Goal: Task Accomplishment & Management: Manage account settings

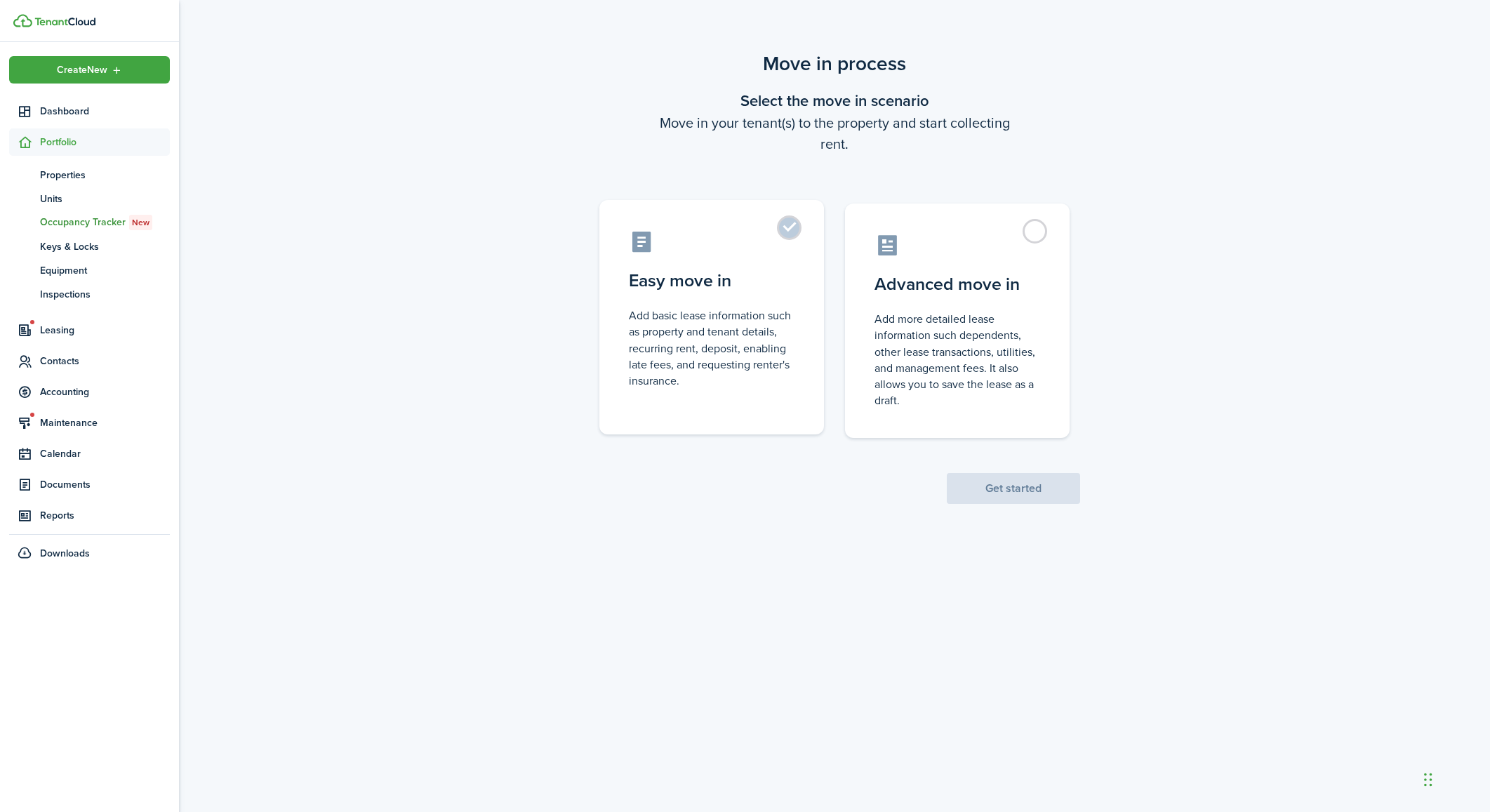
click at [713, 314] on control-radio-card-description "Add basic lease information such as property and tenant details, recurring rent…" at bounding box center [712, 348] width 166 height 82
radio input "true"
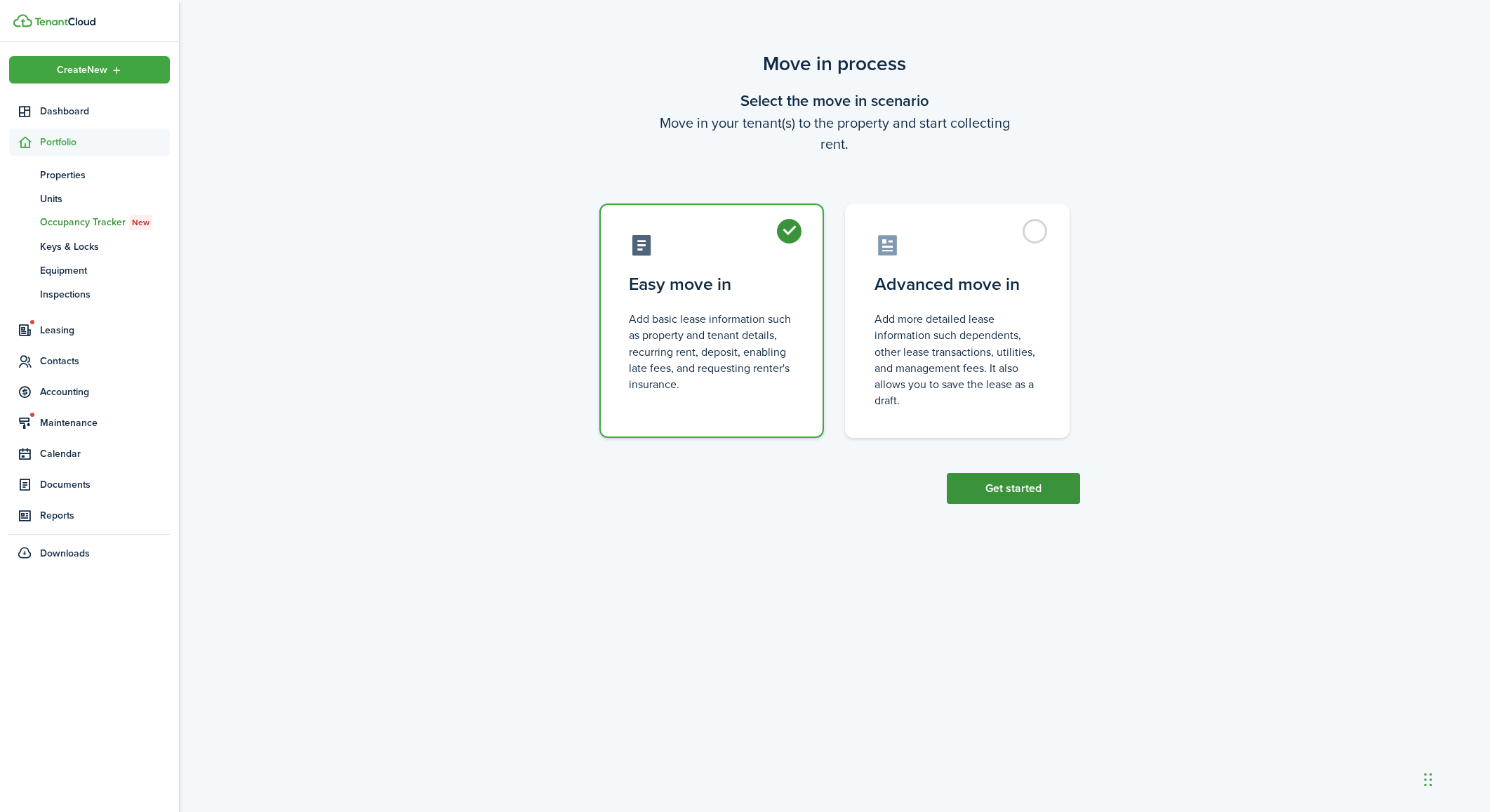
click at [991, 485] on button "Get started" at bounding box center [1013, 488] width 133 height 31
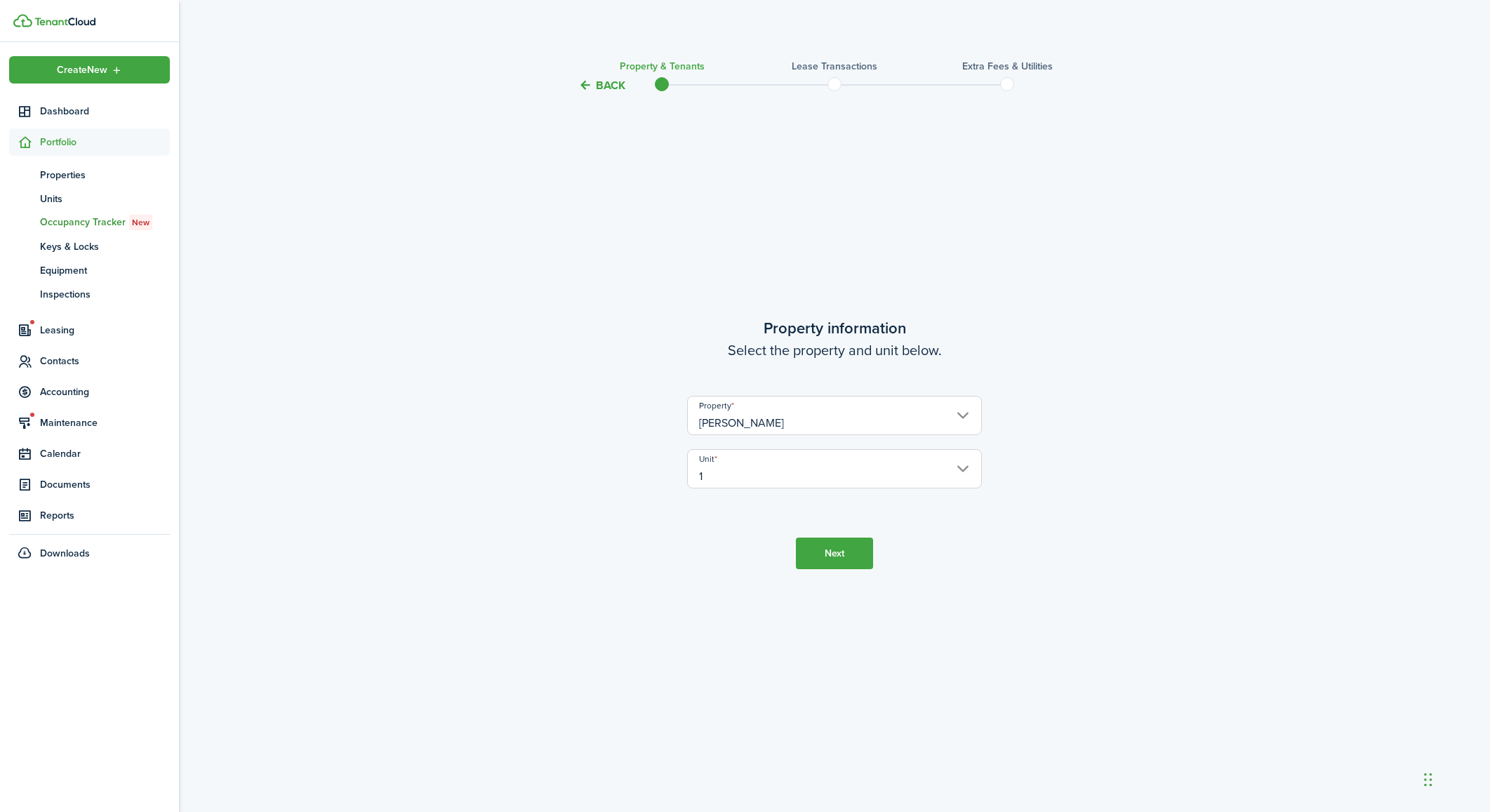
click at [911, 418] on input "[PERSON_NAME]" at bounding box center [834, 416] width 295 height 39
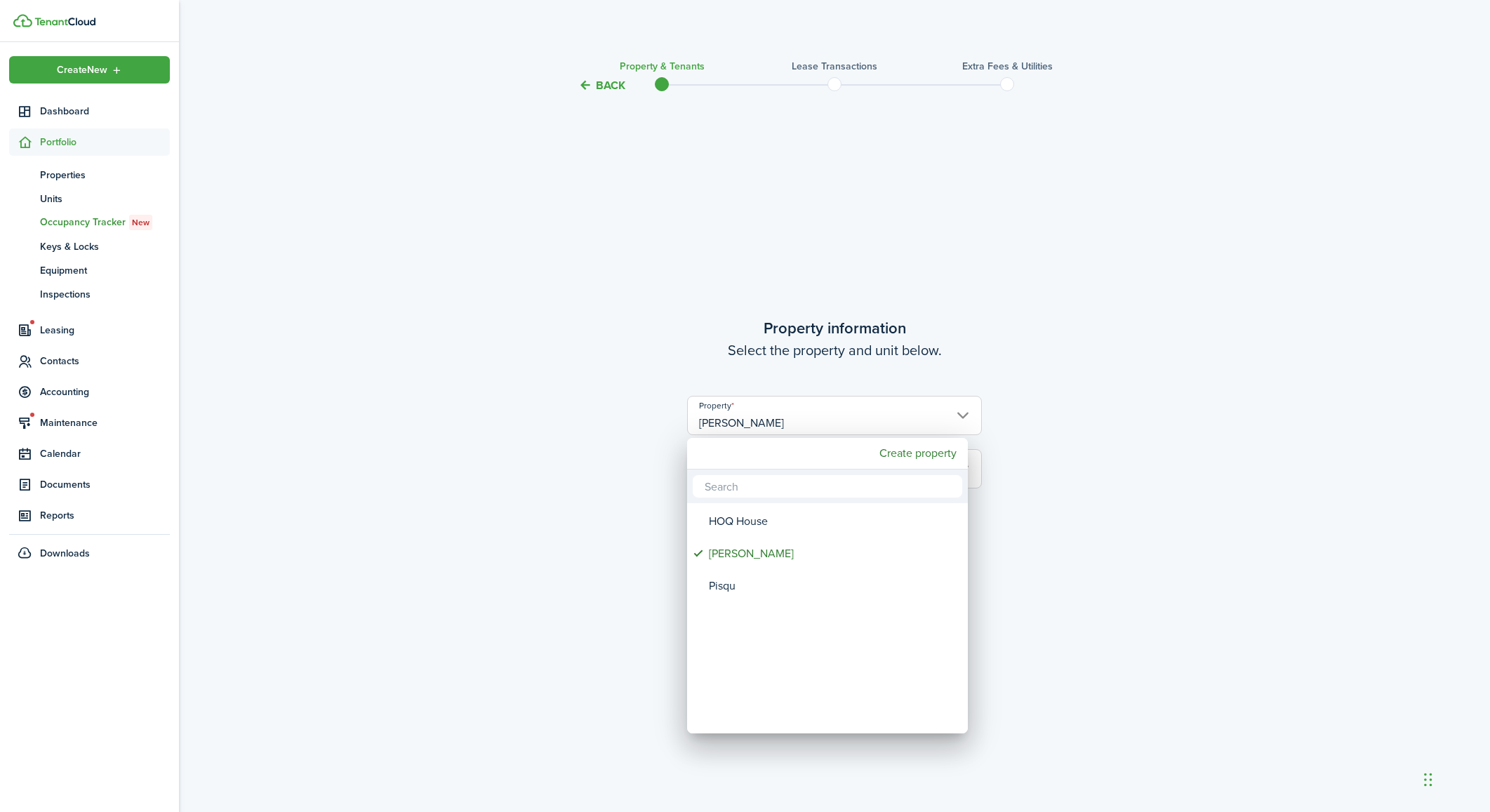
click at [1084, 439] on div at bounding box center [744, 406] width 1714 height 1036
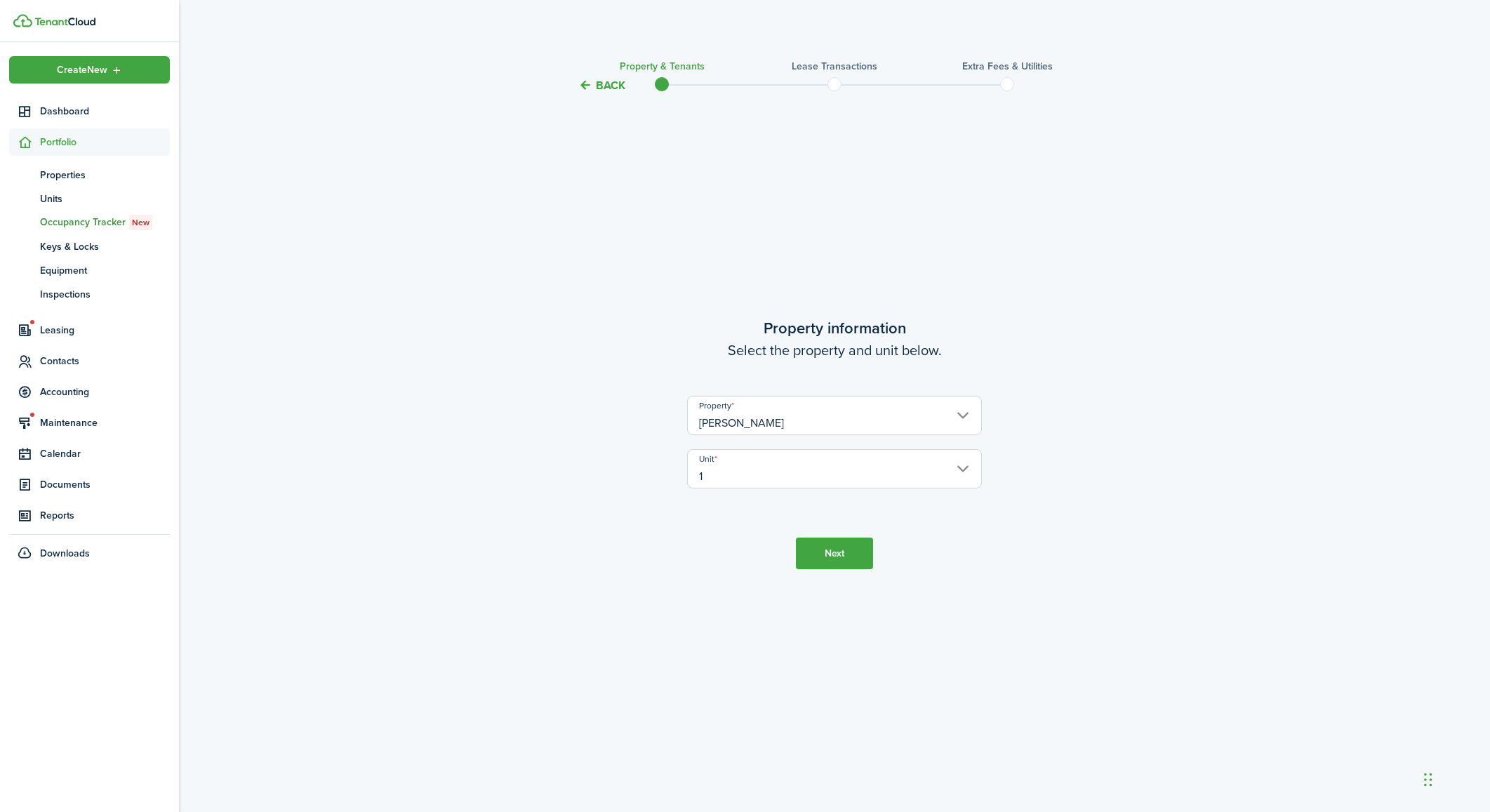
click at [831, 468] on input "1" at bounding box center [834, 469] width 295 height 39
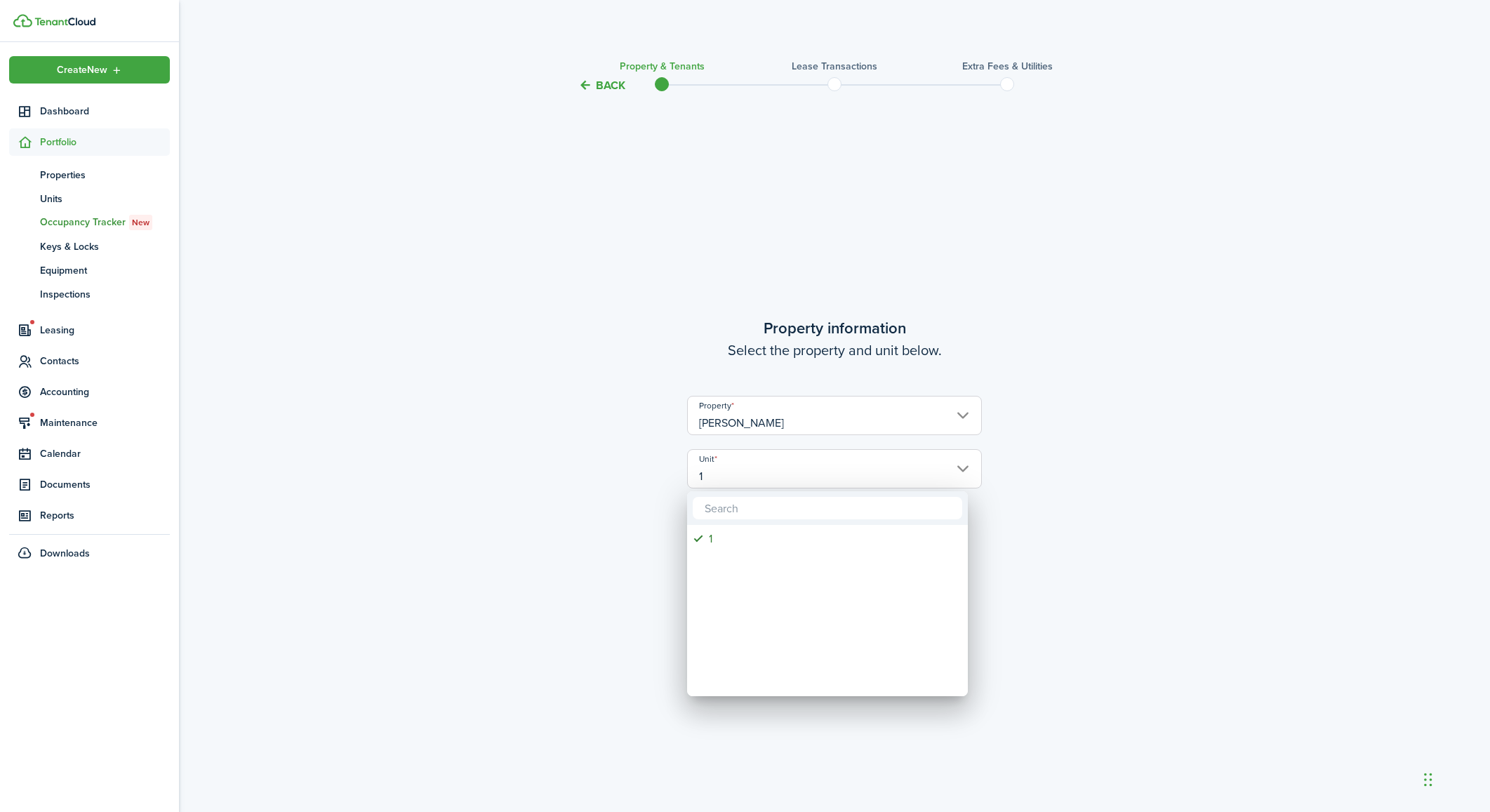
click at [602, 490] on div at bounding box center [744, 406] width 1714 height 1036
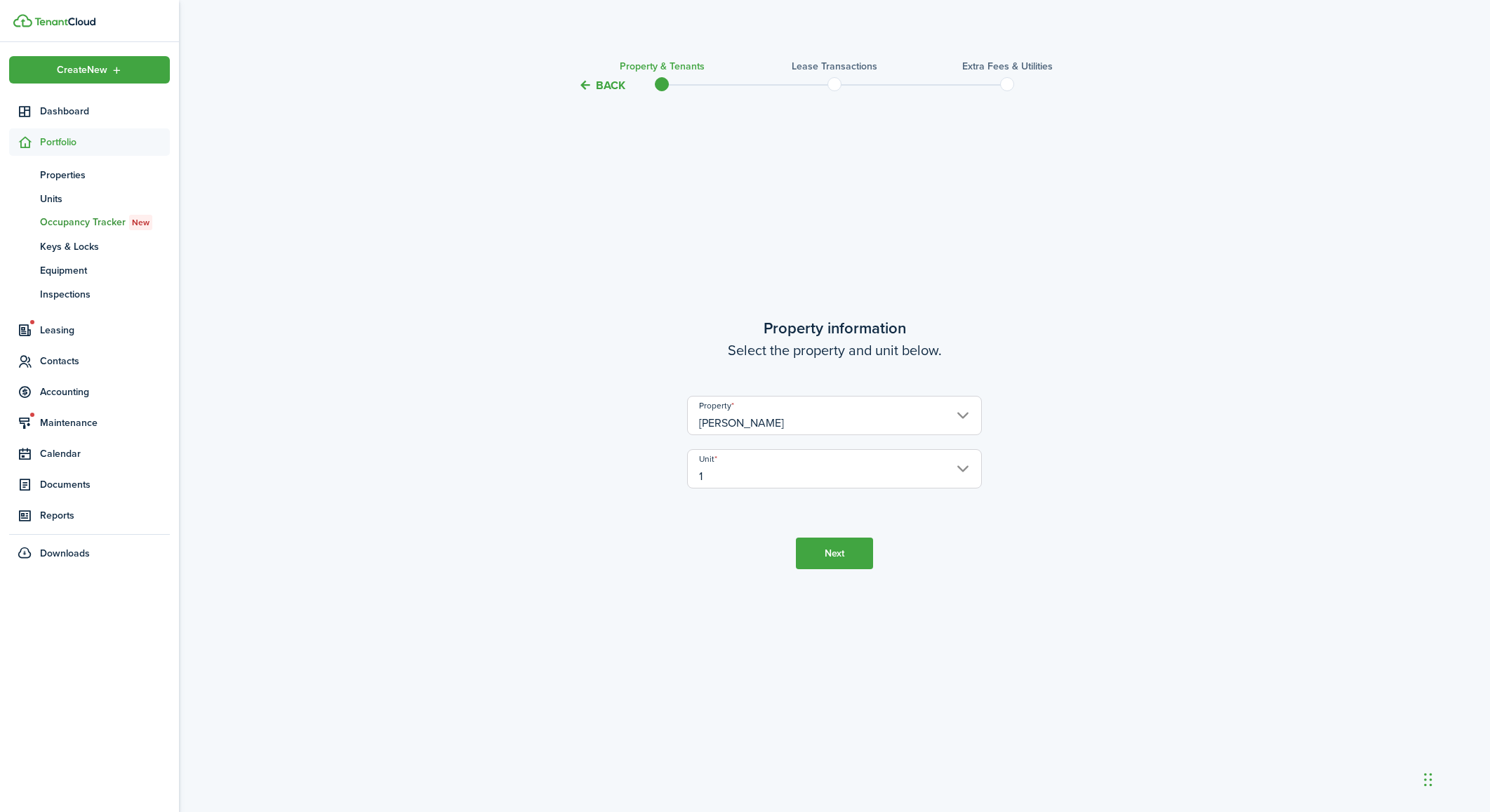
click at [822, 548] on button "Next" at bounding box center [834, 553] width 77 height 32
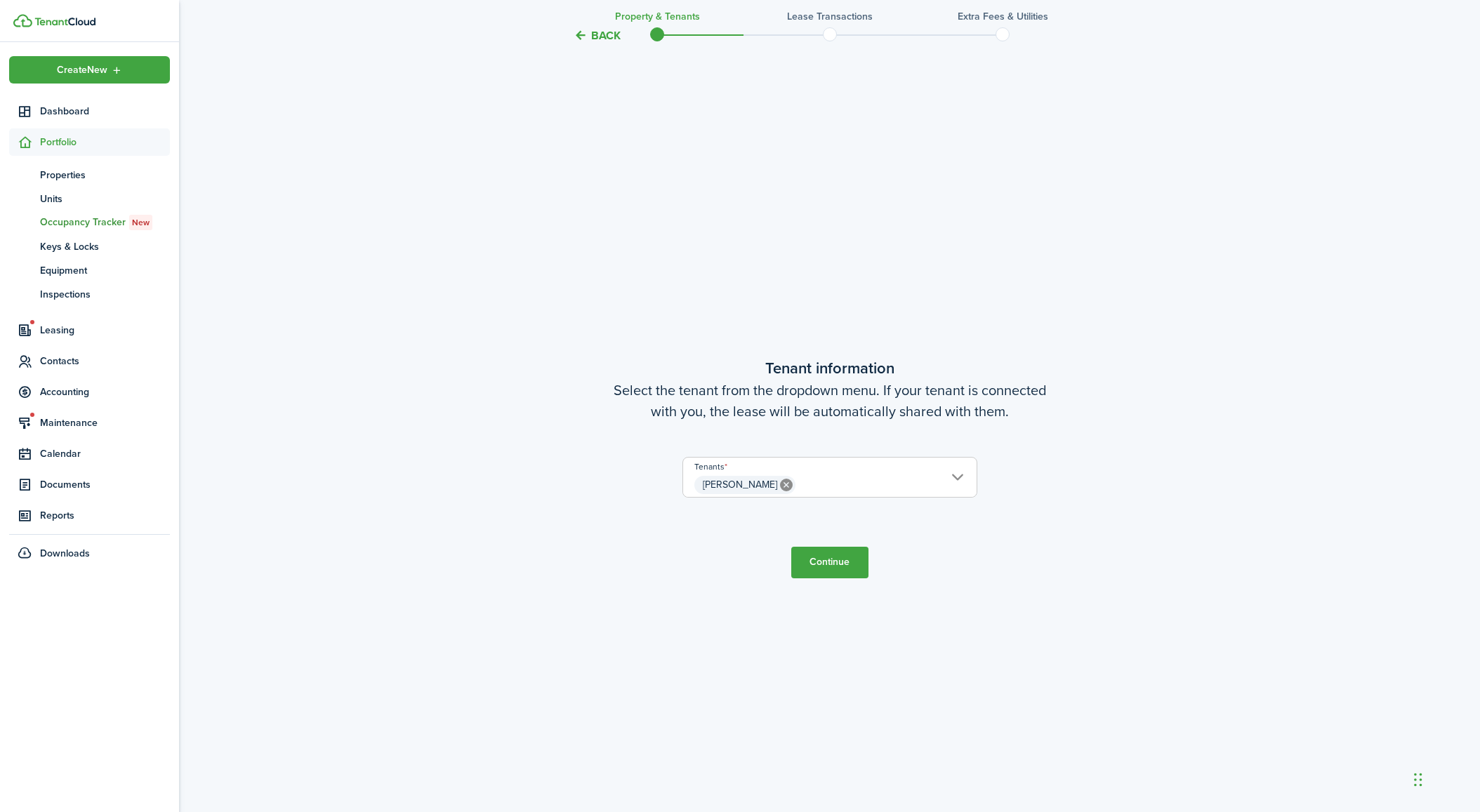
scroll to position [718, 0]
click at [816, 554] on button "Continue" at bounding box center [829, 557] width 77 height 32
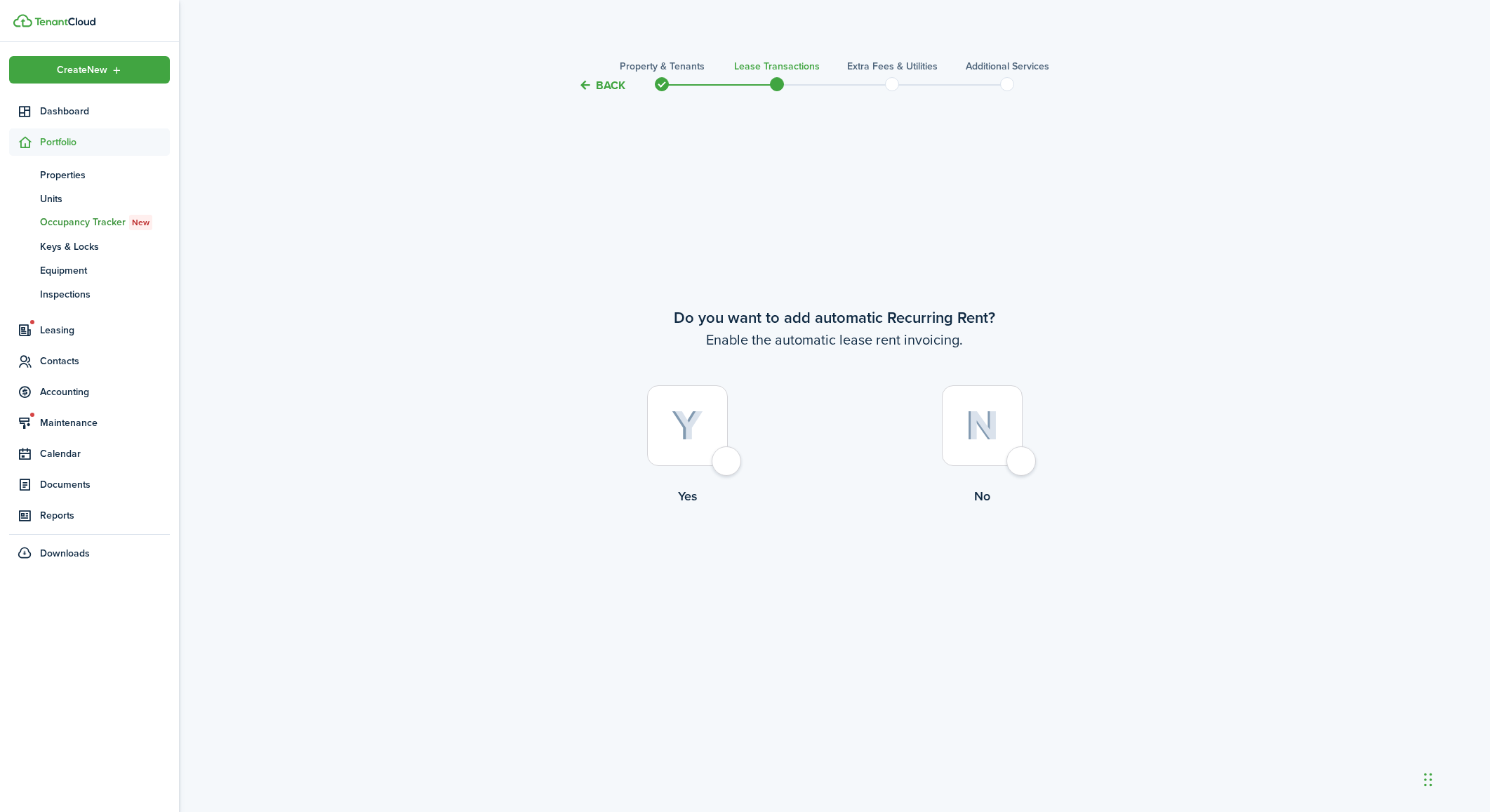
click at [723, 464] on div at bounding box center [687, 425] width 81 height 81
radio input "true"
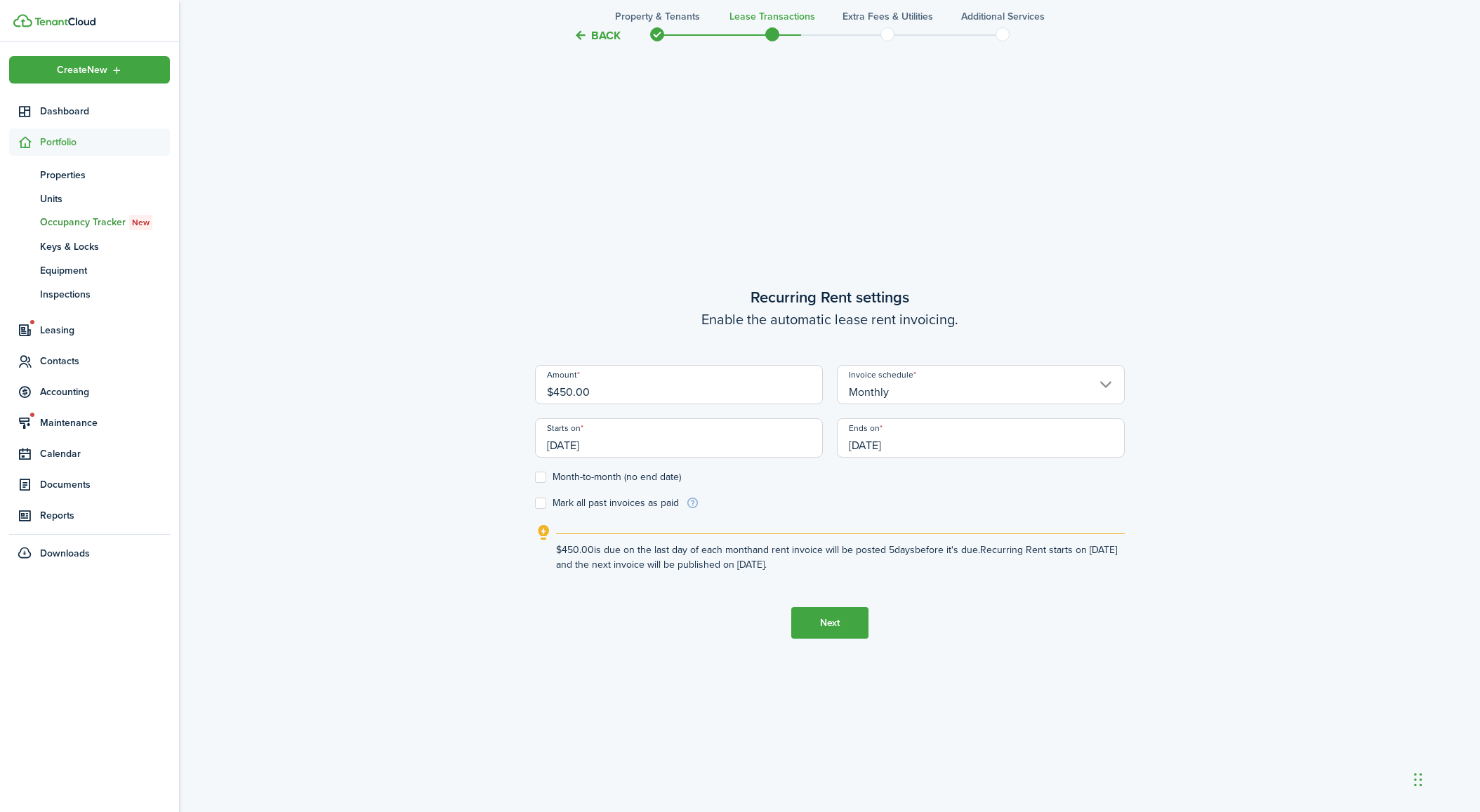
scroll to position [718, 0]
click at [545, 478] on label "Month-to-month (no end date)" at bounding box center [607, 476] width 146 height 11
click at [535, 477] on input "Month-to-month (no end date)" at bounding box center [534, 476] width 1 height 1
checkbox input "true"
click at [642, 440] on input "[DATE]" at bounding box center [678, 437] width 287 height 39
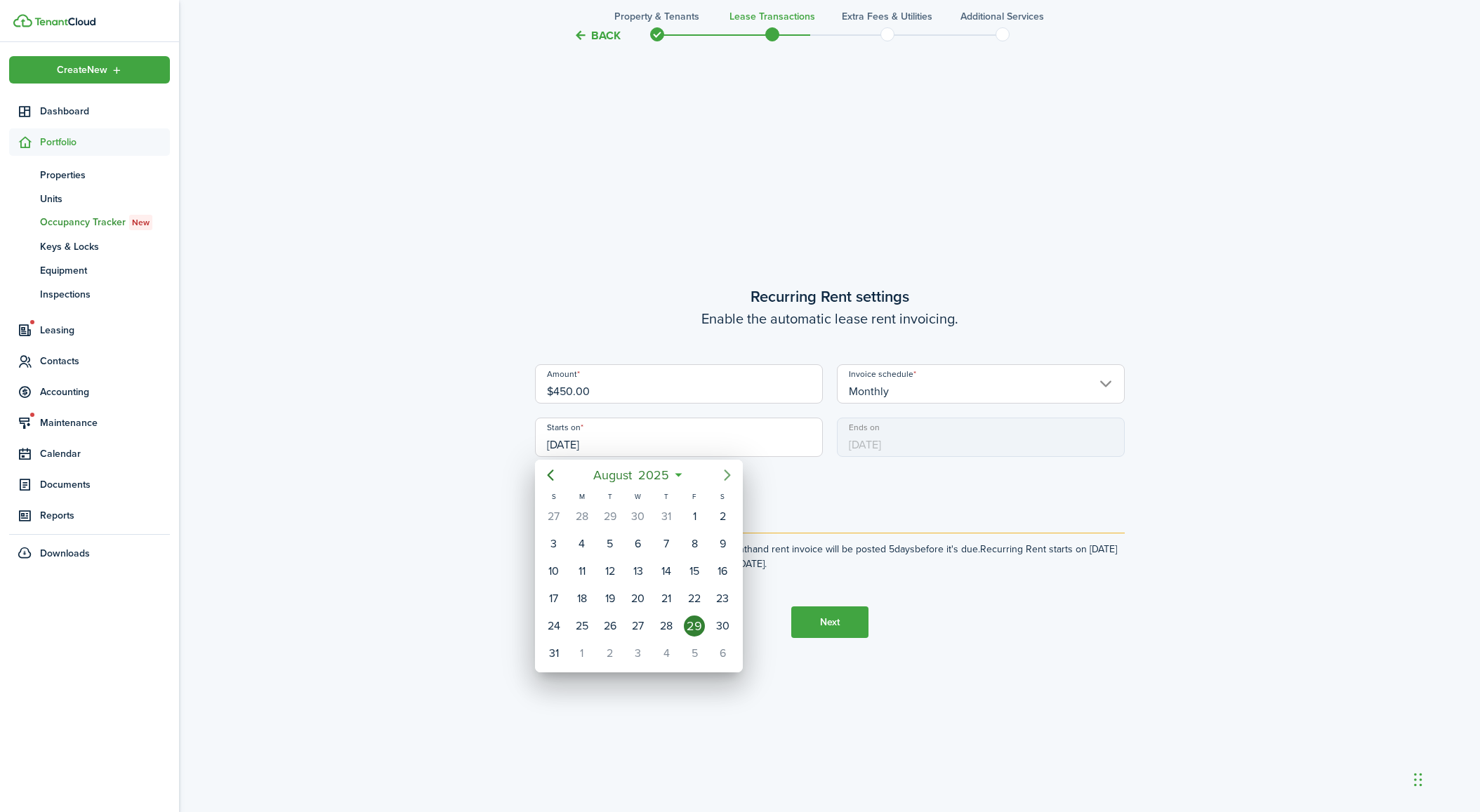
click at [727, 475] on icon "Next page" at bounding box center [727, 475] width 17 height 17
click at [553, 471] on icon "Previous page" at bounding box center [550, 475] width 17 height 17
click at [578, 656] on div "1" at bounding box center [581, 653] width 21 height 21
type input "[DATE]"
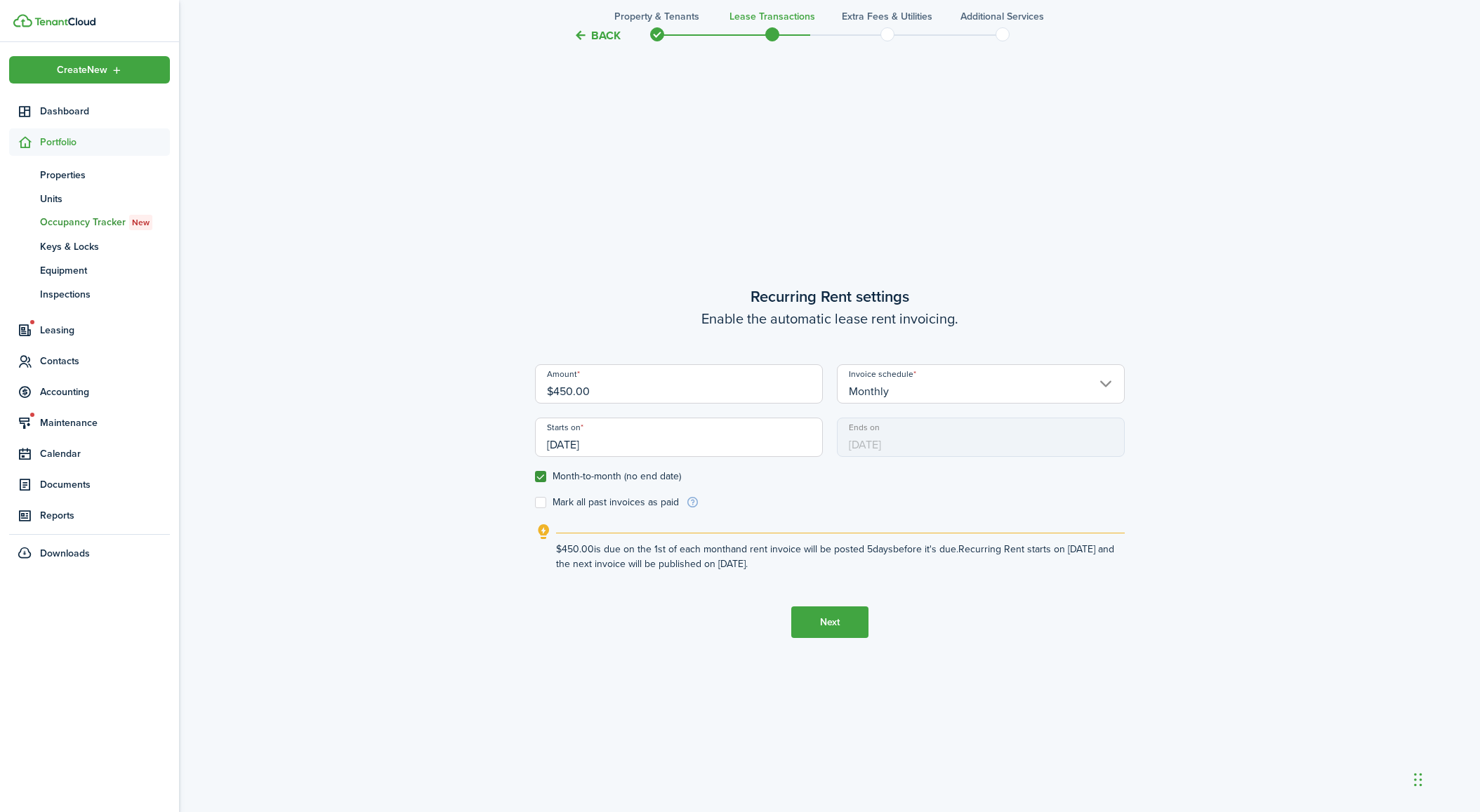
scroll to position [0, 0]
click at [544, 504] on label "Mark all past invoices as paid" at bounding box center [607, 502] width 144 height 11
click at [535, 503] on input "Mark all past invoices as paid" at bounding box center [534, 502] width 1 height 1
checkbox input "true"
click at [826, 619] on button "Next" at bounding box center [829, 622] width 77 height 32
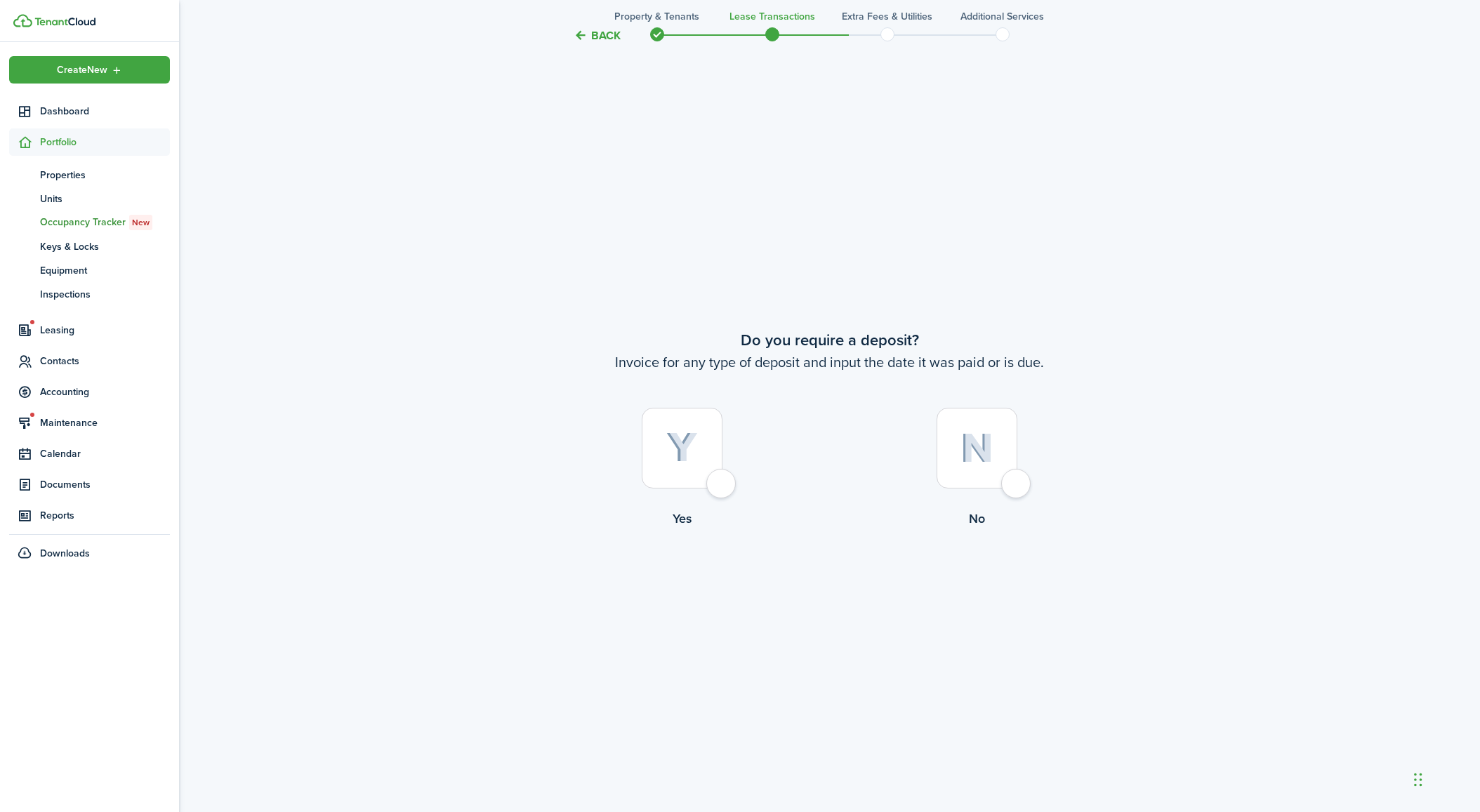
scroll to position [1530, 0]
click at [699, 466] on div at bounding box center [682, 445] width 81 height 81
radio input "true"
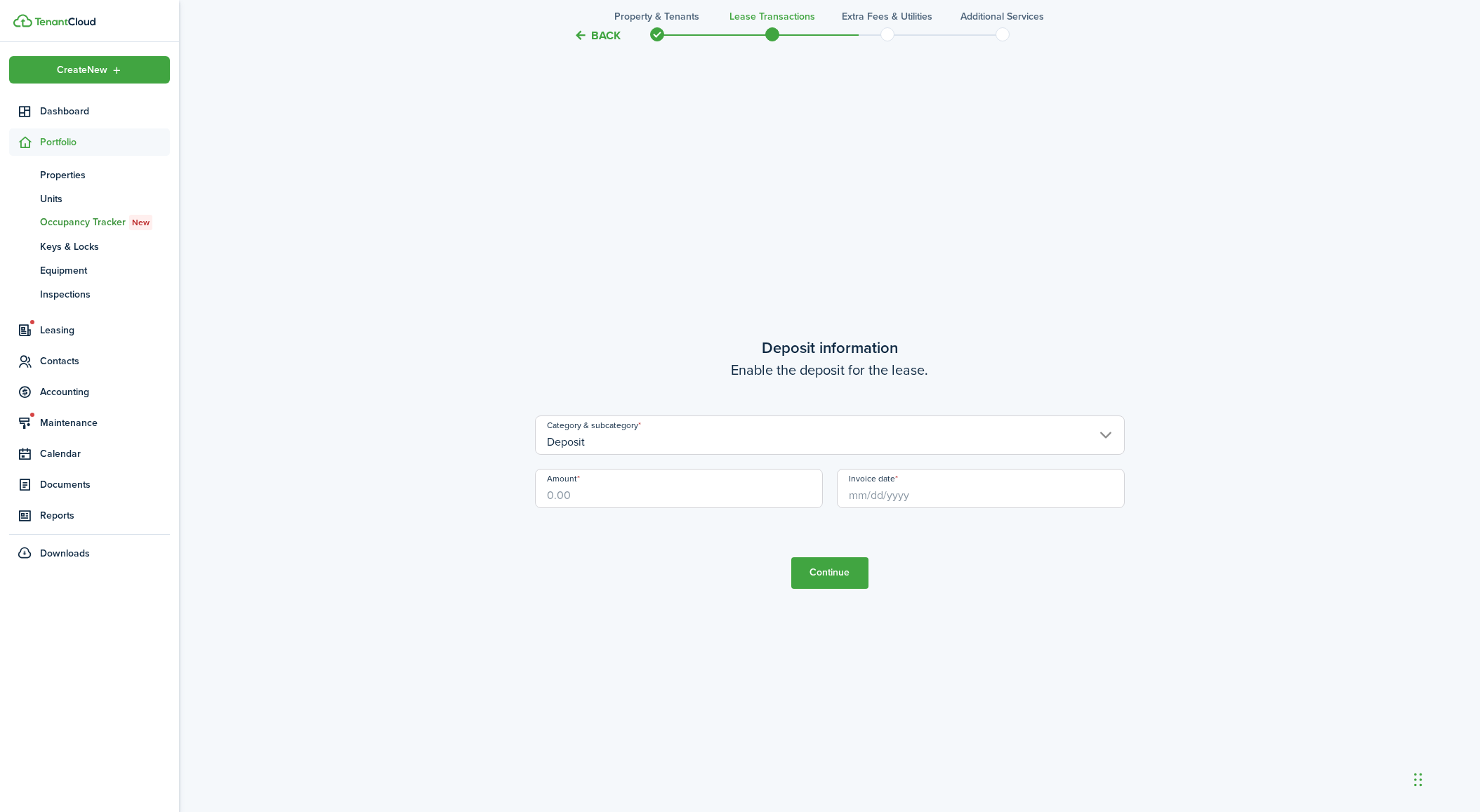
scroll to position [2342, 0]
click at [645, 499] on input "Amount" at bounding box center [678, 487] width 287 height 39
click at [953, 503] on input "Invoice date" at bounding box center [980, 487] width 287 height 39
type input "$4,500.00"
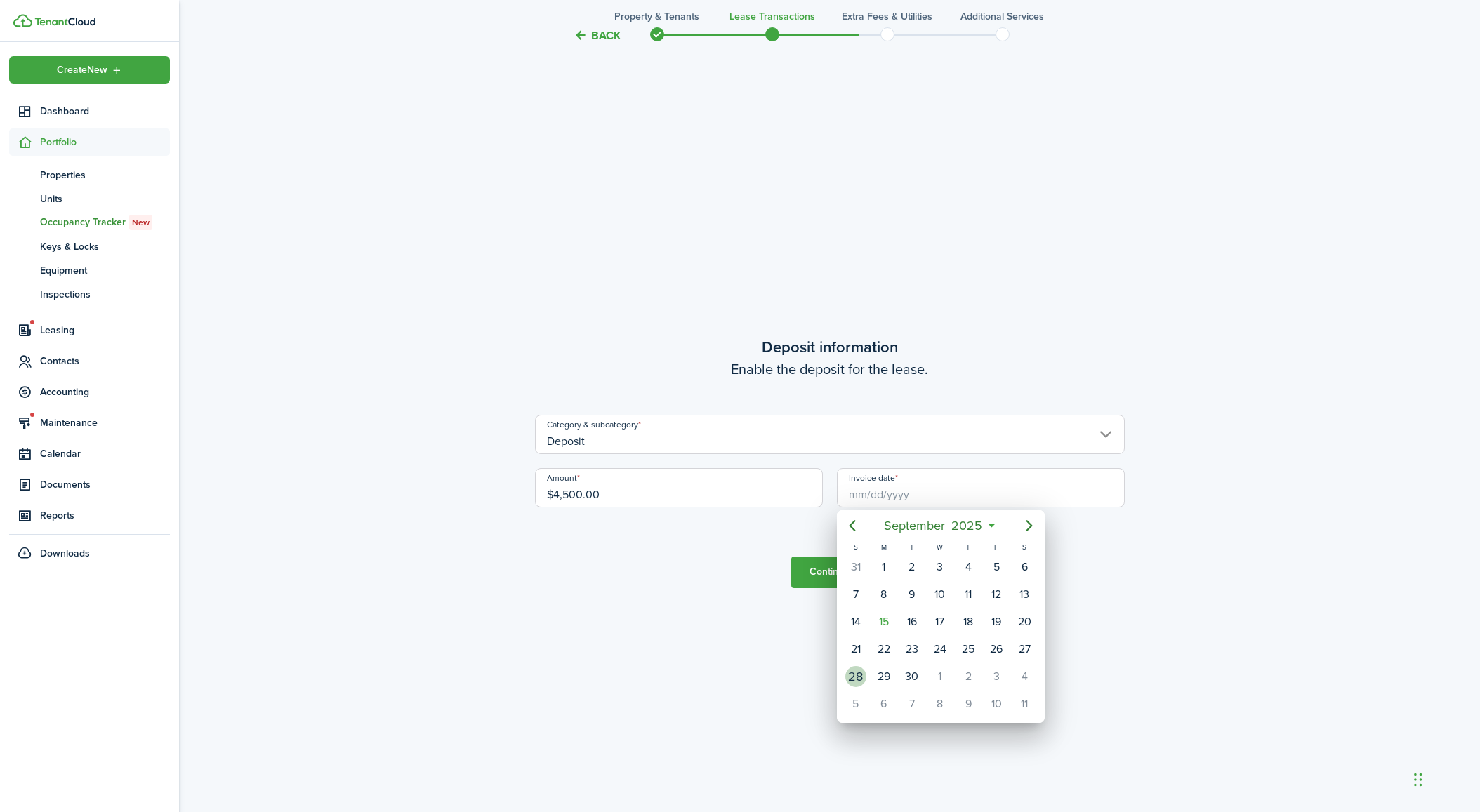
click at [860, 675] on div "28" at bounding box center [855, 676] width 21 height 21
type input "[DATE]"
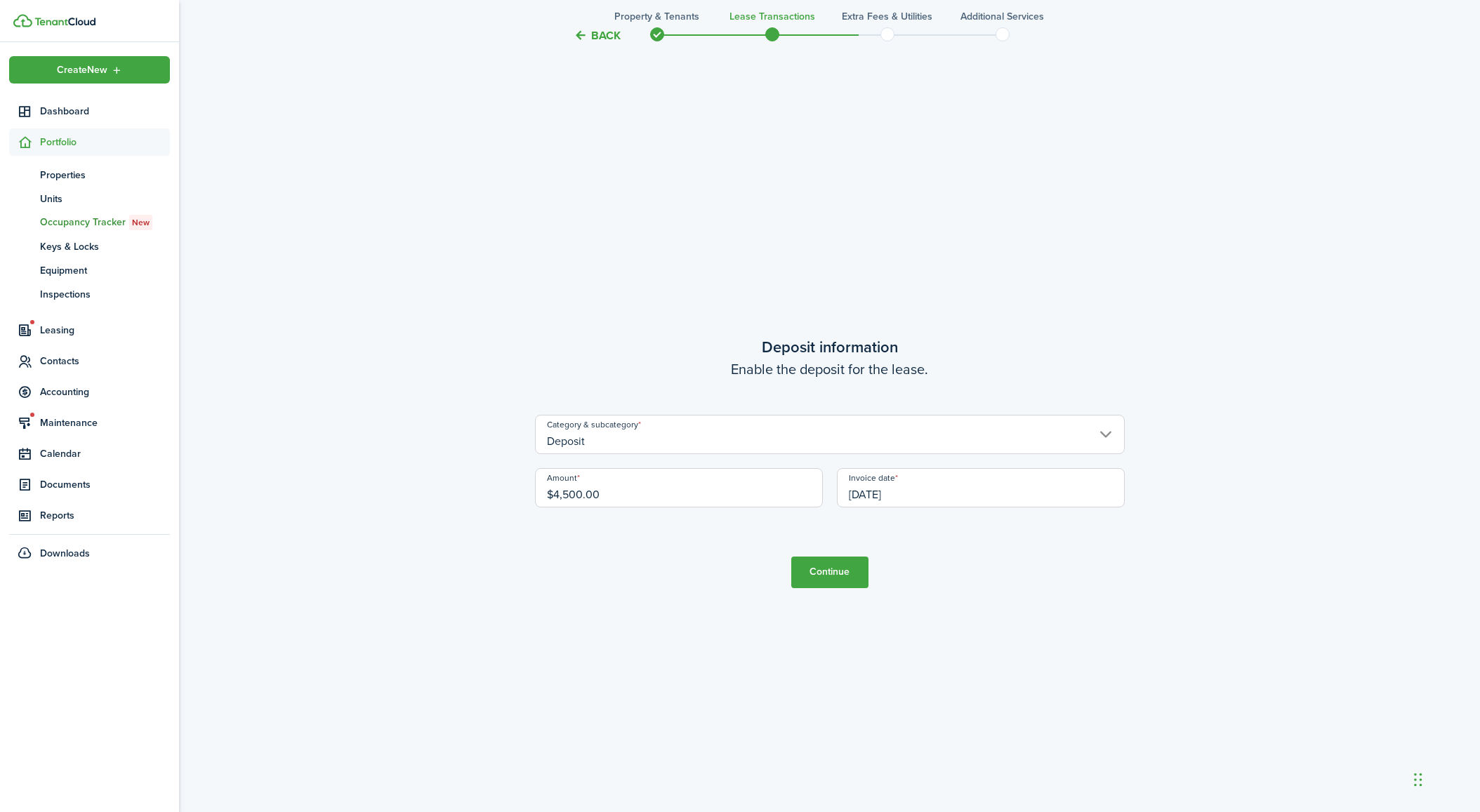
click at [828, 576] on button "Continue" at bounding box center [829, 572] width 77 height 32
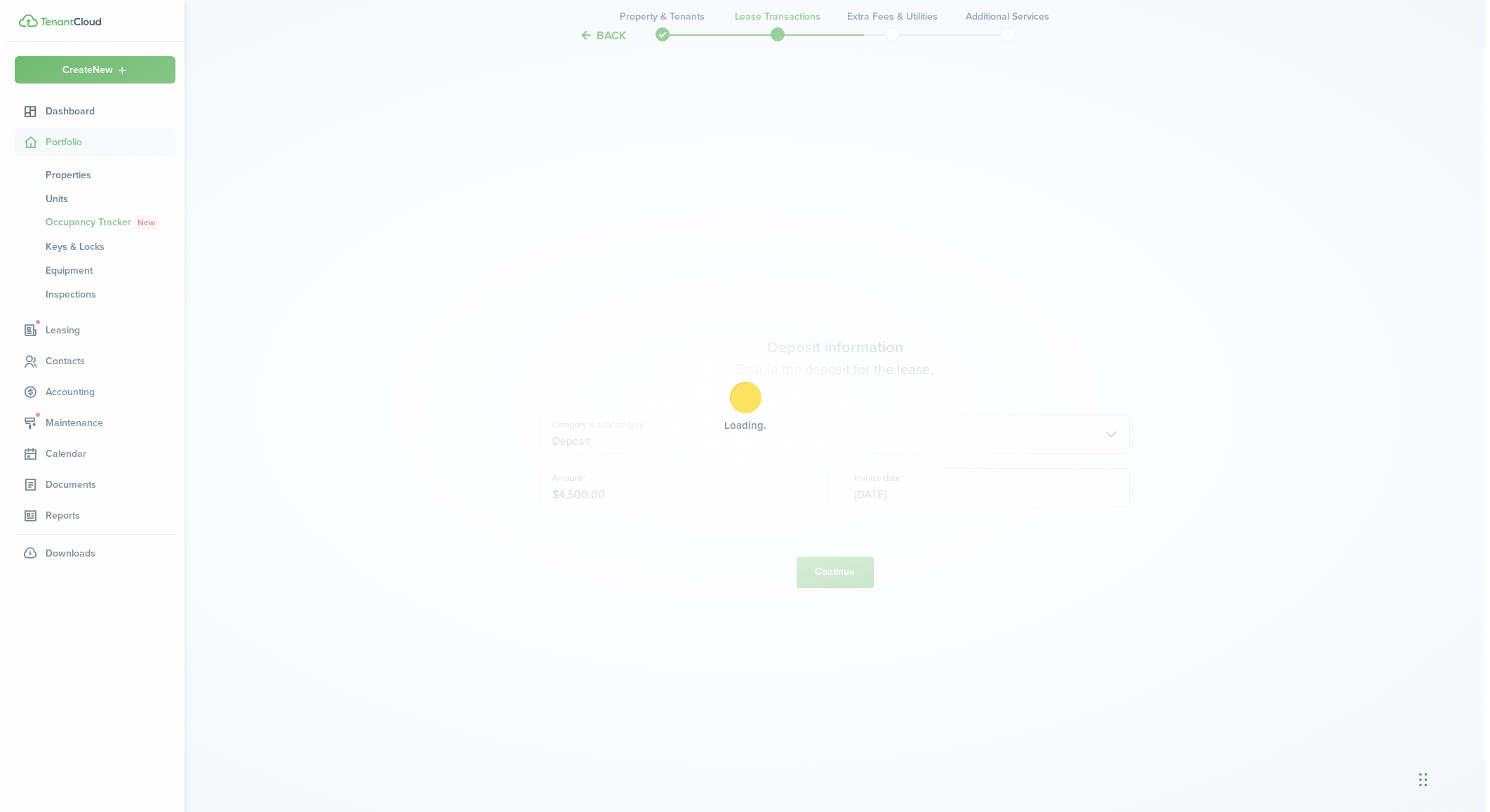
scroll to position [0, 0]
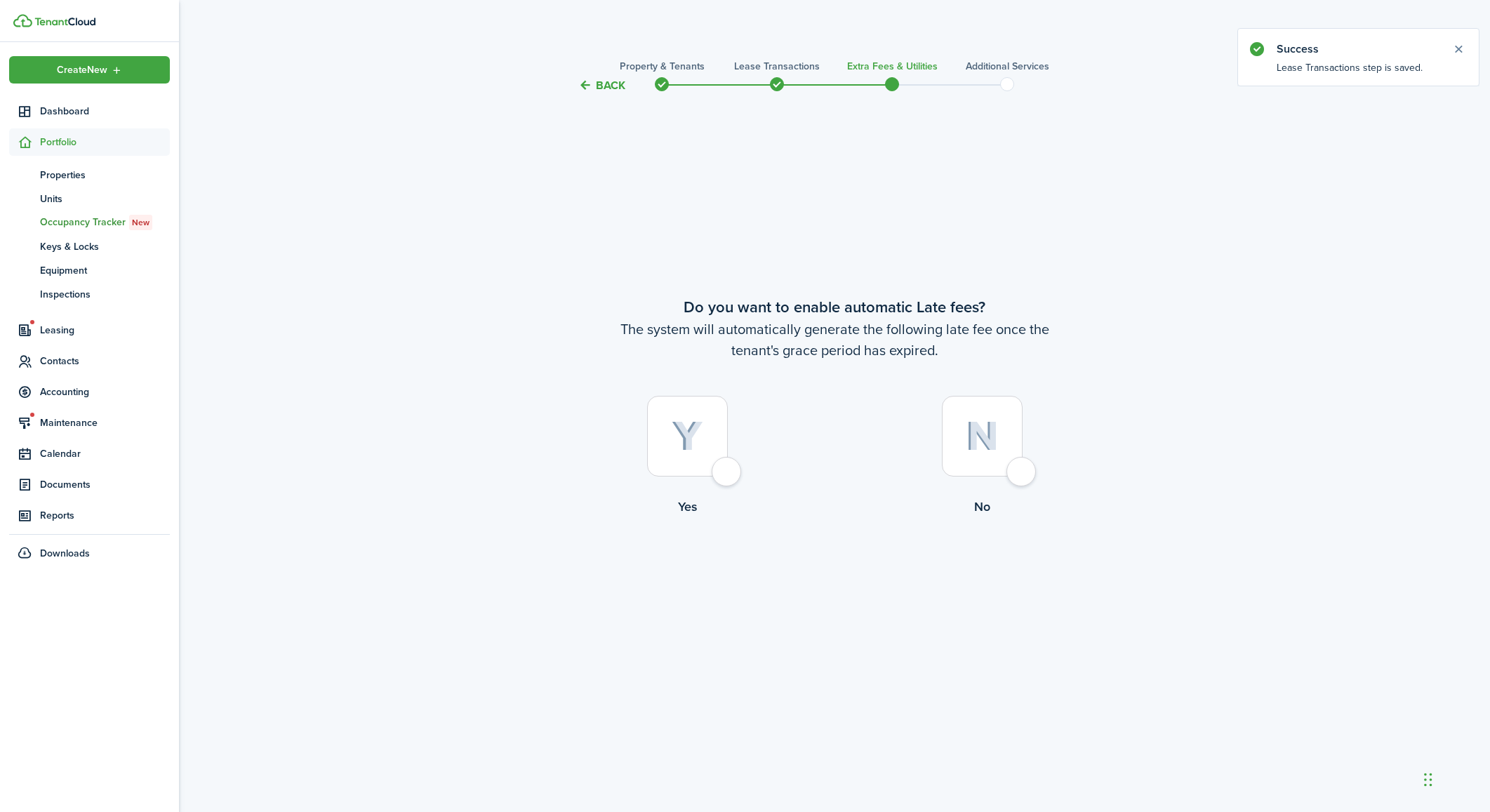
click at [1022, 465] on div at bounding box center [982, 436] width 81 height 81
radio input "true"
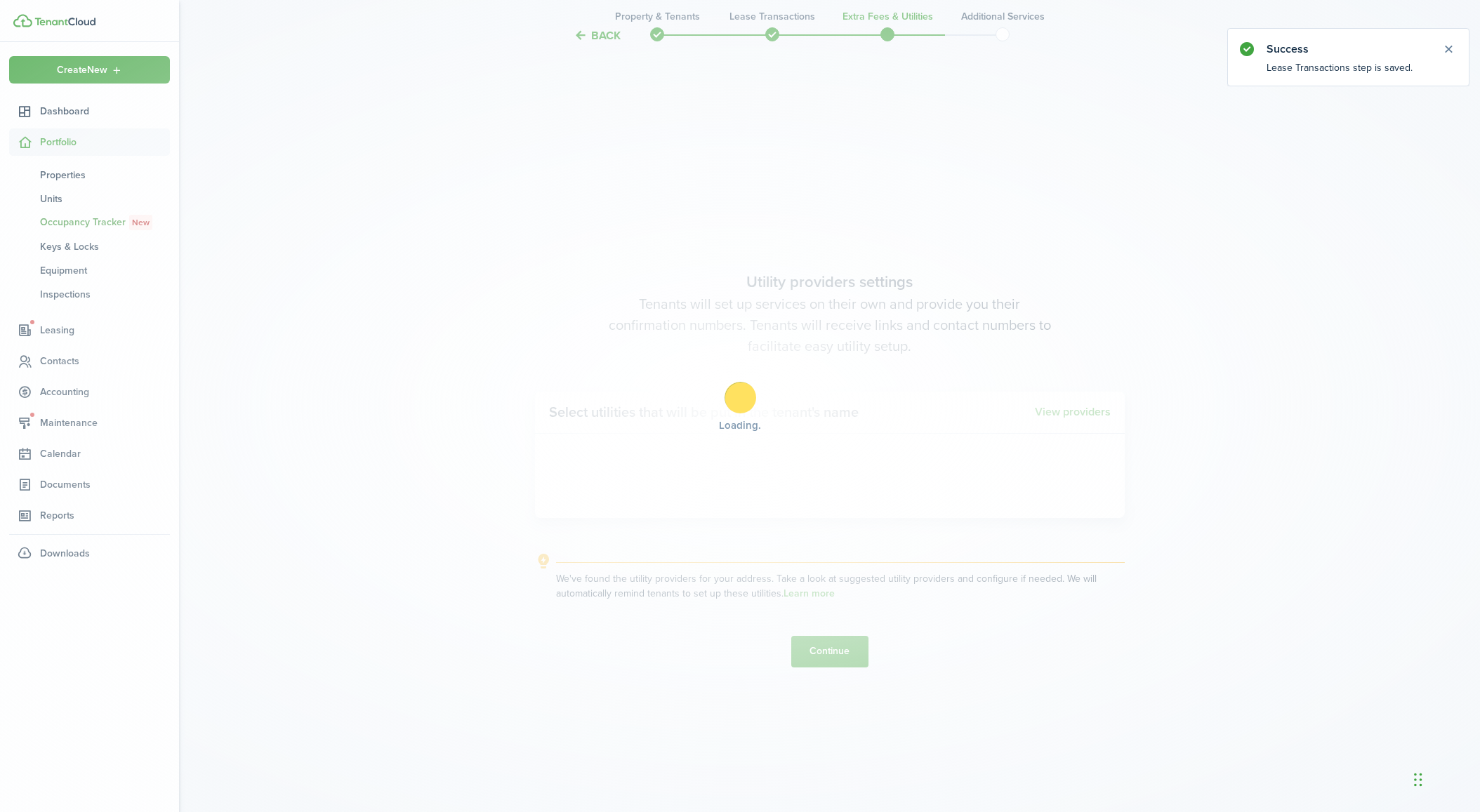
scroll to position [718, 0]
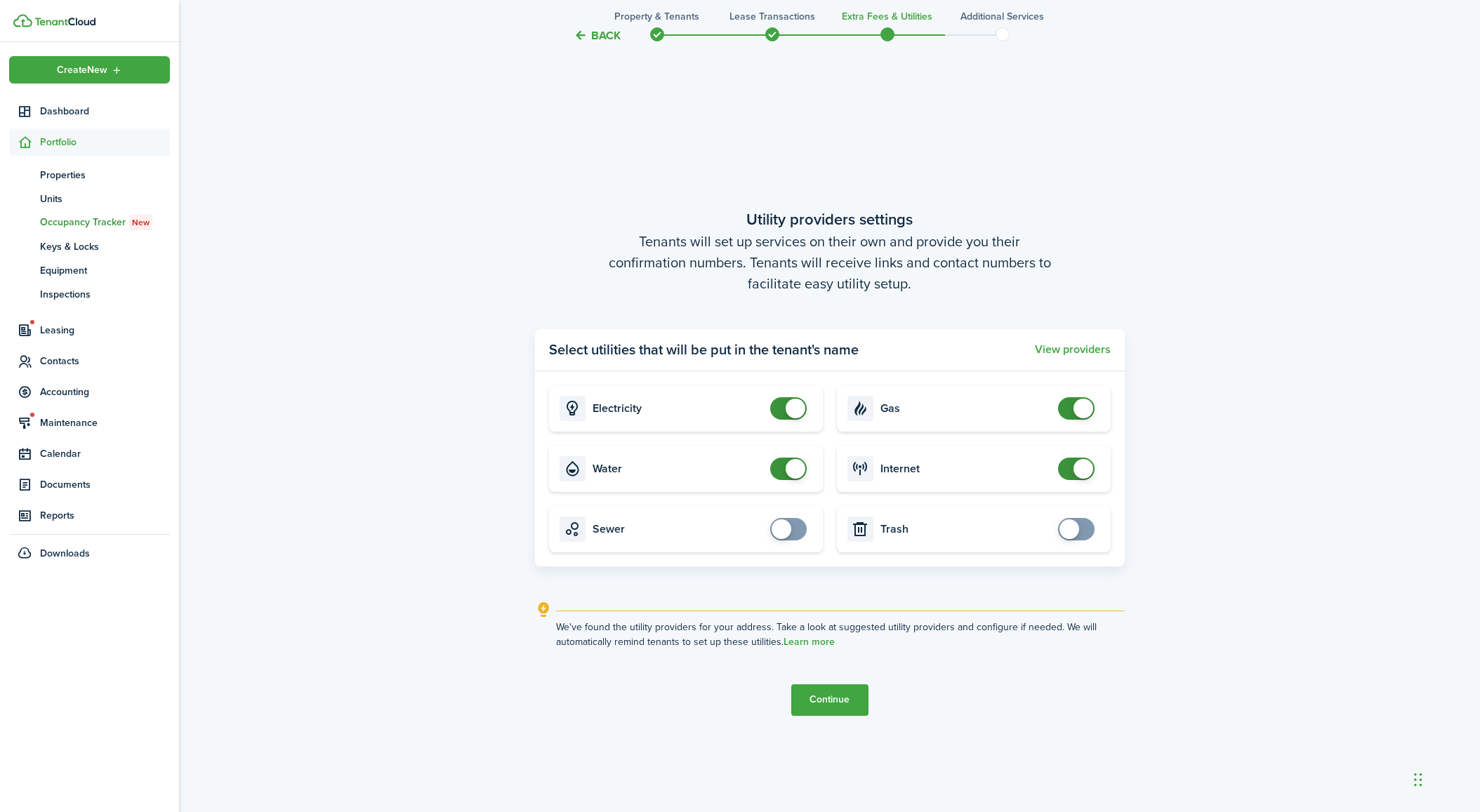
drag, startPoint x: 1061, startPoint y: 407, endPoint x: 1072, endPoint y: 419, distance: 16.3
checkbox input "false"
click at [1069, 407] on span at bounding box center [1075, 408] width 14 height 22
click at [1076, 473] on span at bounding box center [1083, 468] width 20 height 20
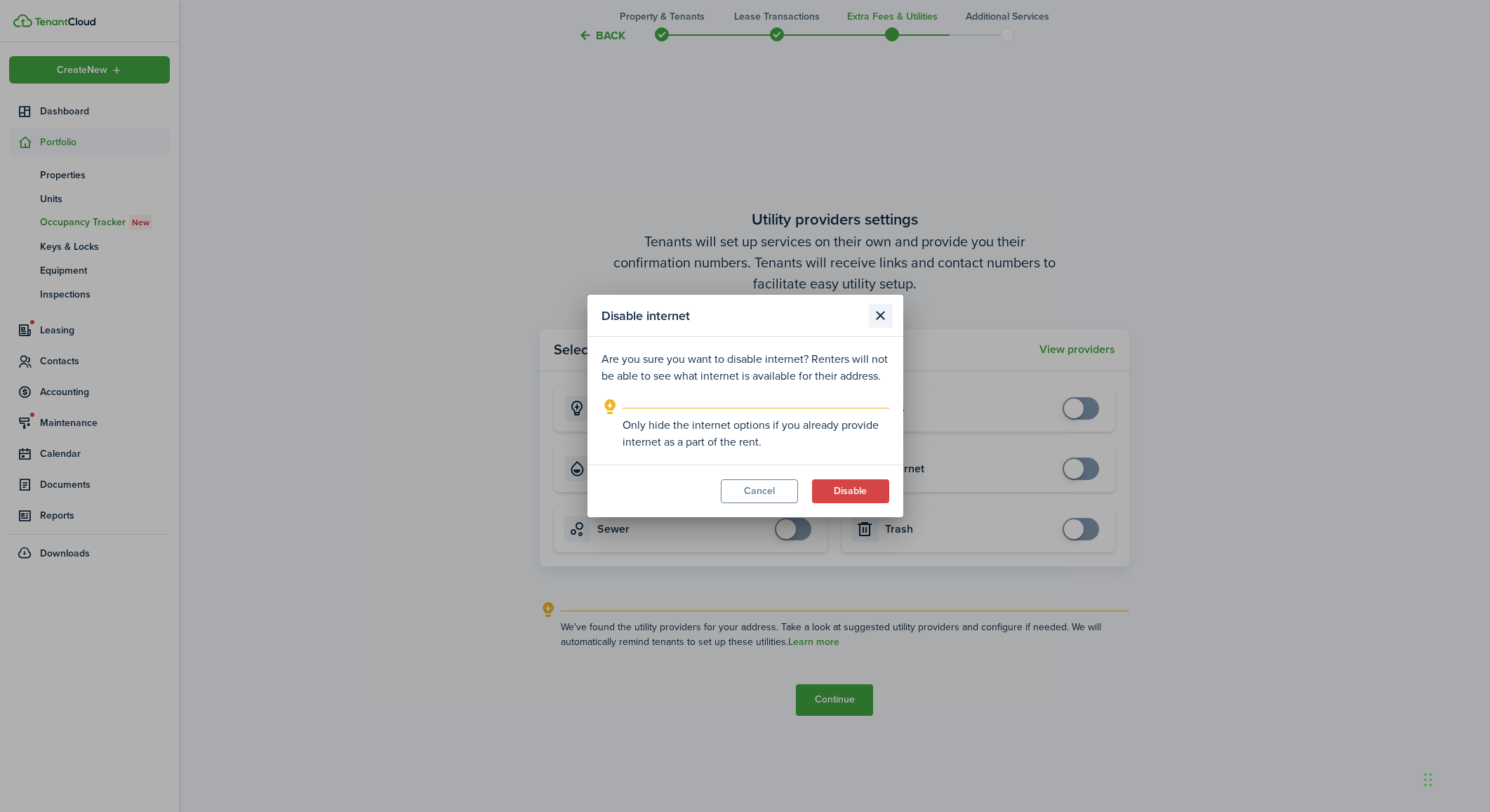
click at [882, 316] on button "Close modal" at bounding box center [881, 316] width 24 height 24
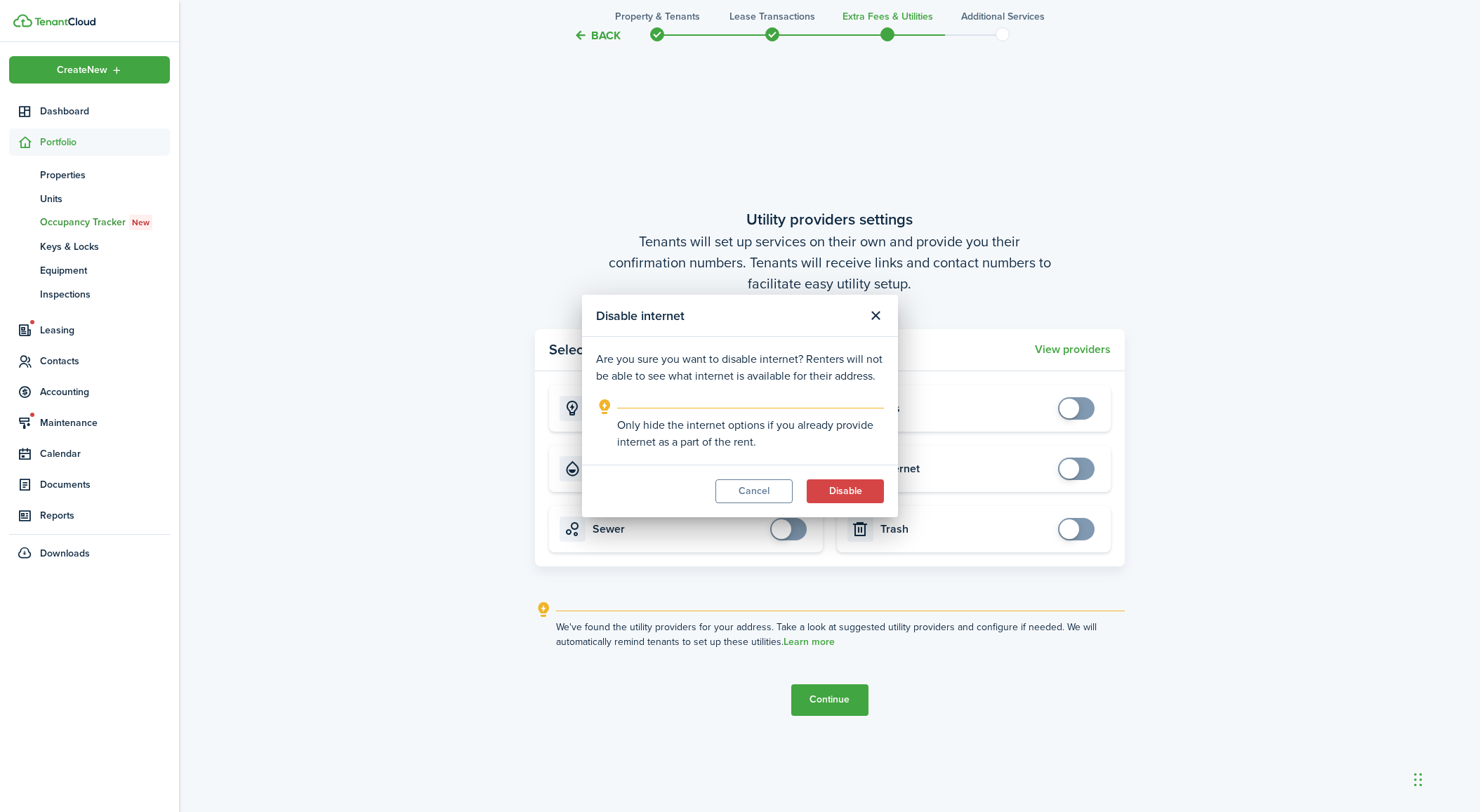
checkbox input "true"
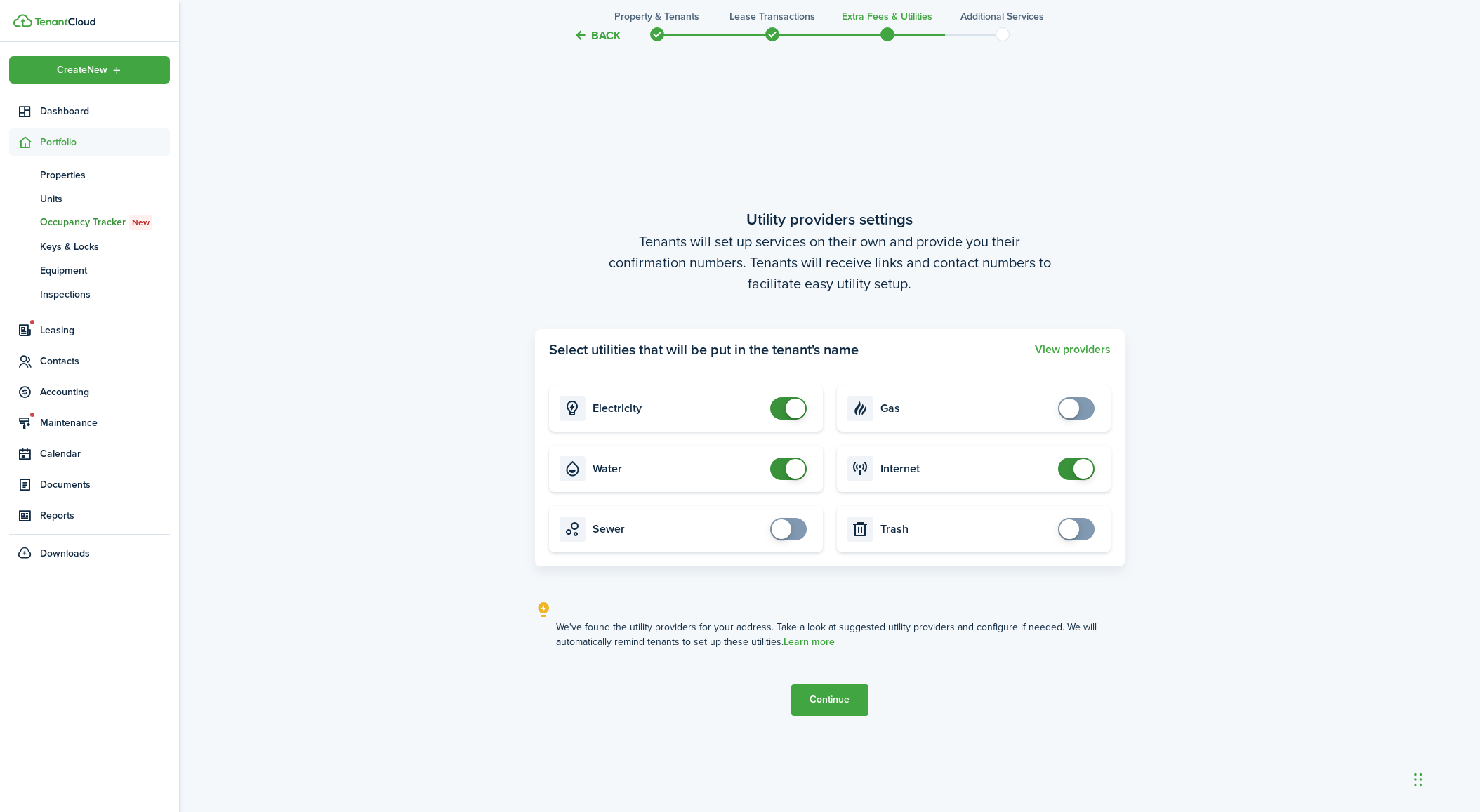
checkbox input "false"
click at [781, 476] on span at bounding box center [788, 469] width 14 height 22
click at [822, 707] on button "Continue" at bounding box center [829, 700] width 77 height 32
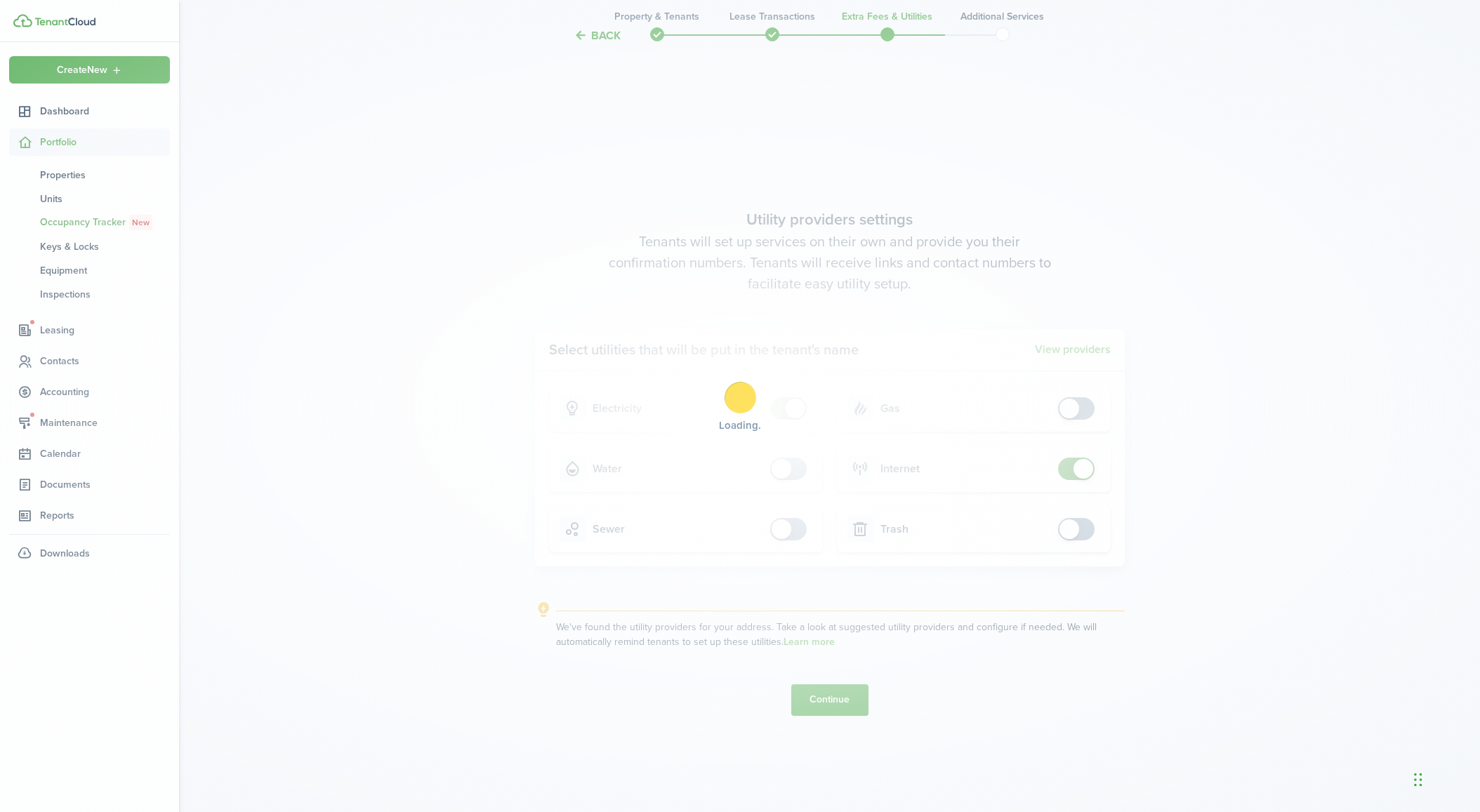
scroll to position [0, 0]
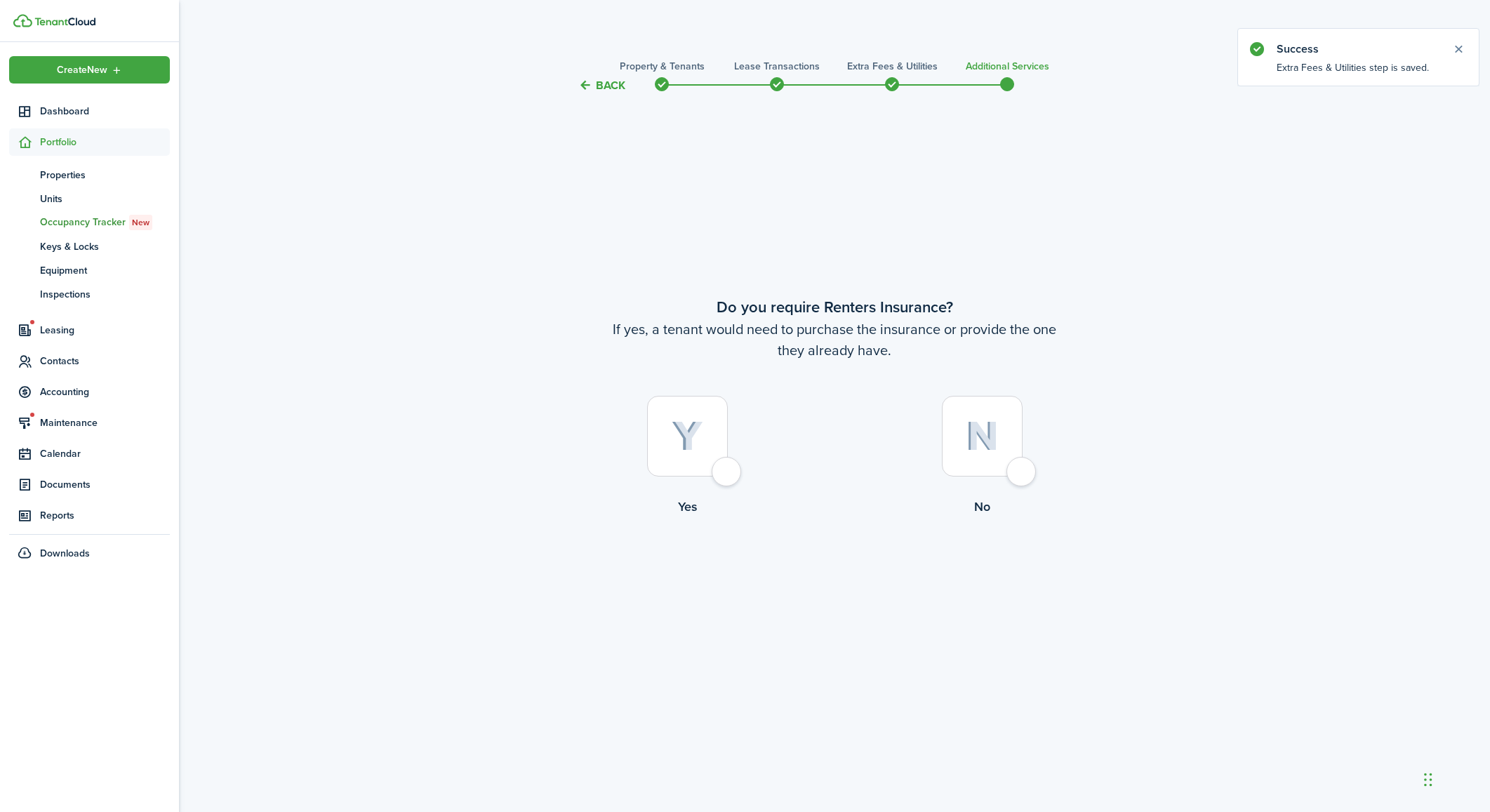
click at [990, 472] on div at bounding box center [982, 436] width 81 height 81
radio input "true"
click at [858, 575] on button "Complete move in" at bounding box center [834, 575] width 103 height 32
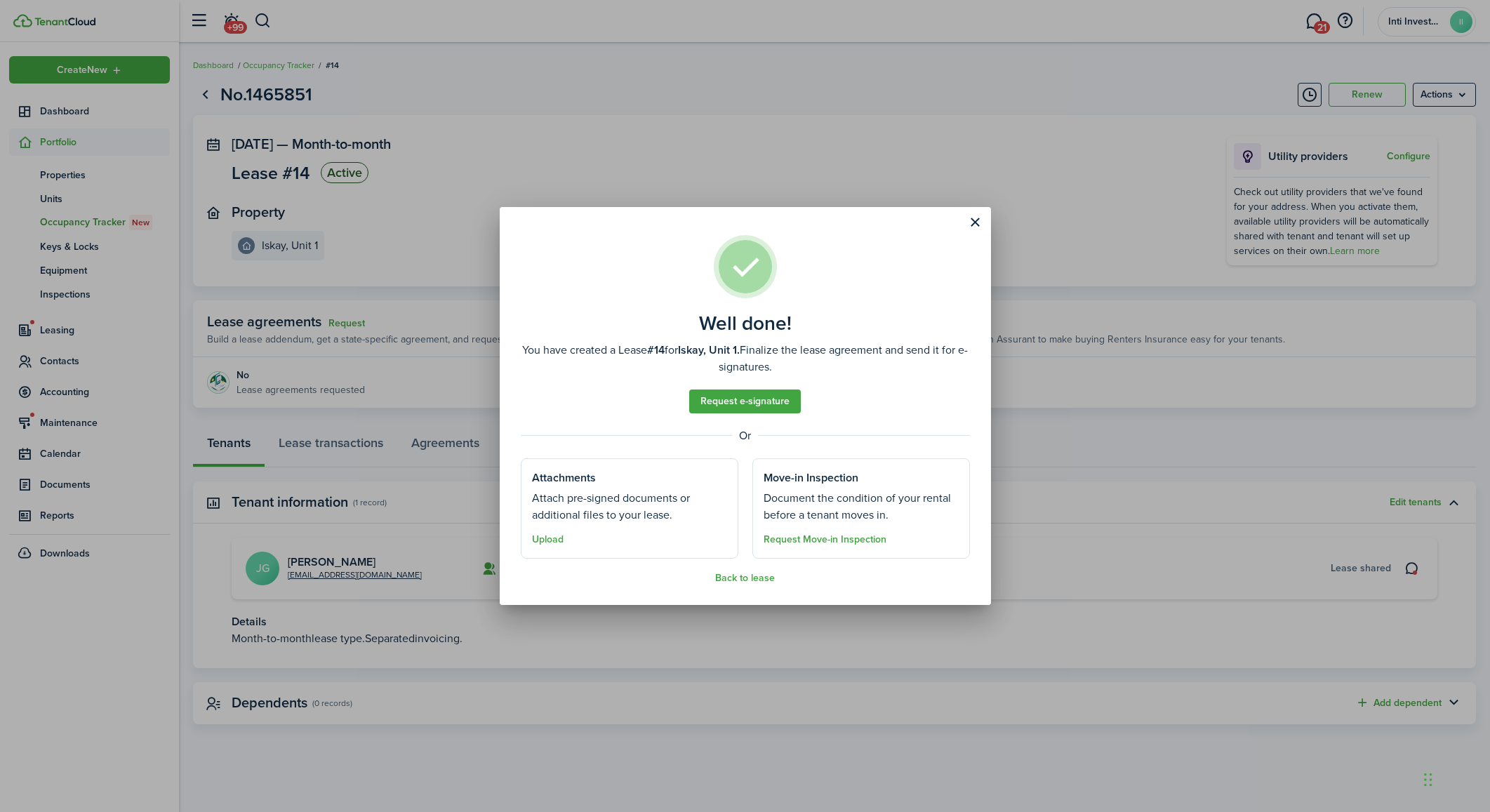
drag, startPoint x: 737, startPoint y: 578, endPoint x: 719, endPoint y: 560, distance: 25.5
click at [737, 578] on button "Back to lease" at bounding box center [745, 579] width 60 height 11
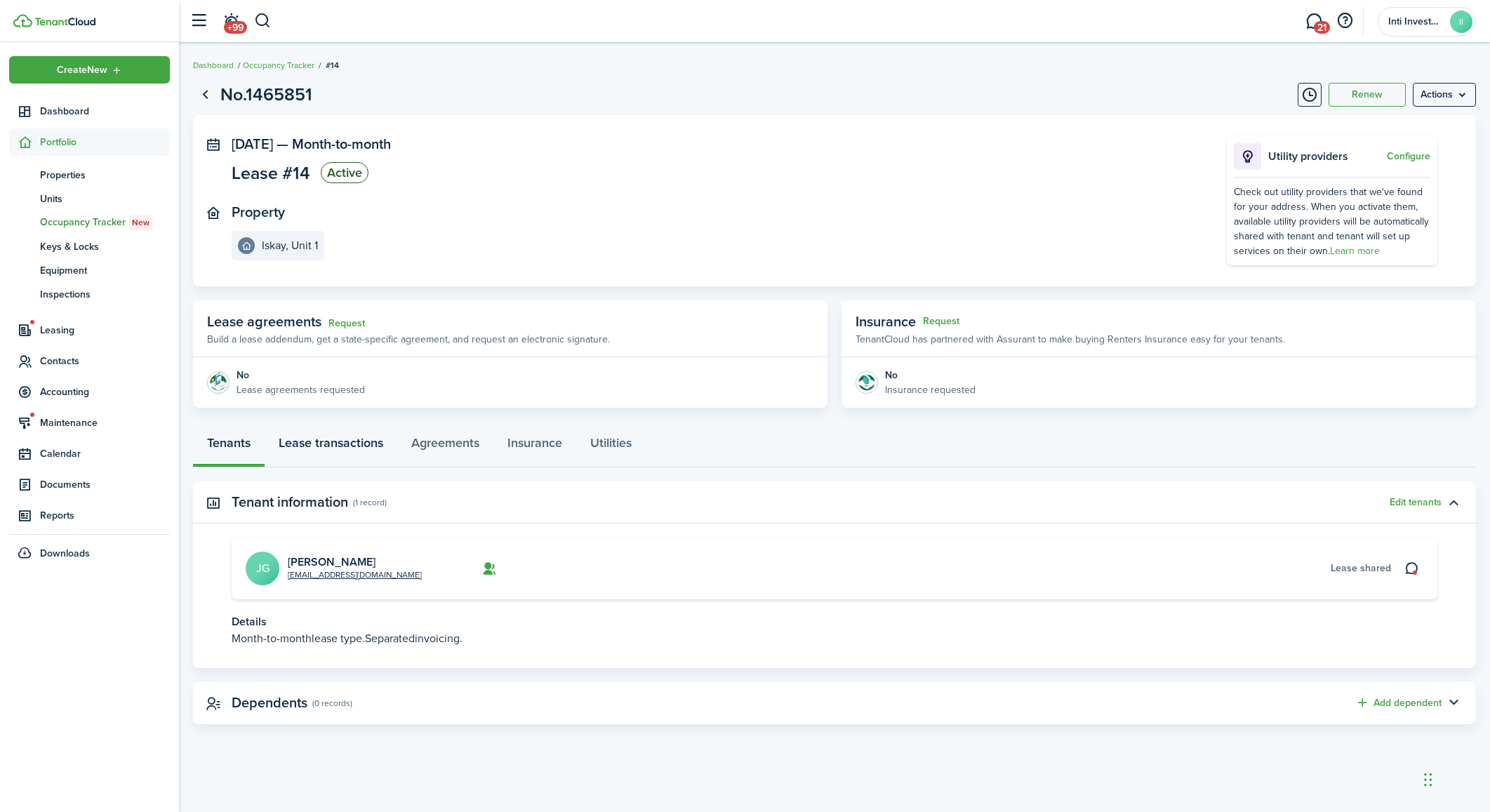
click at [327, 439] on link "Lease transactions" at bounding box center [330, 446] width 133 height 42
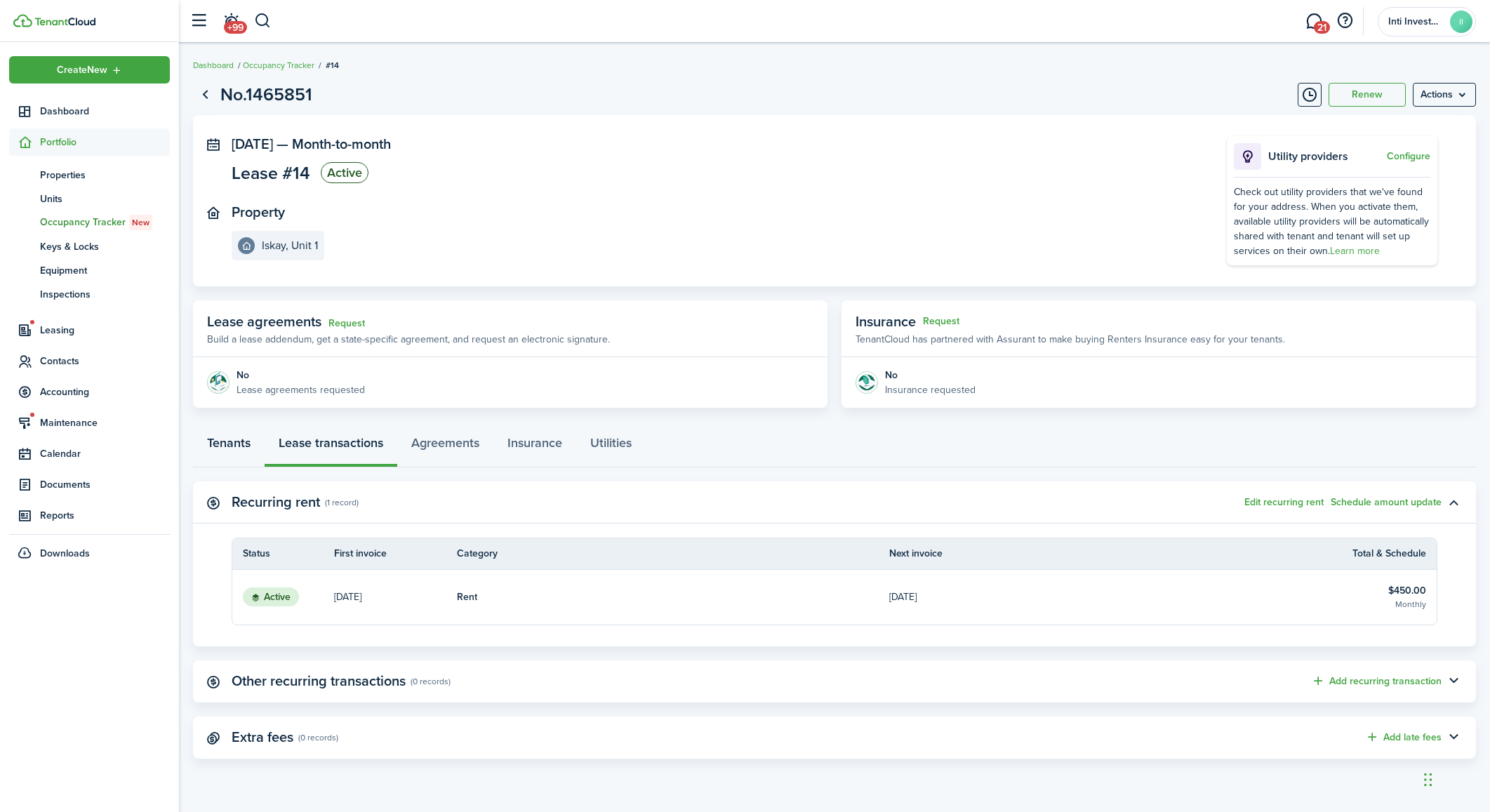
click at [228, 443] on link "Tenants" at bounding box center [228, 446] width 72 height 42
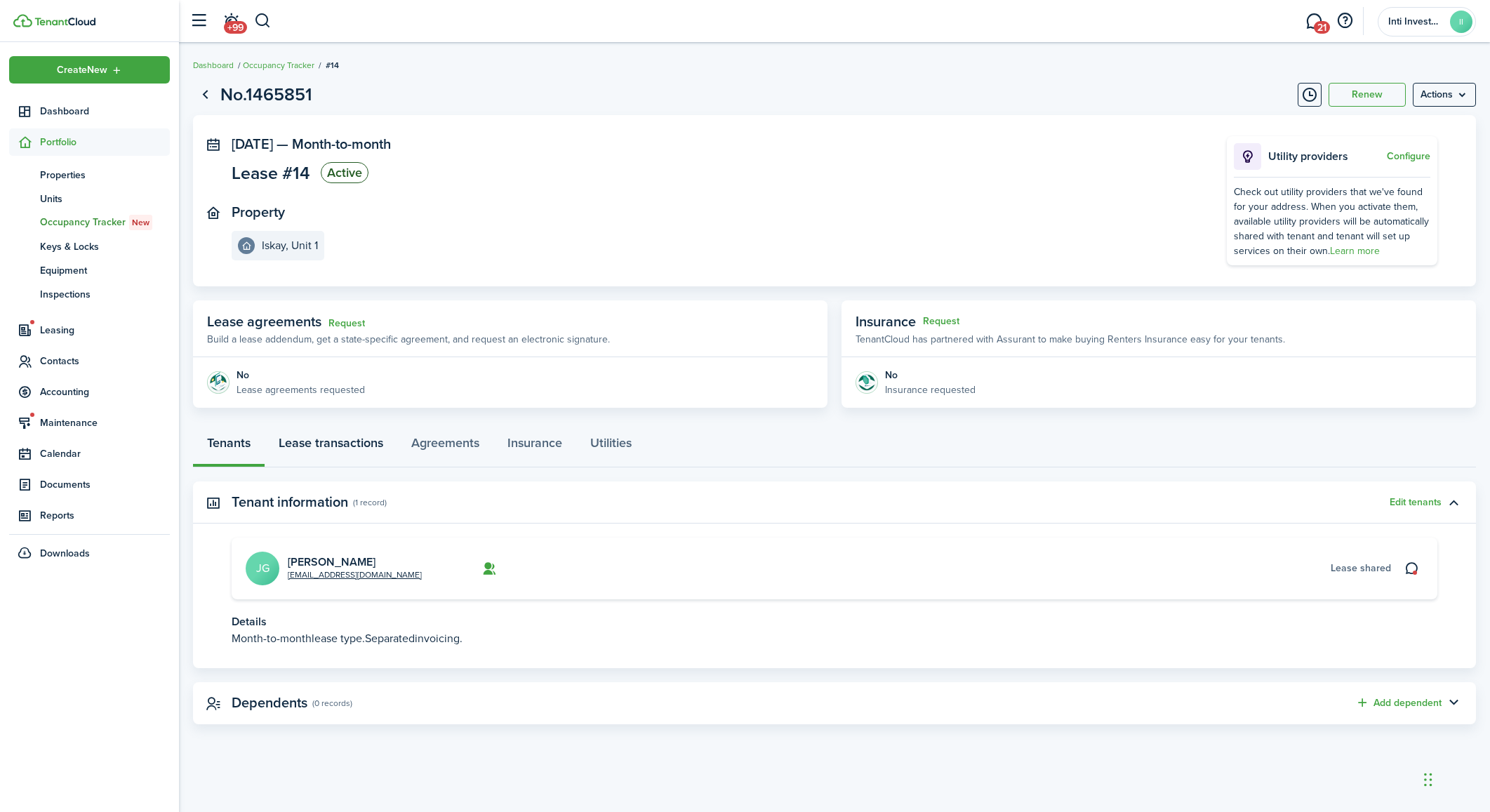
click at [325, 442] on link "Lease transactions" at bounding box center [330, 446] width 133 height 42
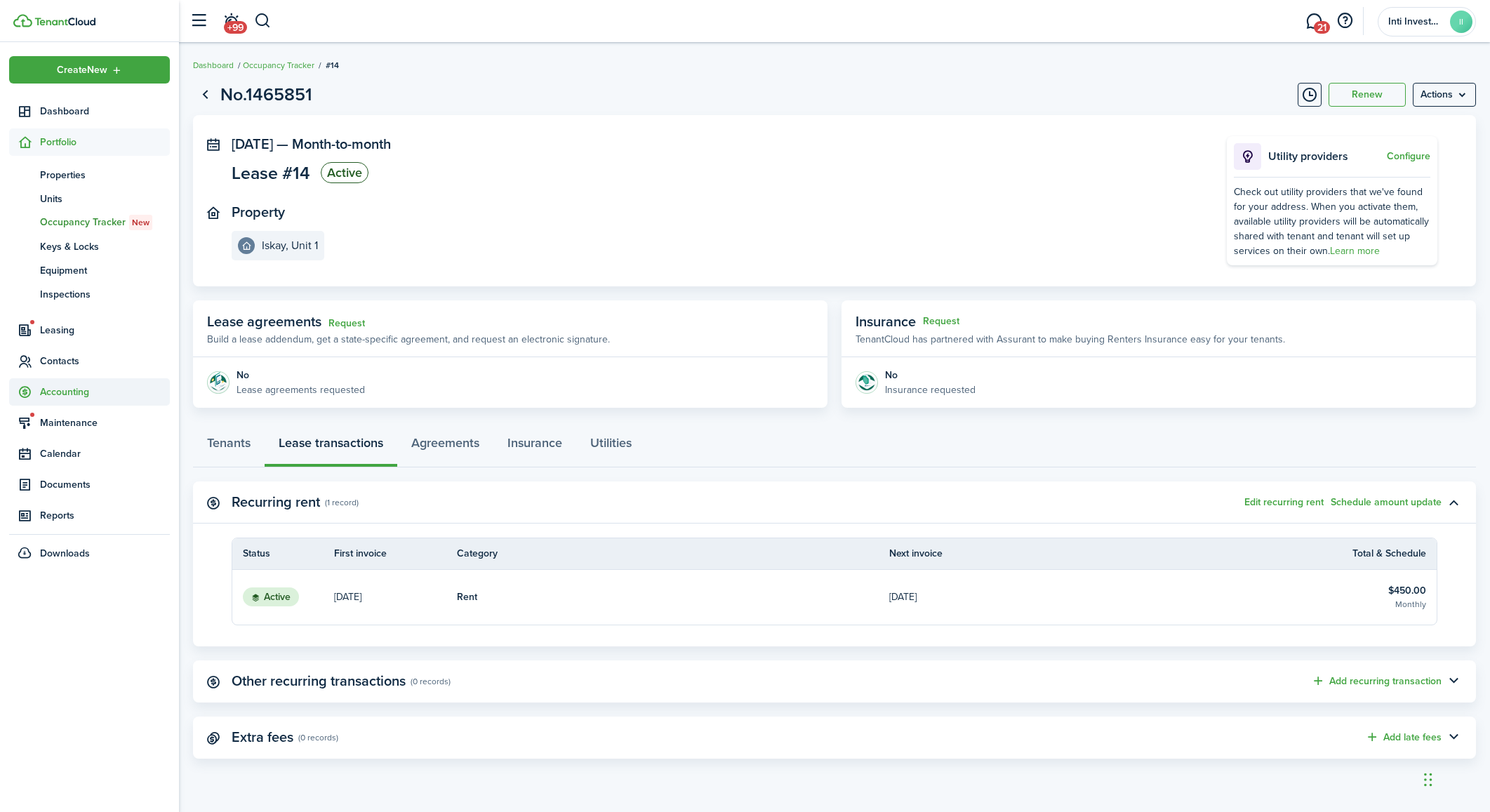
click at [75, 387] on span "Accounting" at bounding box center [105, 392] width 130 height 15
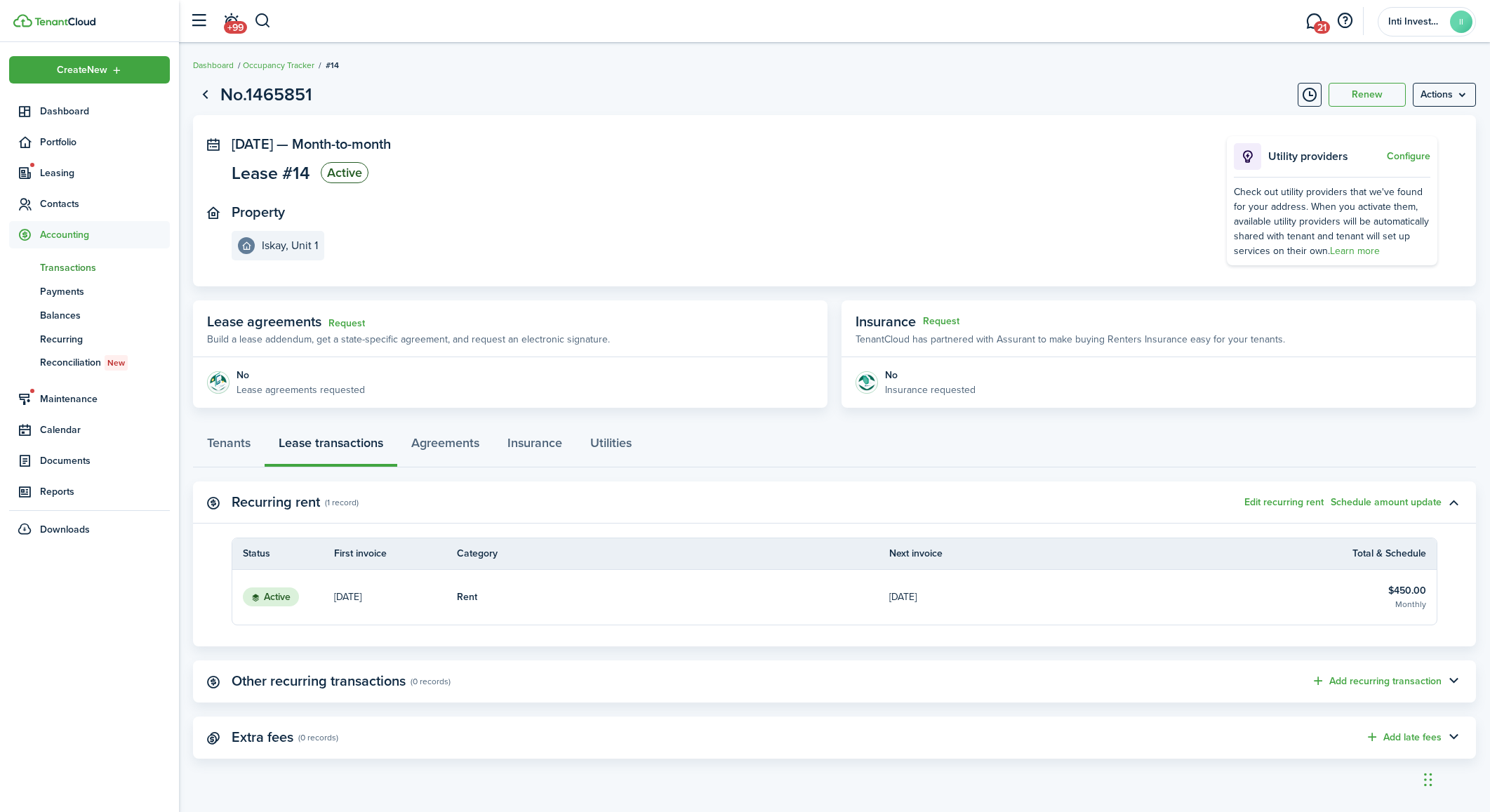
click at [72, 267] on span "Transactions" at bounding box center [105, 268] width 130 height 15
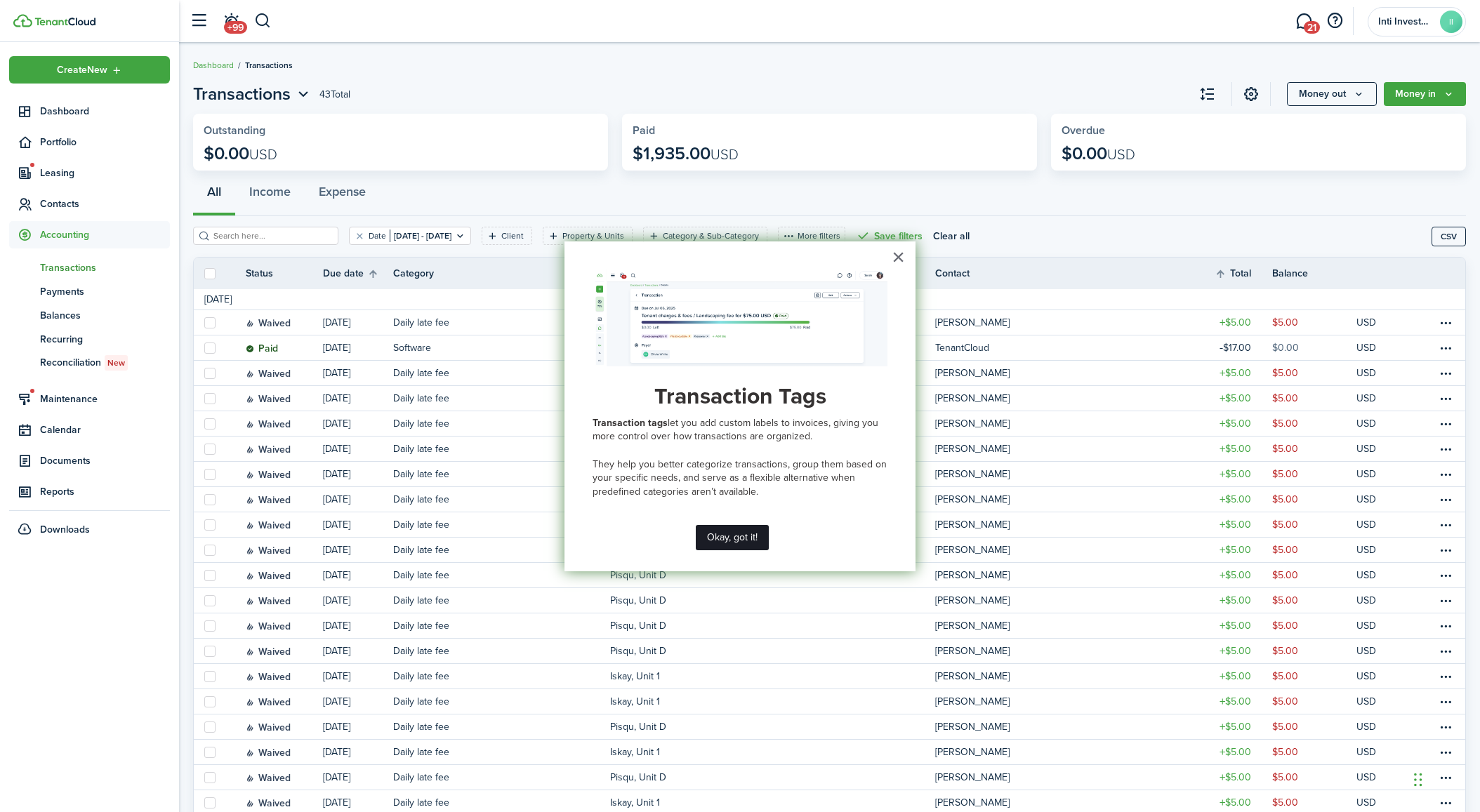
click at [743, 541] on button "Okay, got it!" at bounding box center [732, 537] width 73 height 25
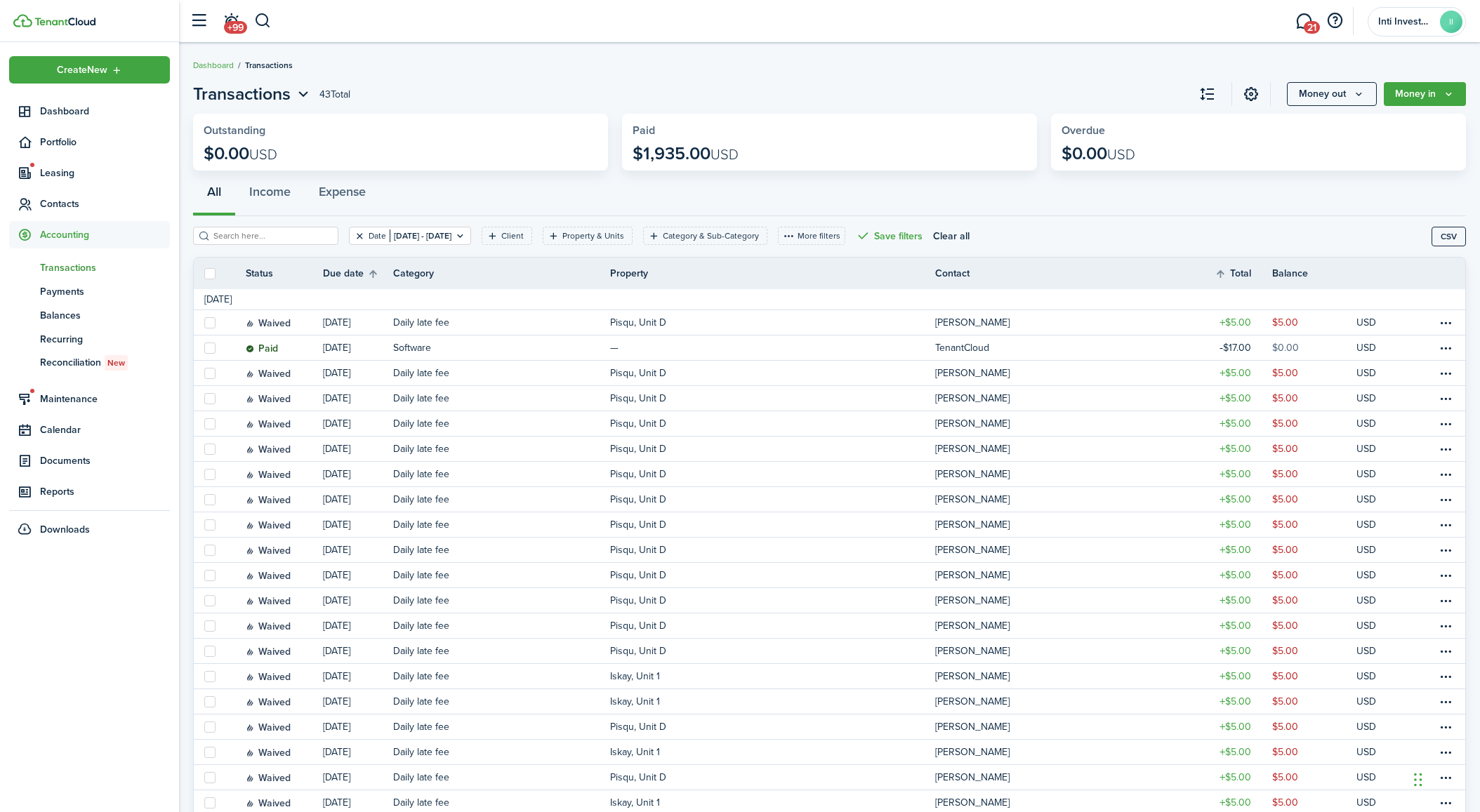
click at [353, 234] on button "Clear filter" at bounding box center [359, 235] width 12 height 11
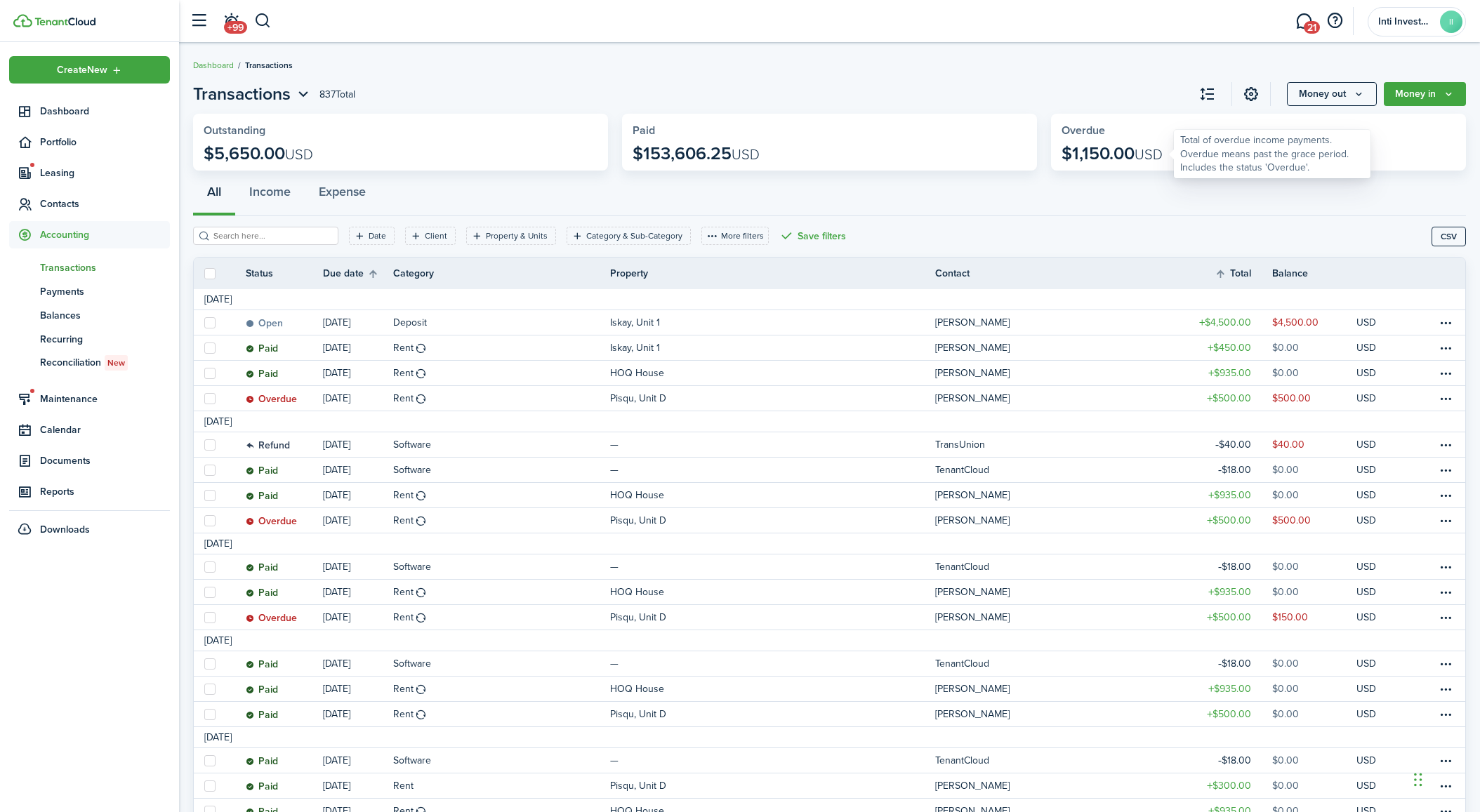
click at [1095, 150] on p "$1,150.00 USD" at bounding box center [1112, 153] width 101 height 20
click at [1081, 127] on widget-stats-title "Overdue" at bounding box center [1258, 131] width 393 height 13
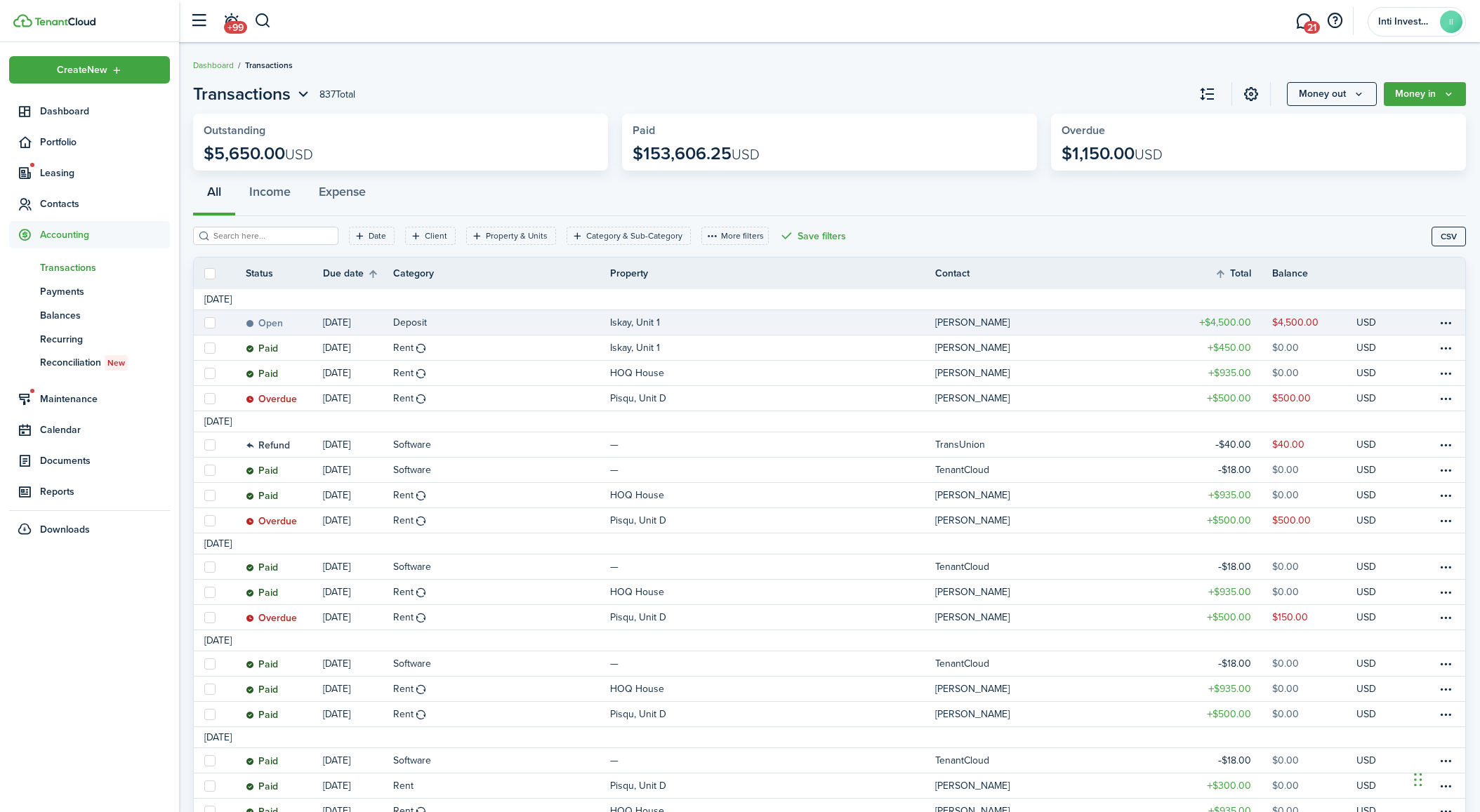
click at [407, 321] on table-info-title "Deposit" at bounding box center [410, 323] width 33 height 15
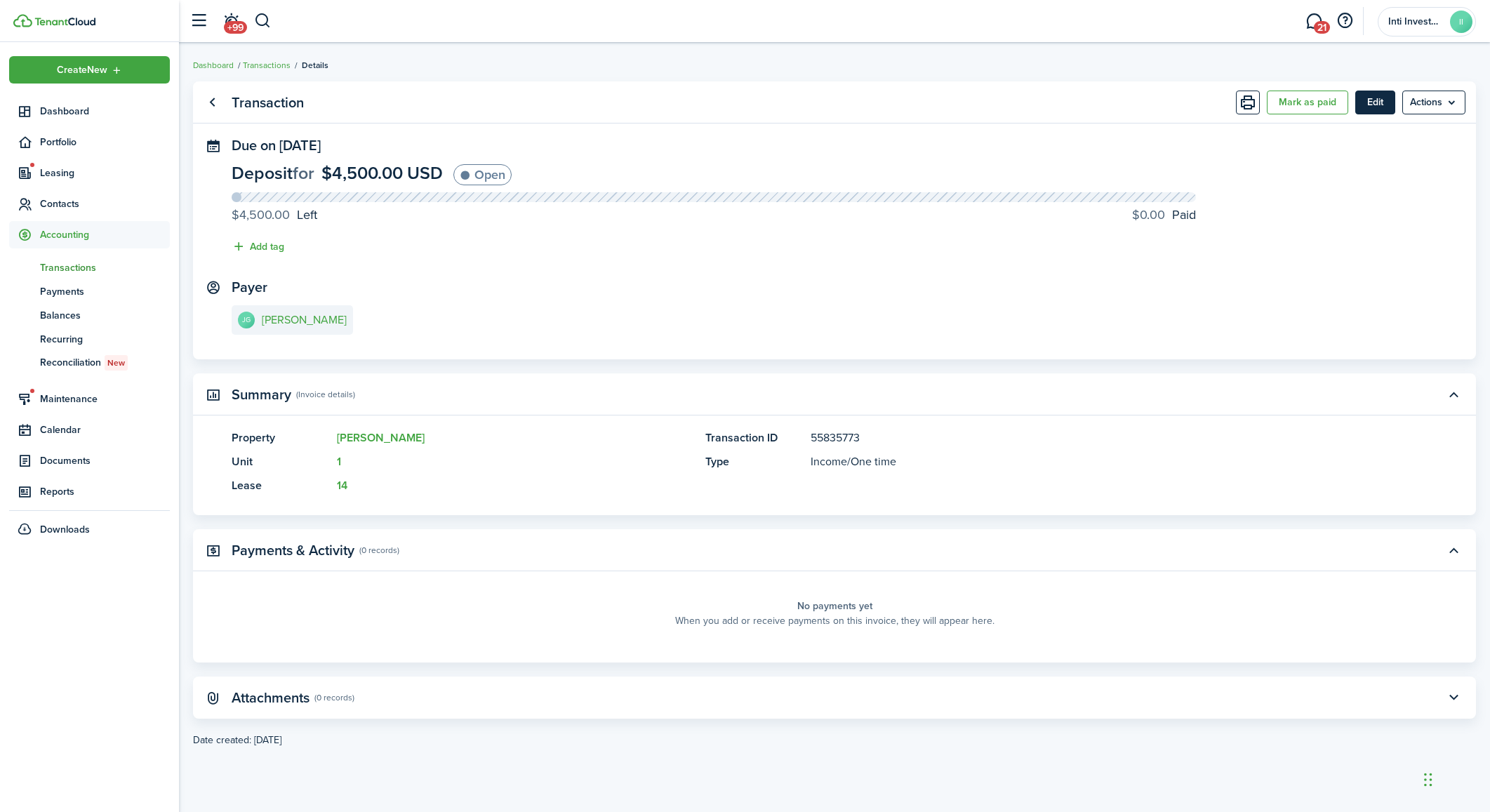
click at [1377, 105] on button "Edit" at bounding box center [1375, 102] width 40 height 24
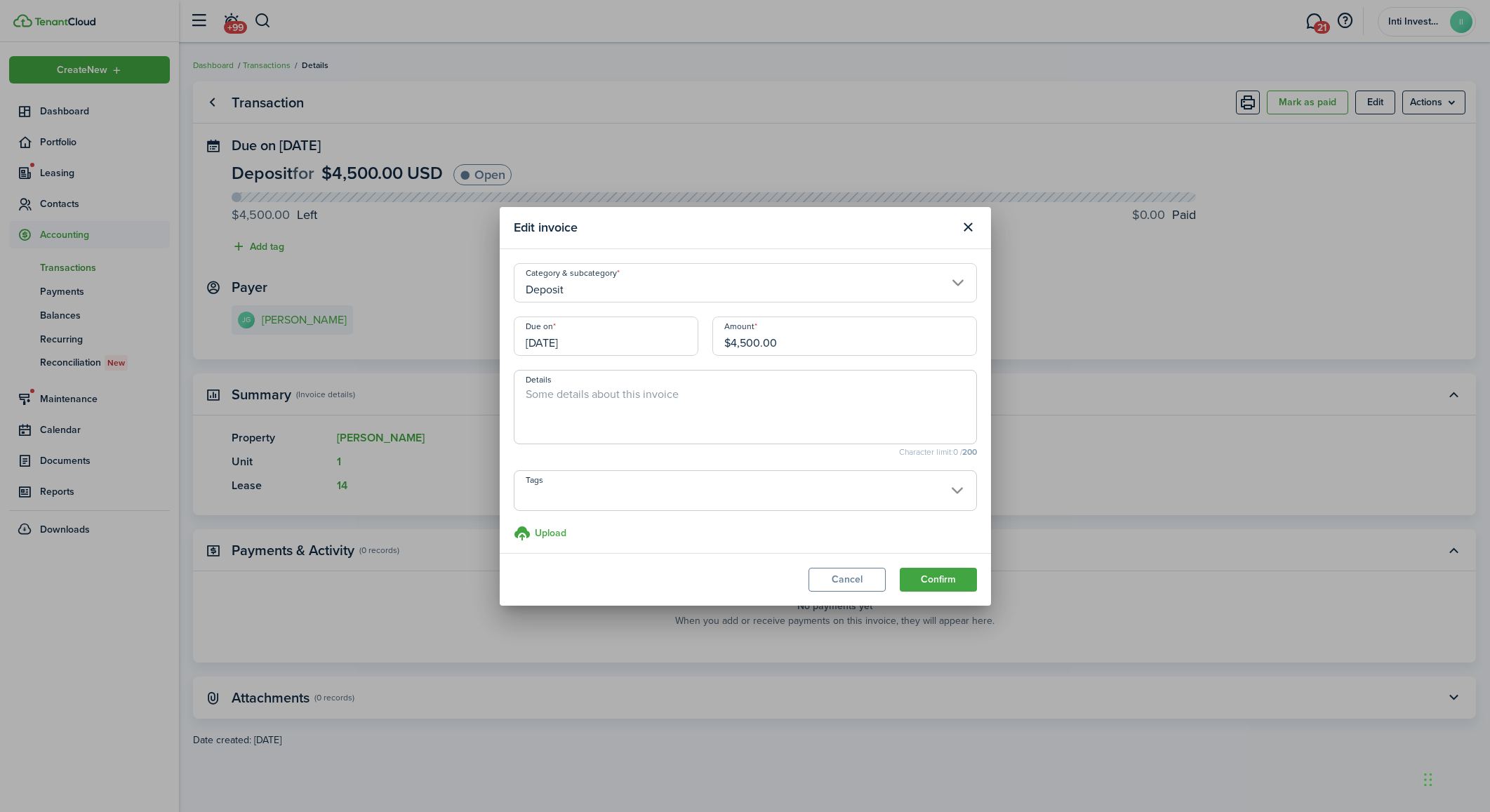
click at [746, 345] on input "$4,500.00" at bounding box center [845, 336] width 264 height 39
type input "$450.00"
click at [602, 410] on textarea "Details" at bounding box center [745, 411] width 461 height 50
click at [922, 580] on button "Confirm" at bounding box center [938, 579] width 77 height 24
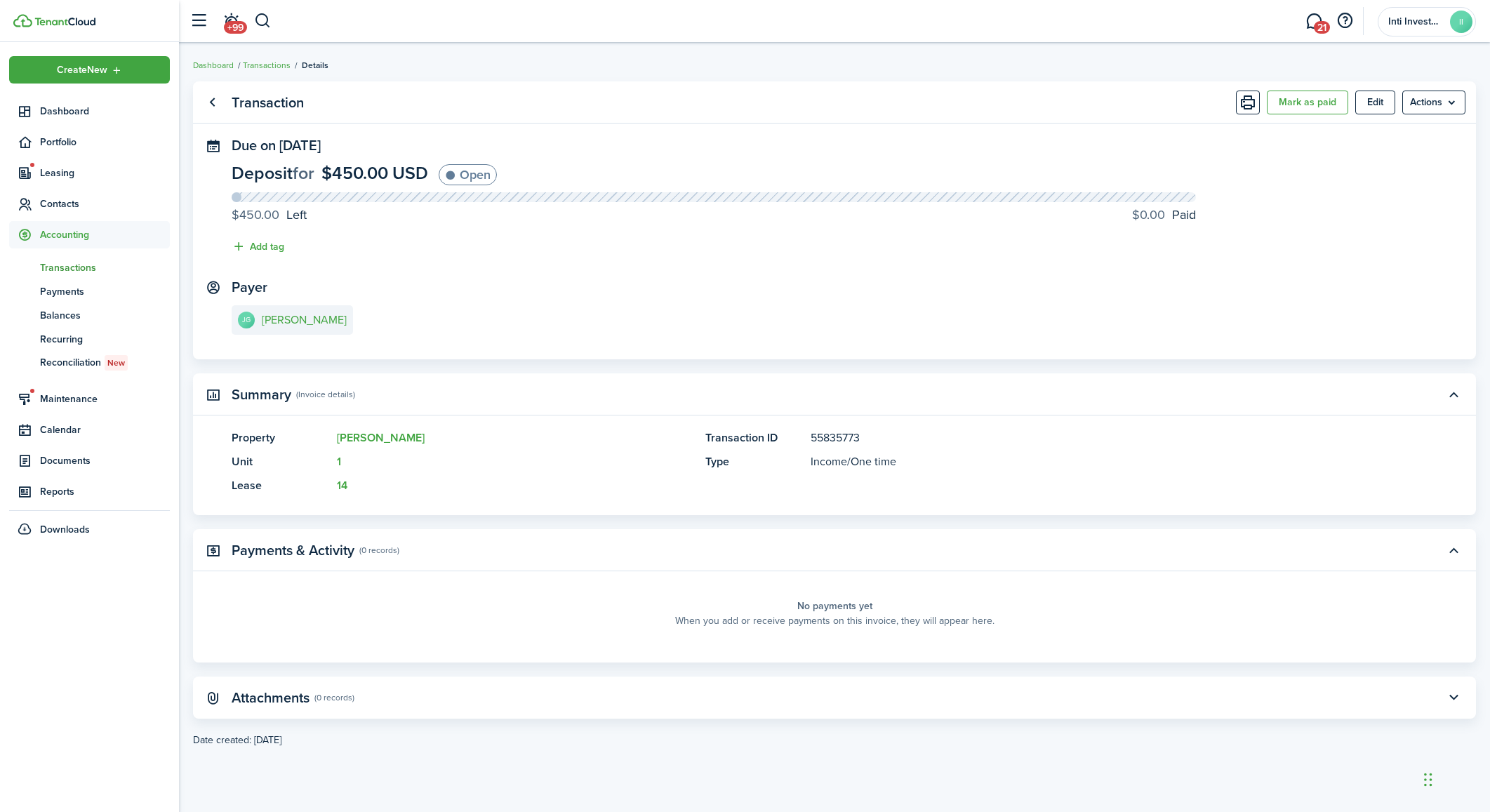
click at [1177, 217] on progress-caption-label "$0.00 Paid" at bounding box center [1164, 215] width 64 height 19
click at [1297, 110] on button "Mark as paid" at bounding box center [1308, 102] width 82 height 24
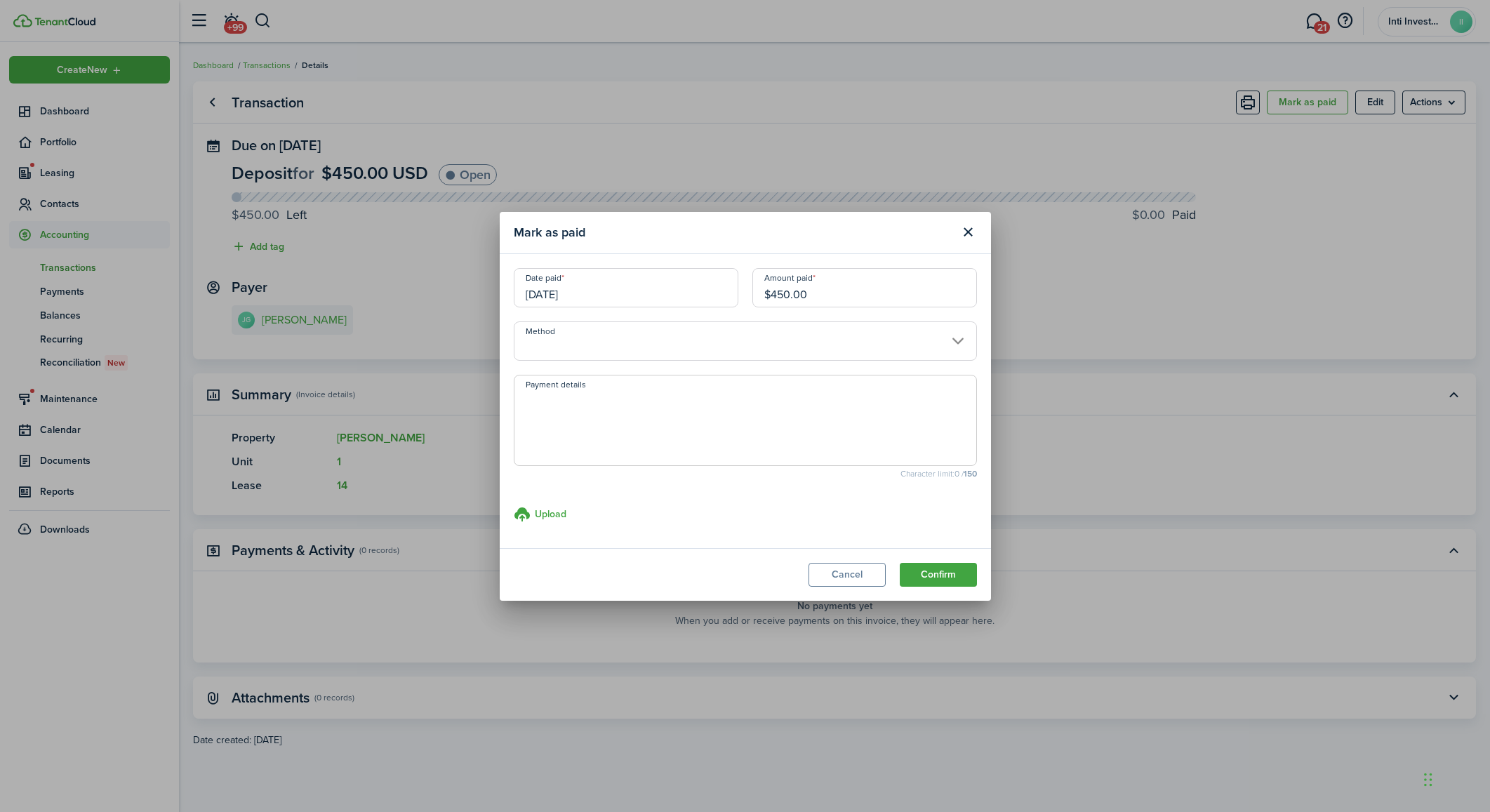
click at [640, 344] on input "Method" at bounding box center [745, 341] width 463 height 39
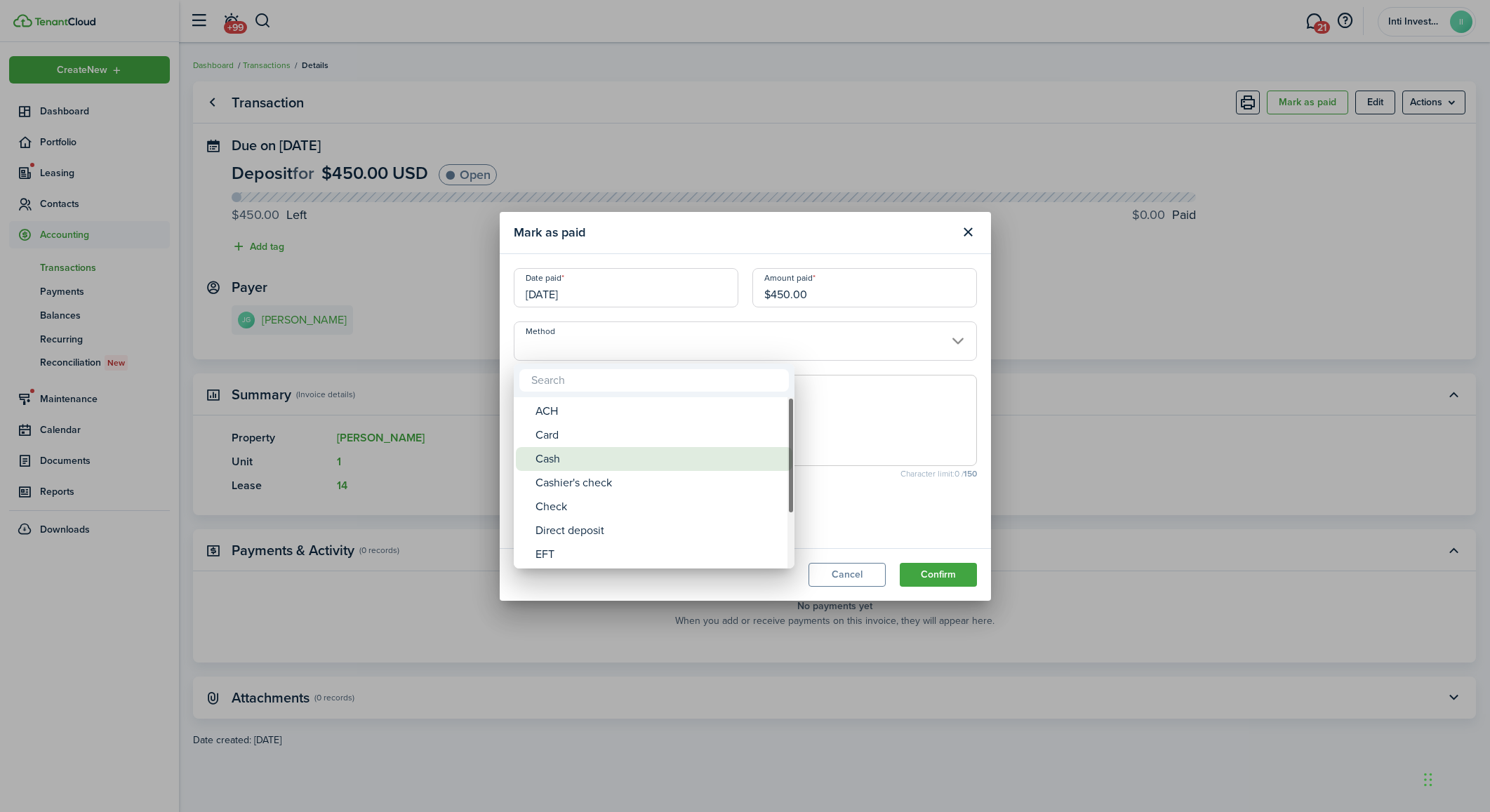
click at [562, 459] on div "Cash" at bounding box center [659, 459] width 248 height 24
type input "Cash"
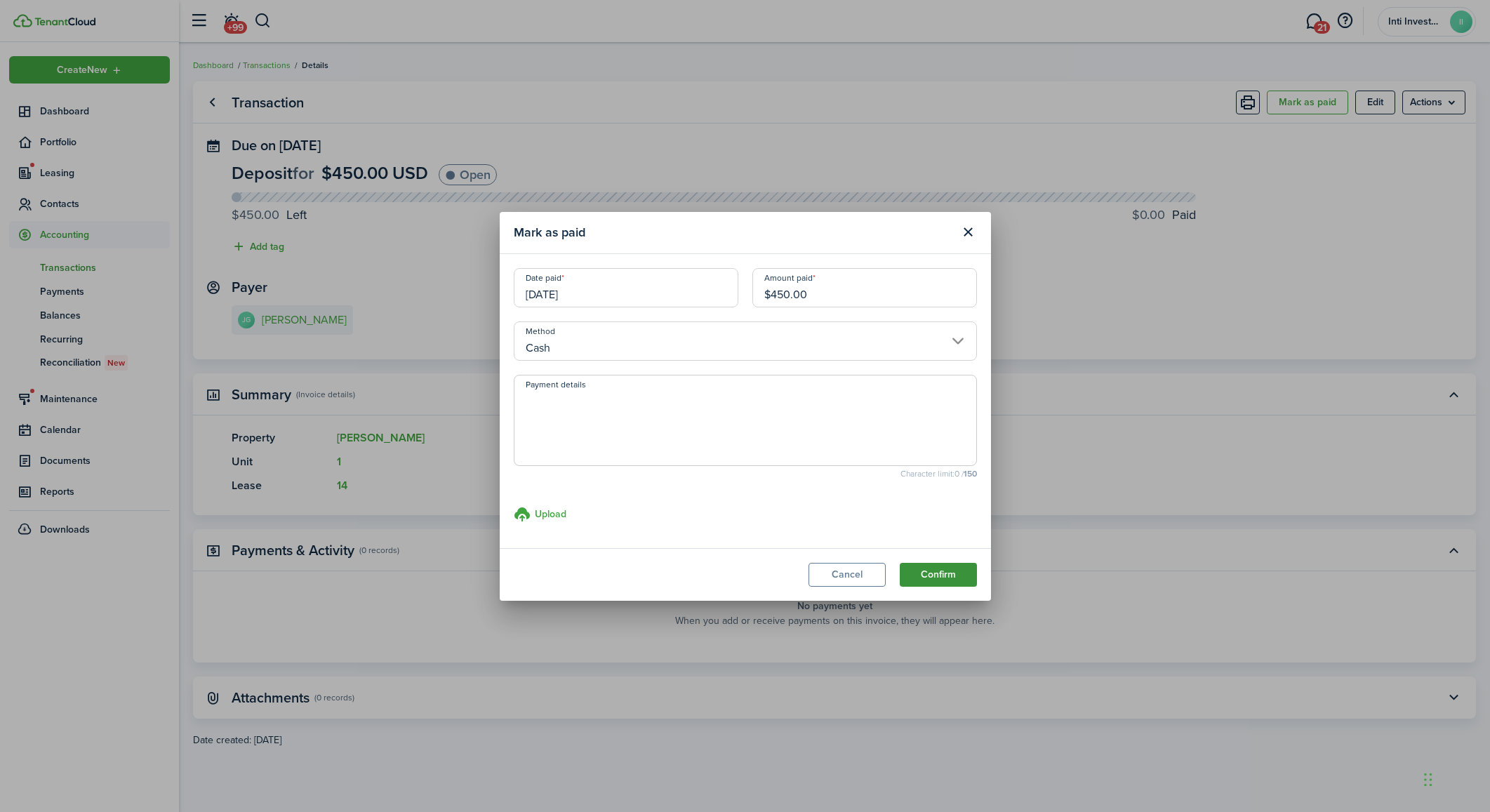
click at [935, 576] on button "Confirm" at bounding box center [938, 575] width 77 height 24
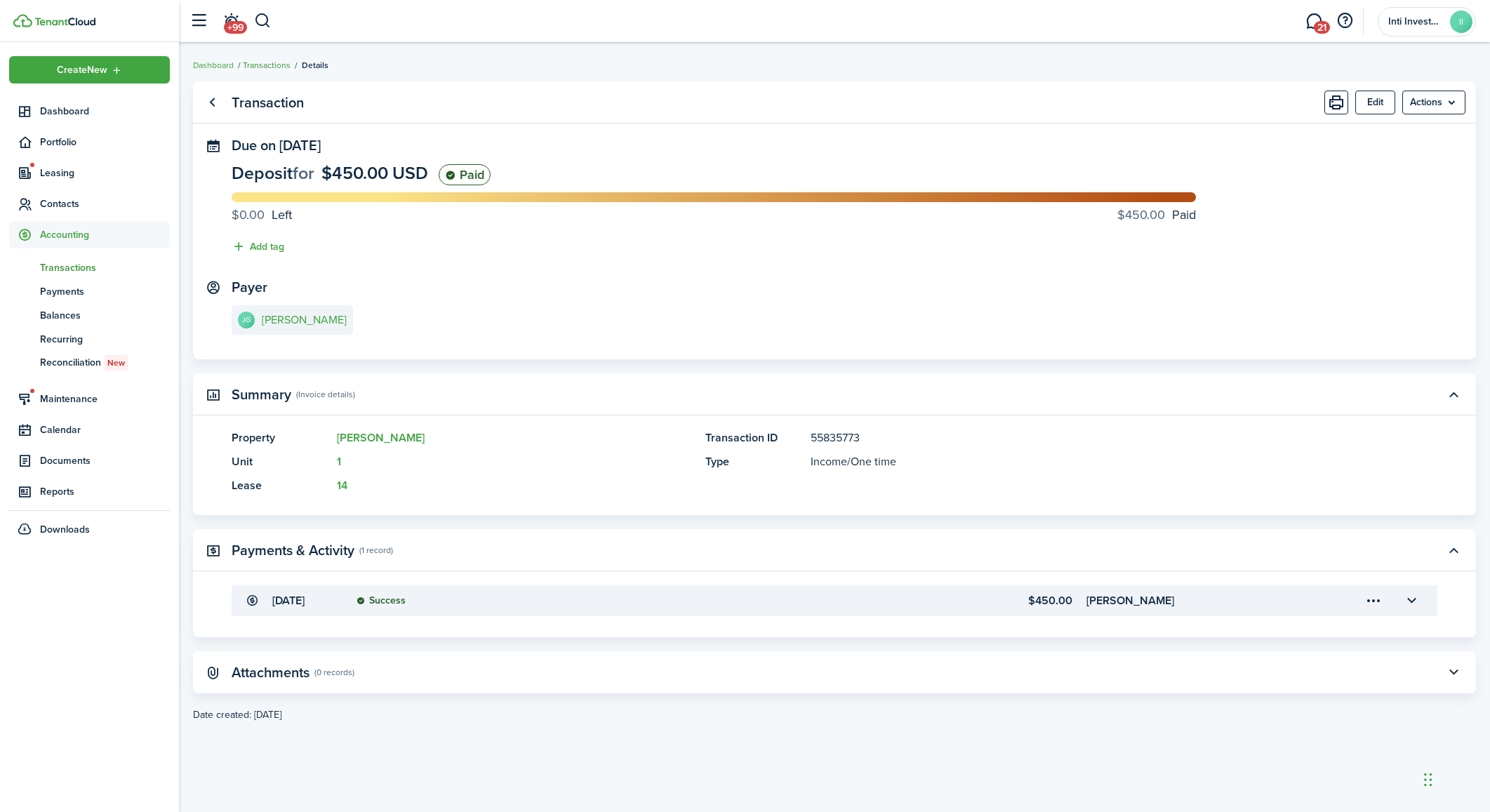
click at [264, 61] on link "Transactions" at bounding box center [266, 65] width 47 height 13
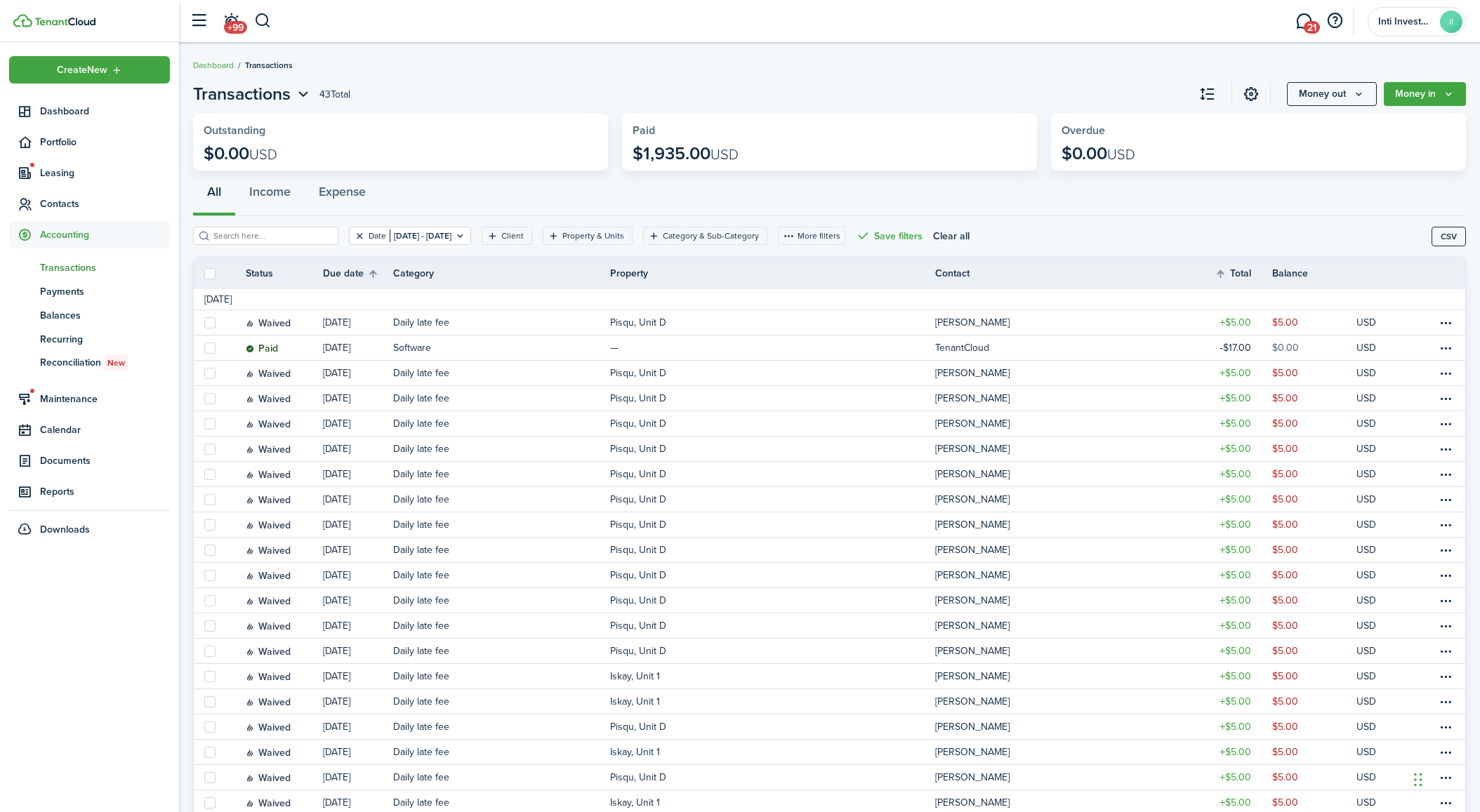
click at [353, 233] on button "Clear filter" at bounding box center [359, 235] width 12 height 11
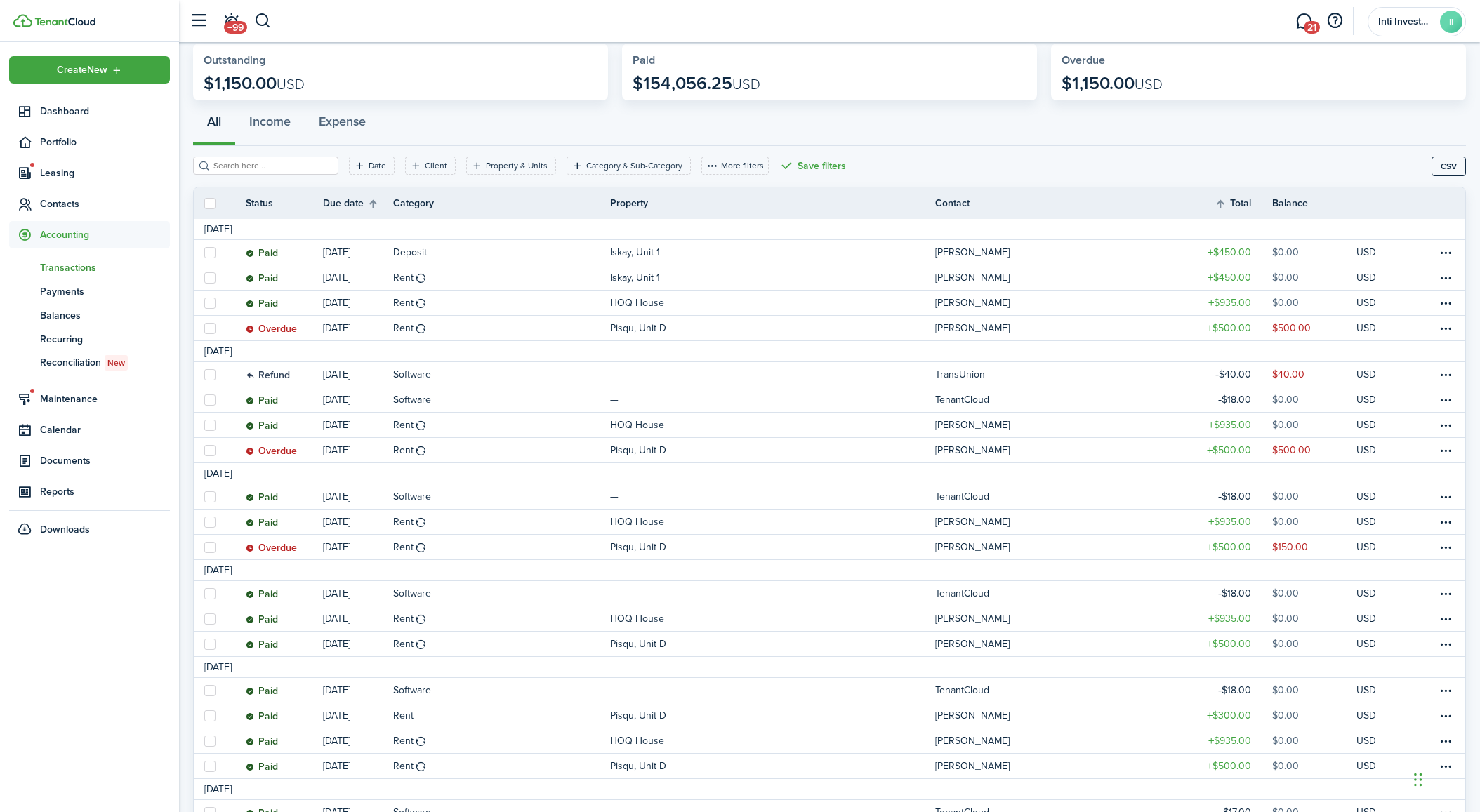
scroll to position [140, 0]
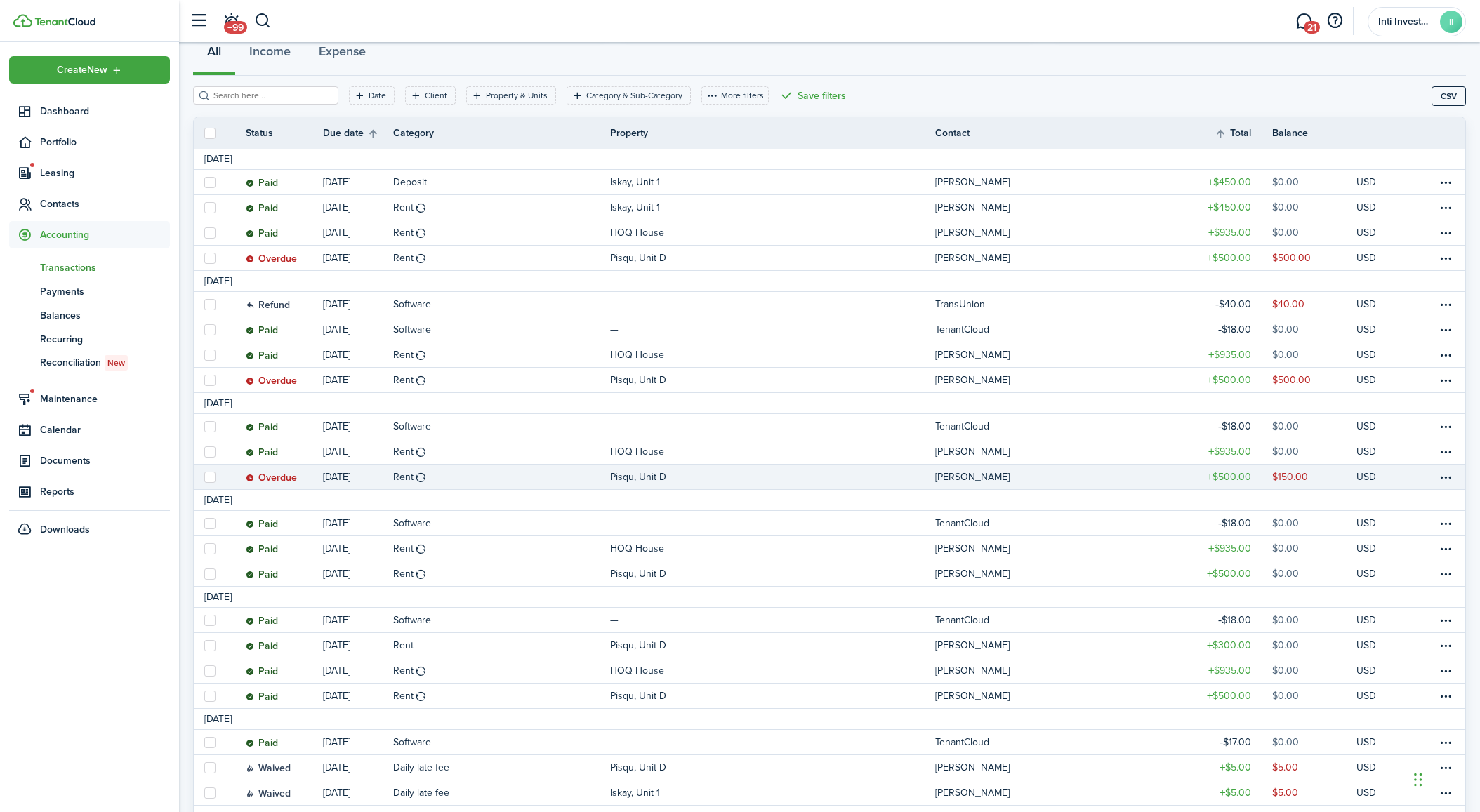
click at [545, 476] on link "Rent" at bounding box center [501, 476] width 217 height 24
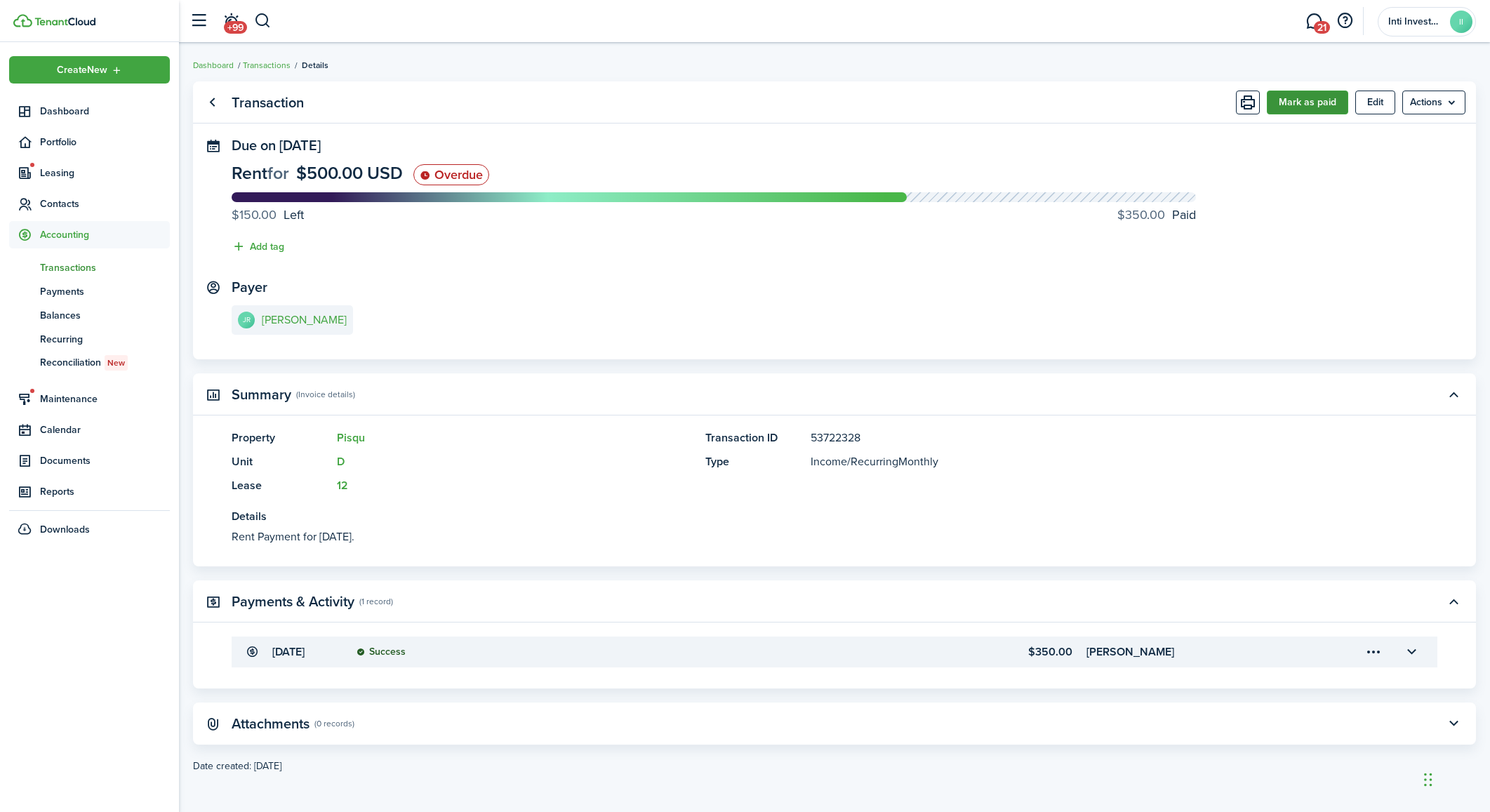
click at [1314, 102] on button "Mark as paid" at bounding box center [1308, 102] width 82 height 24
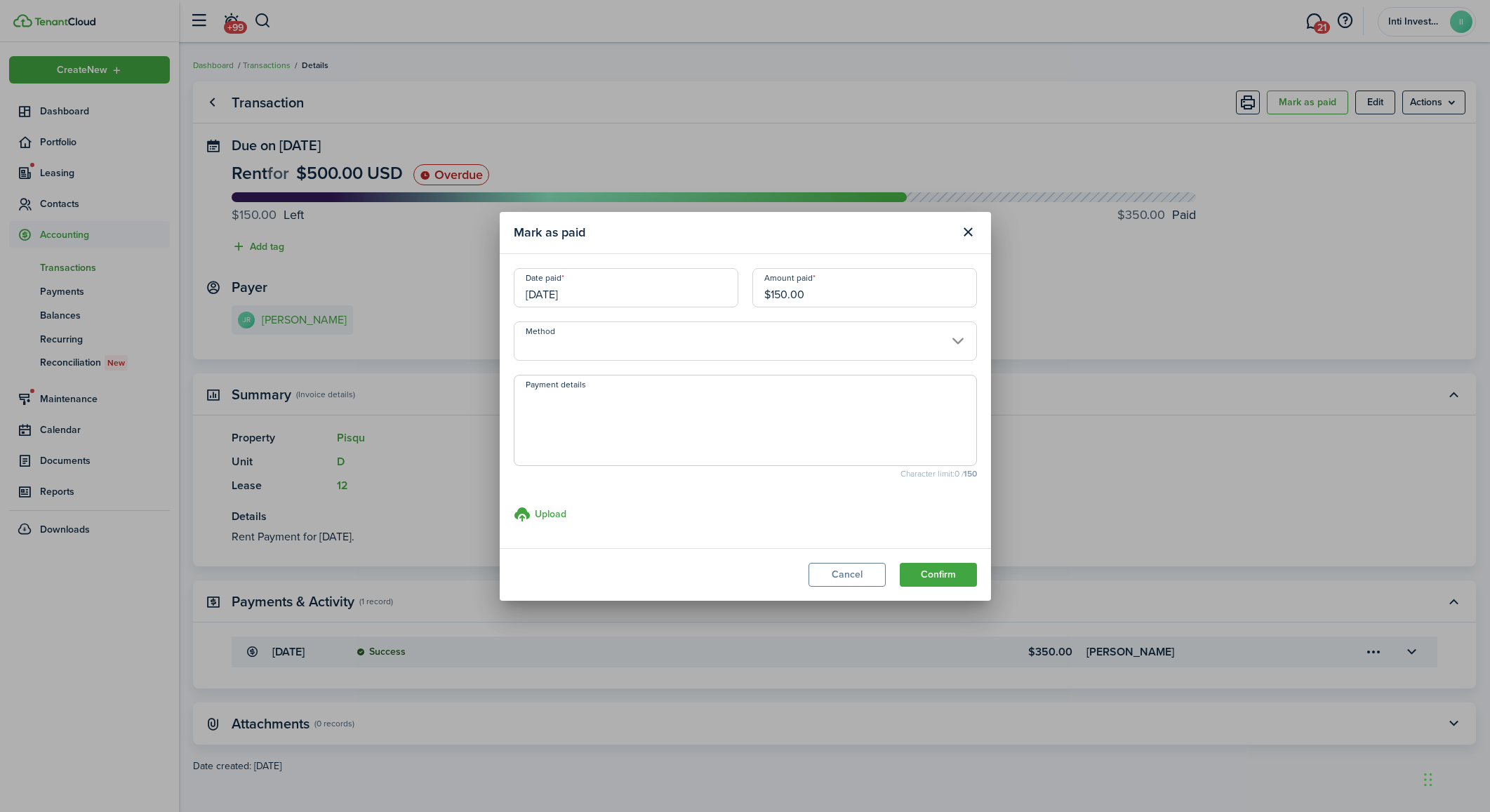
click at [616, 350] on input "Method" at bounding box center [745, 341] width 463 height 39
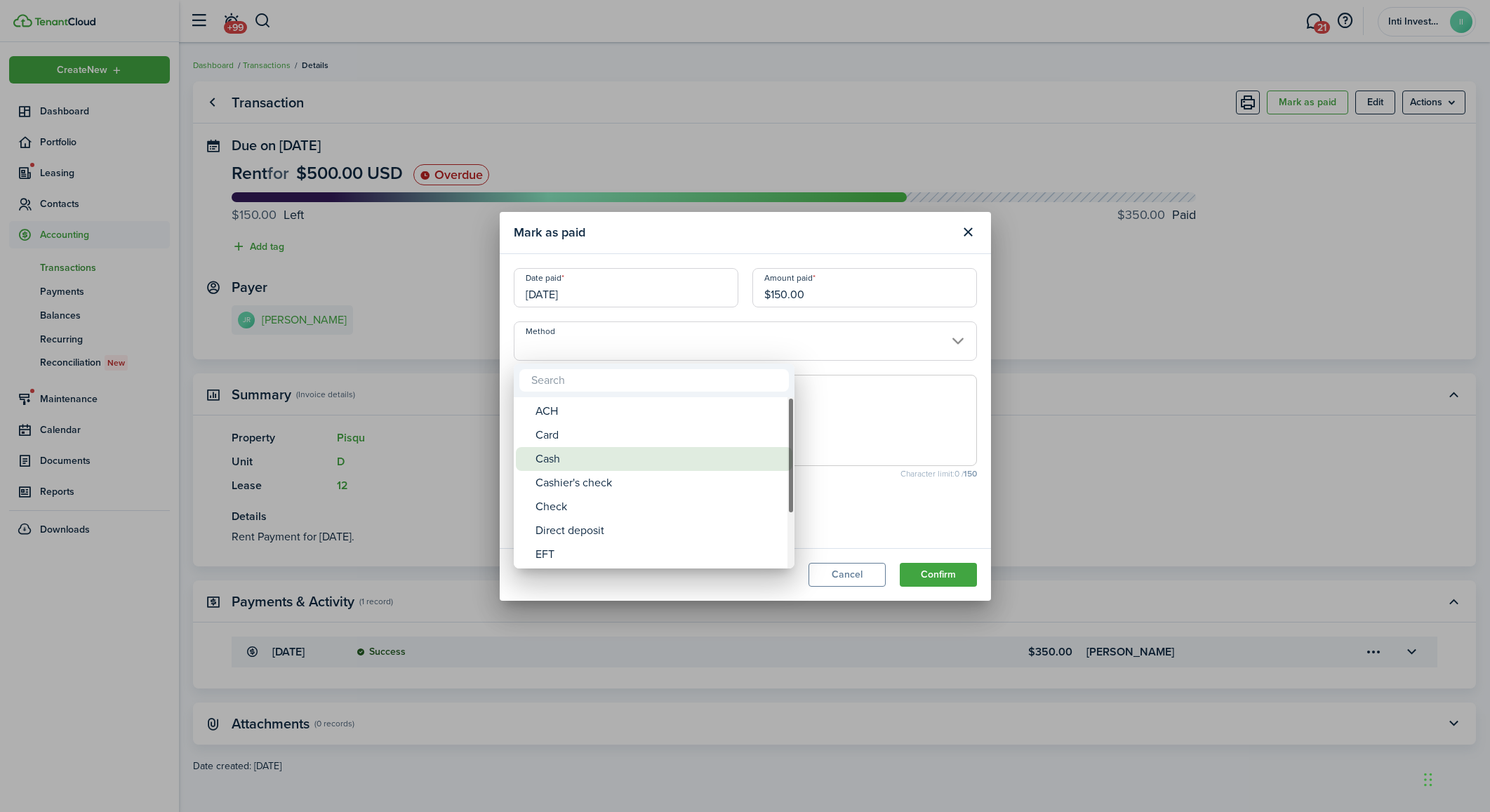
click at [577, 459] on div "Cash" at bounding box center [659, 459] width 248 height 24
type input "Cash"
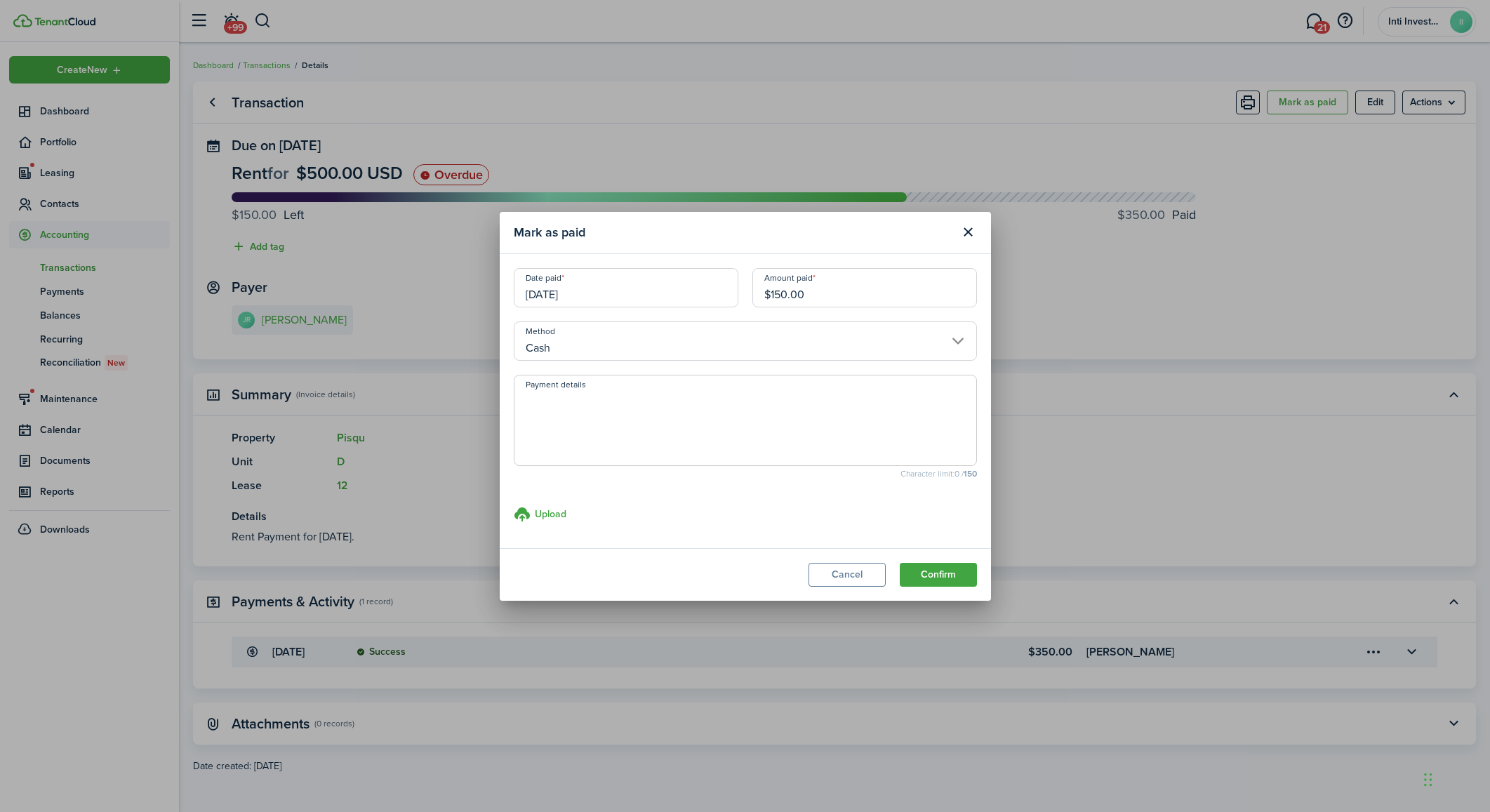
click at [599, 409] on textarea "Payment details" at bounding box center [745, 424] width 461 height 67
type textarea "h"
click at [662, 297] on input "[DATE]" at bounding box center [625, 287] width 224 height 39
type textarea "Personally gave me $200.00 cash"
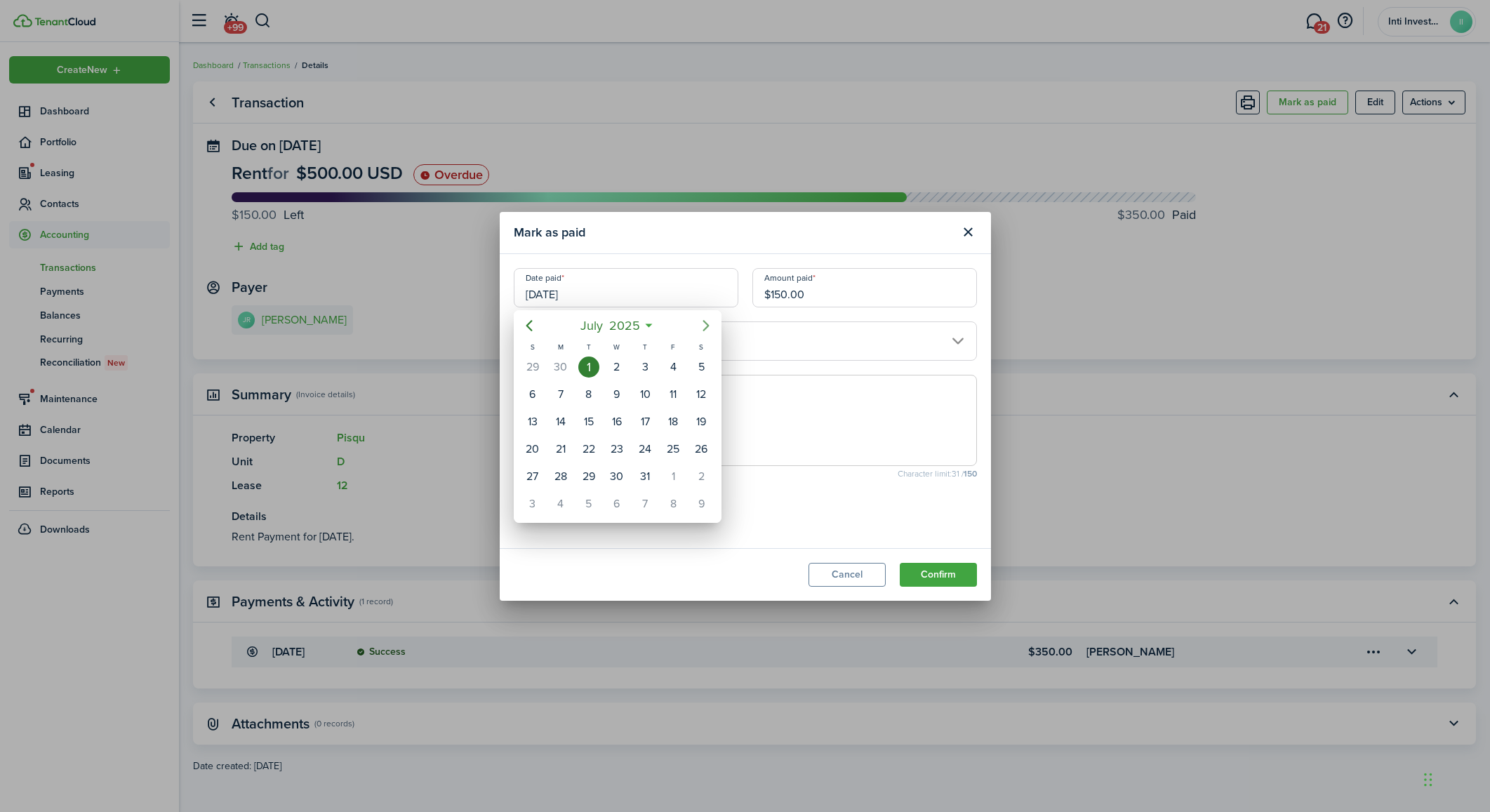
click at [711, 325] on icon "Next page" at bounding box center [706, 326] width 17 height 17
click at [704, 325] on icon "Next page" at bounding box center [706, 326] width 17 height 17
click at [705, 393] on div "13" at bounding box center [700, 394] width 21 height 21
type input "[DATE]"
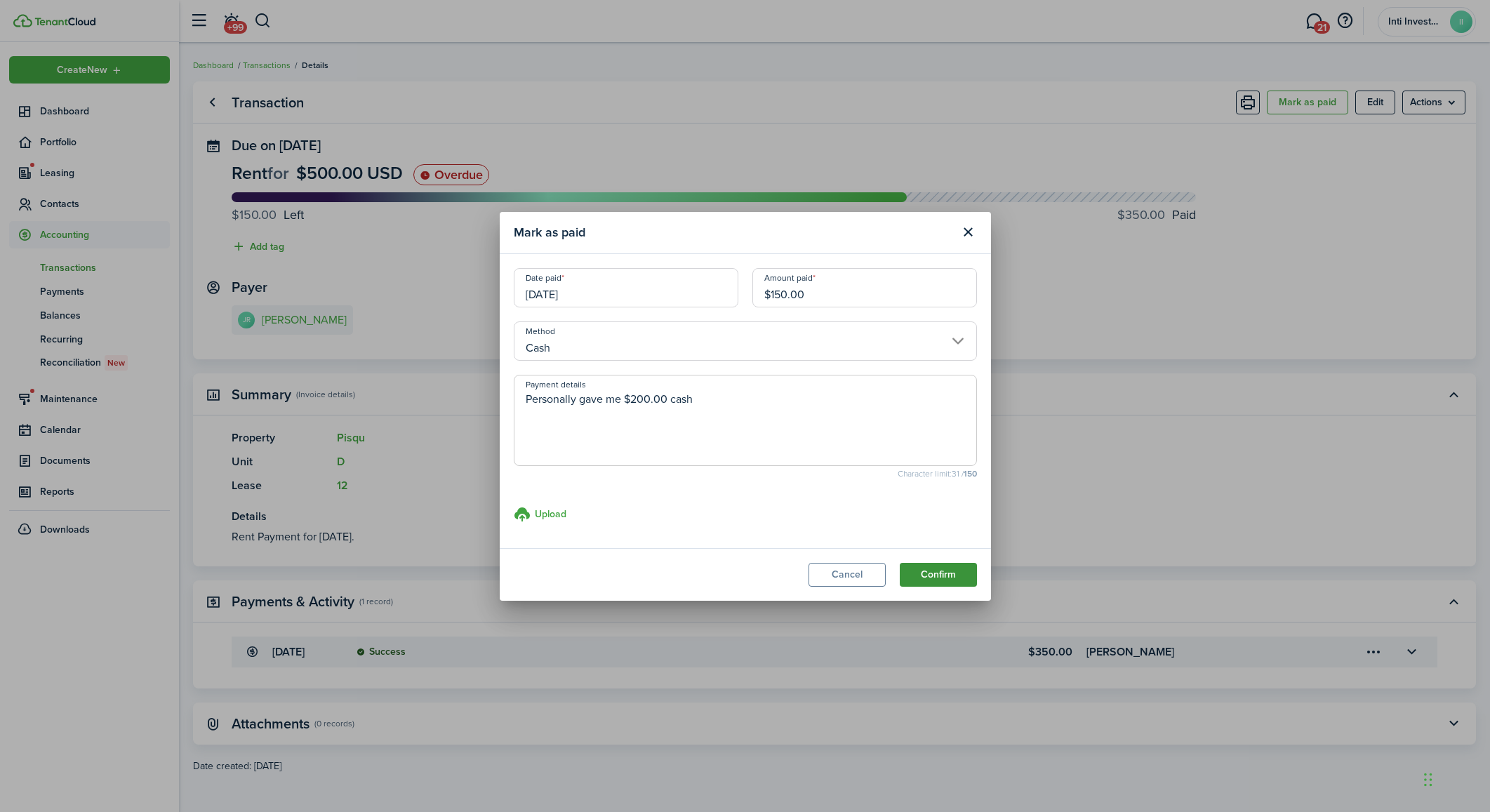
click at [922, 574] on button "Confirm" at bounding box center [938, 575] width 77 height 24
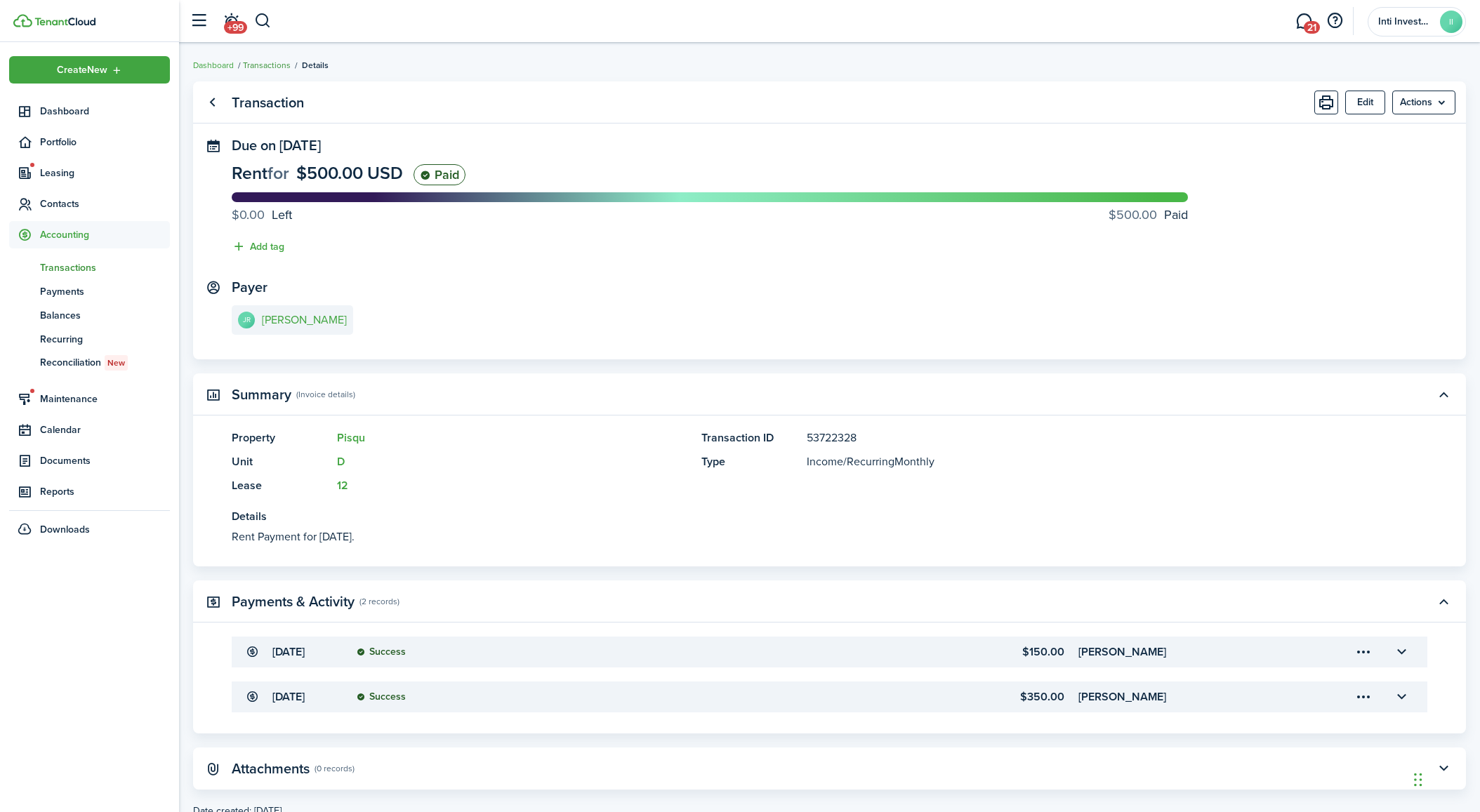
click at [265, 67] on link "Transactions" at bounding box center [266, 65] width 47 height 13
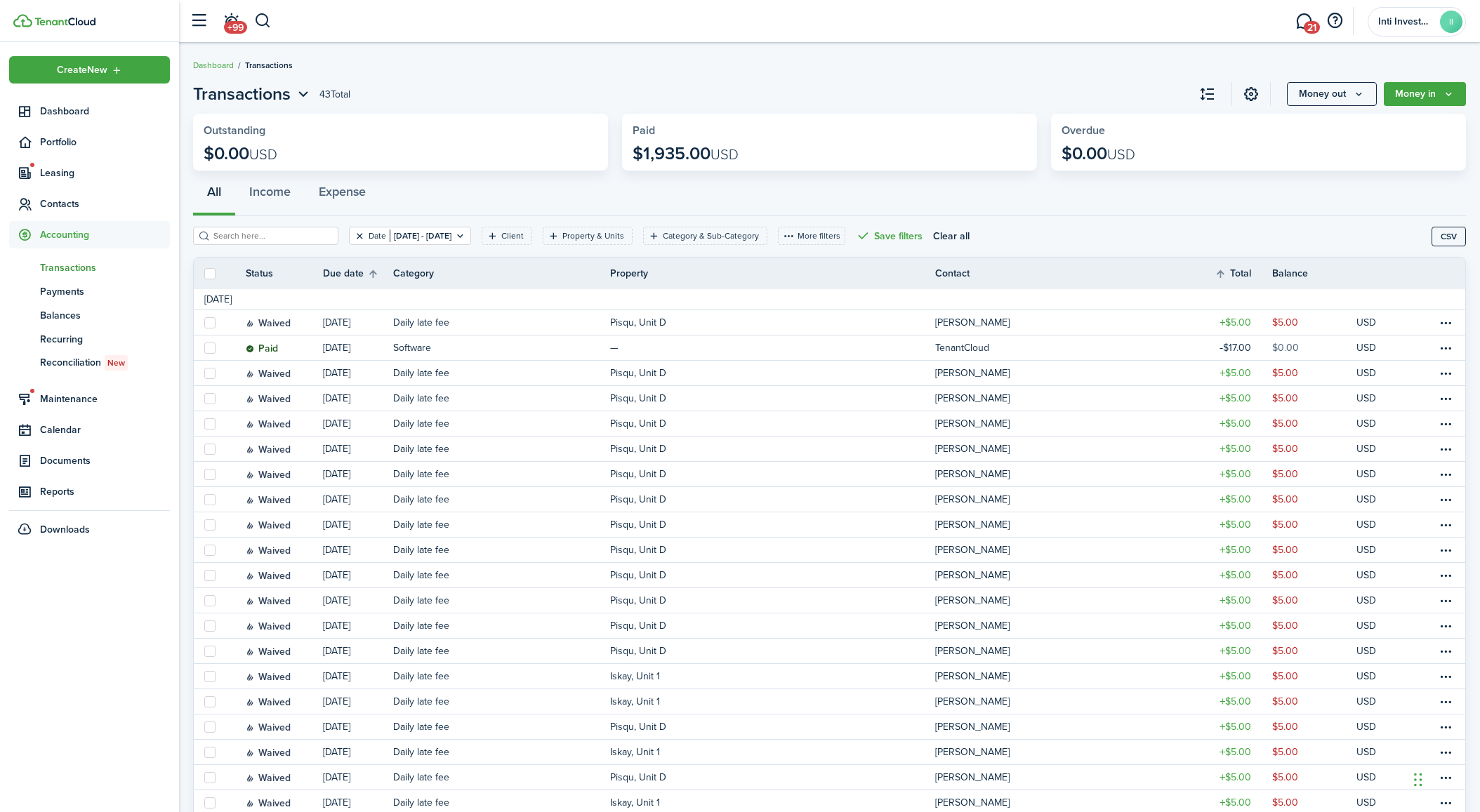
click at [353, 236] on button "Clear filter" at bounding box center [359, 235] width 12 height 11
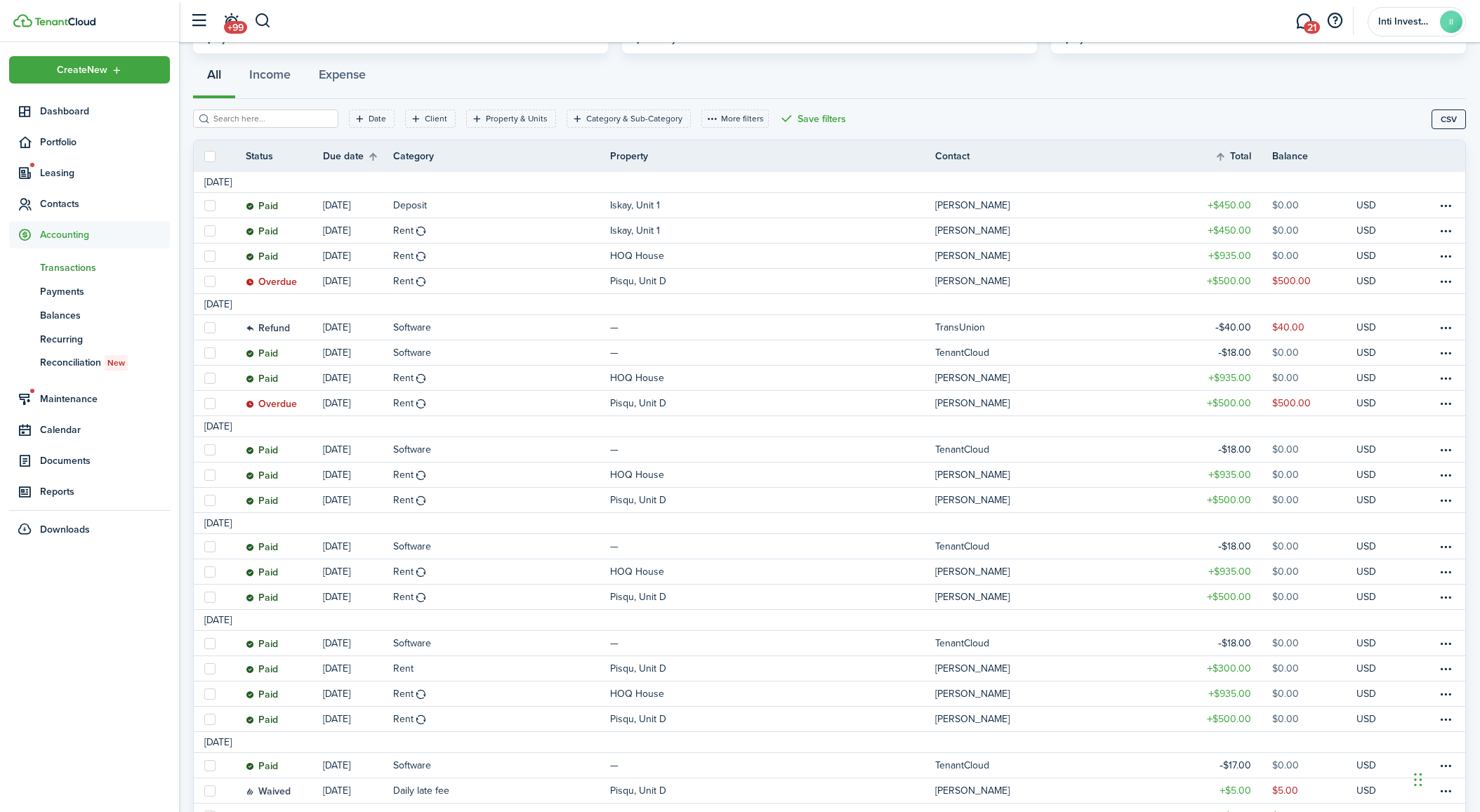
scroll to position [140, 0]
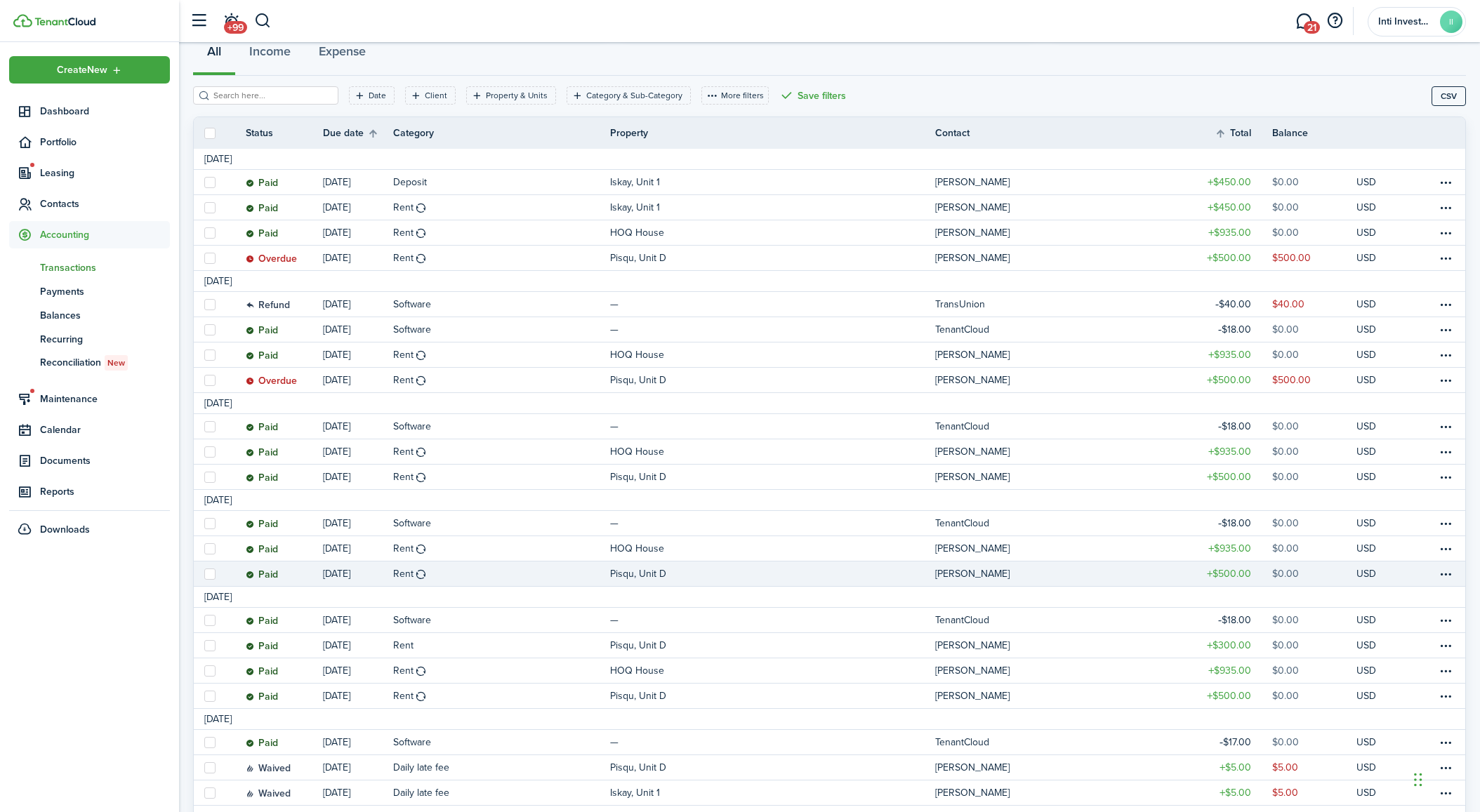
click at [650, 573] on p "Pisqu, Unit D" at bounding box center [638, 574] width 56 height 15
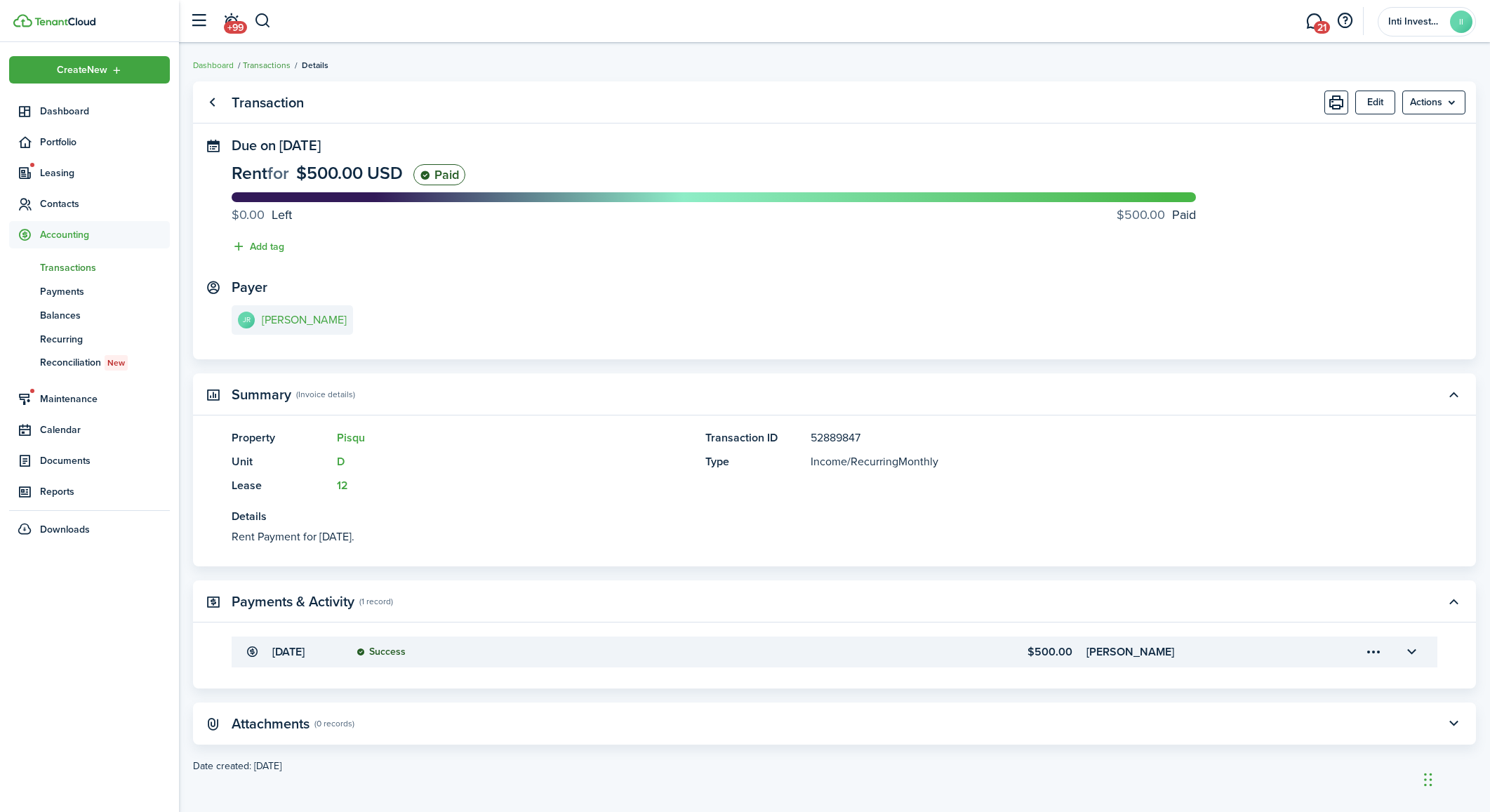
click at [266, 60] on link "Transactions" at bounding box center [266, 65] width 47 height 13
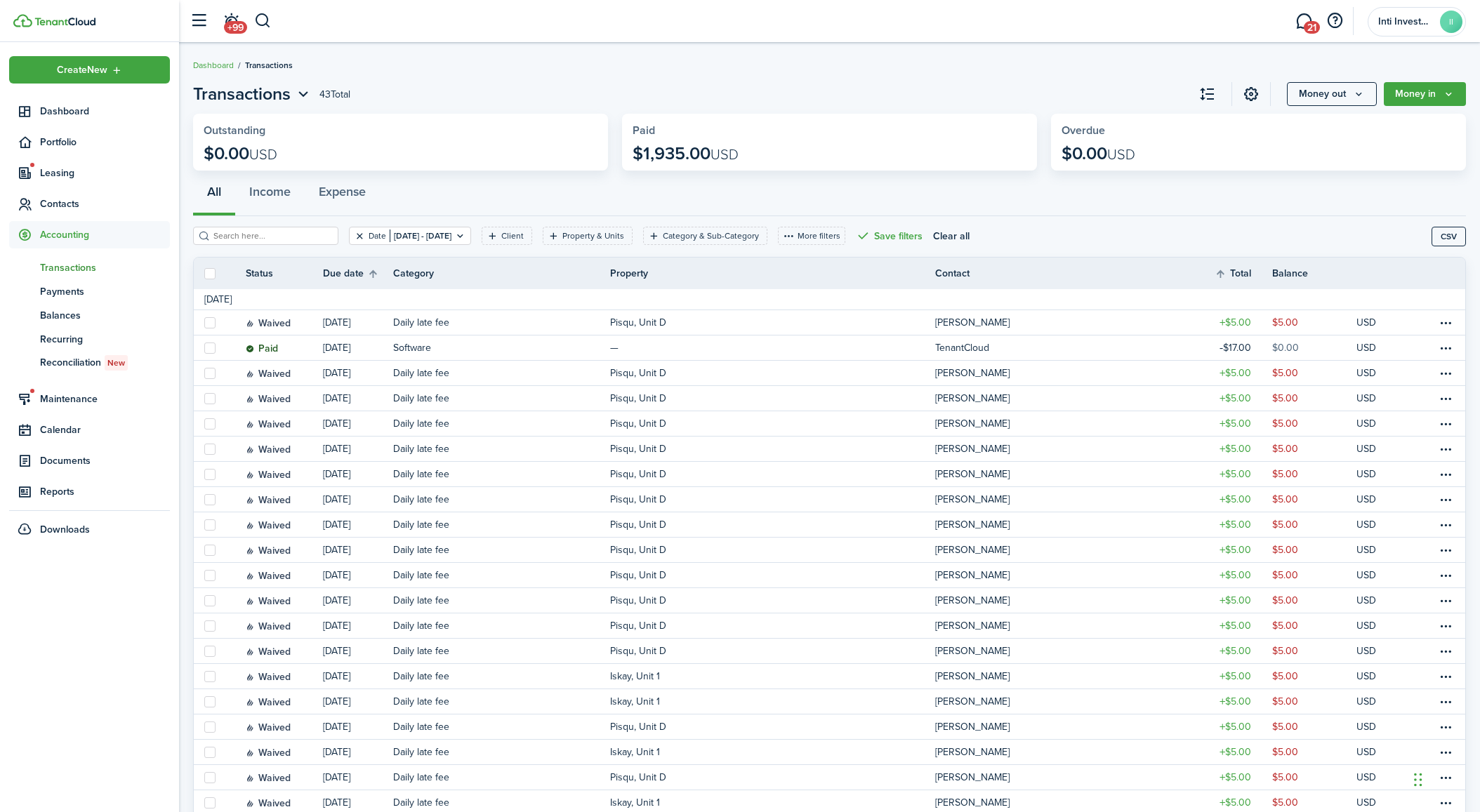
click at [353, 234] on button "Clear filter" at bounding box center [359, 235] width 12 height 11
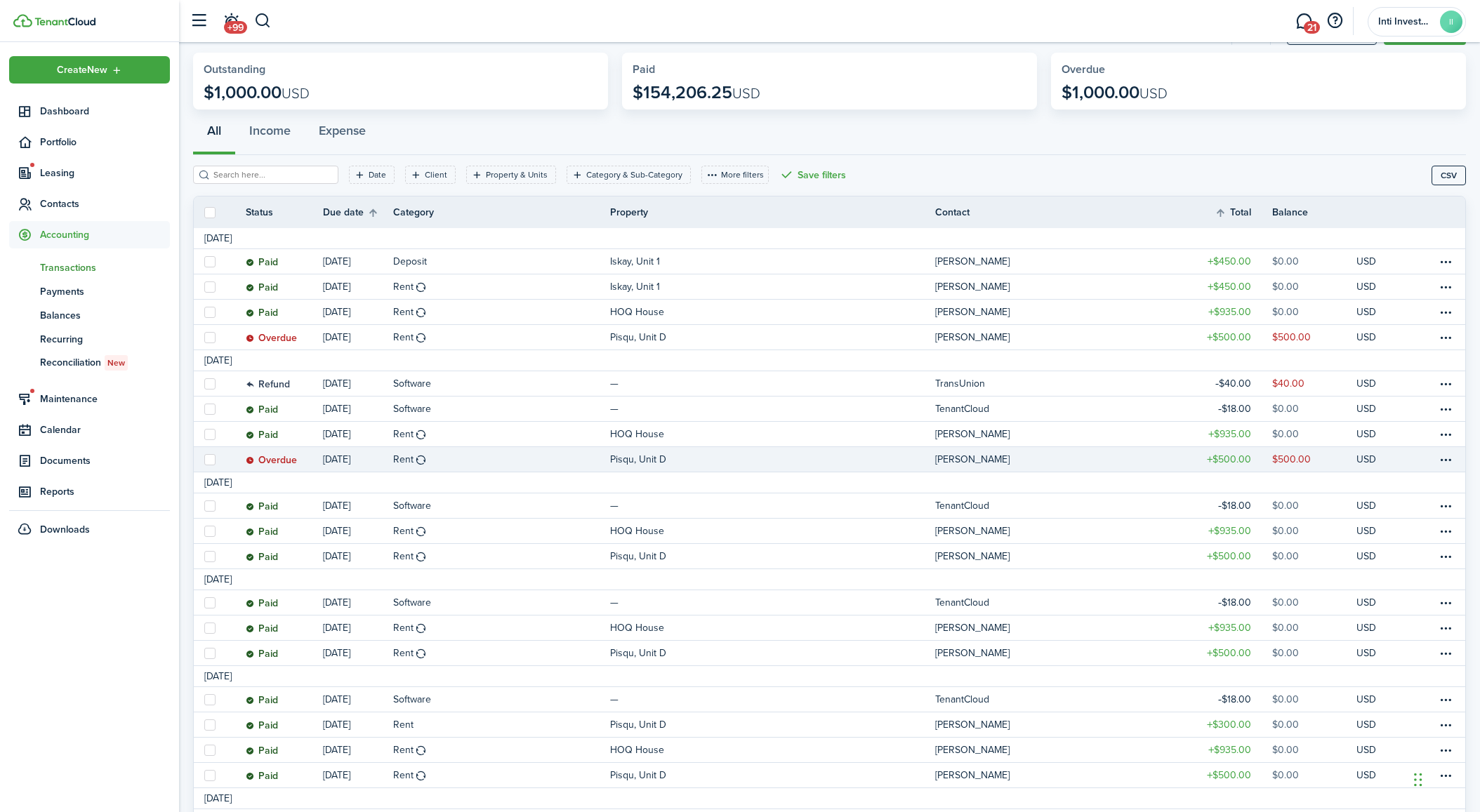
scroll to position [70, 0]
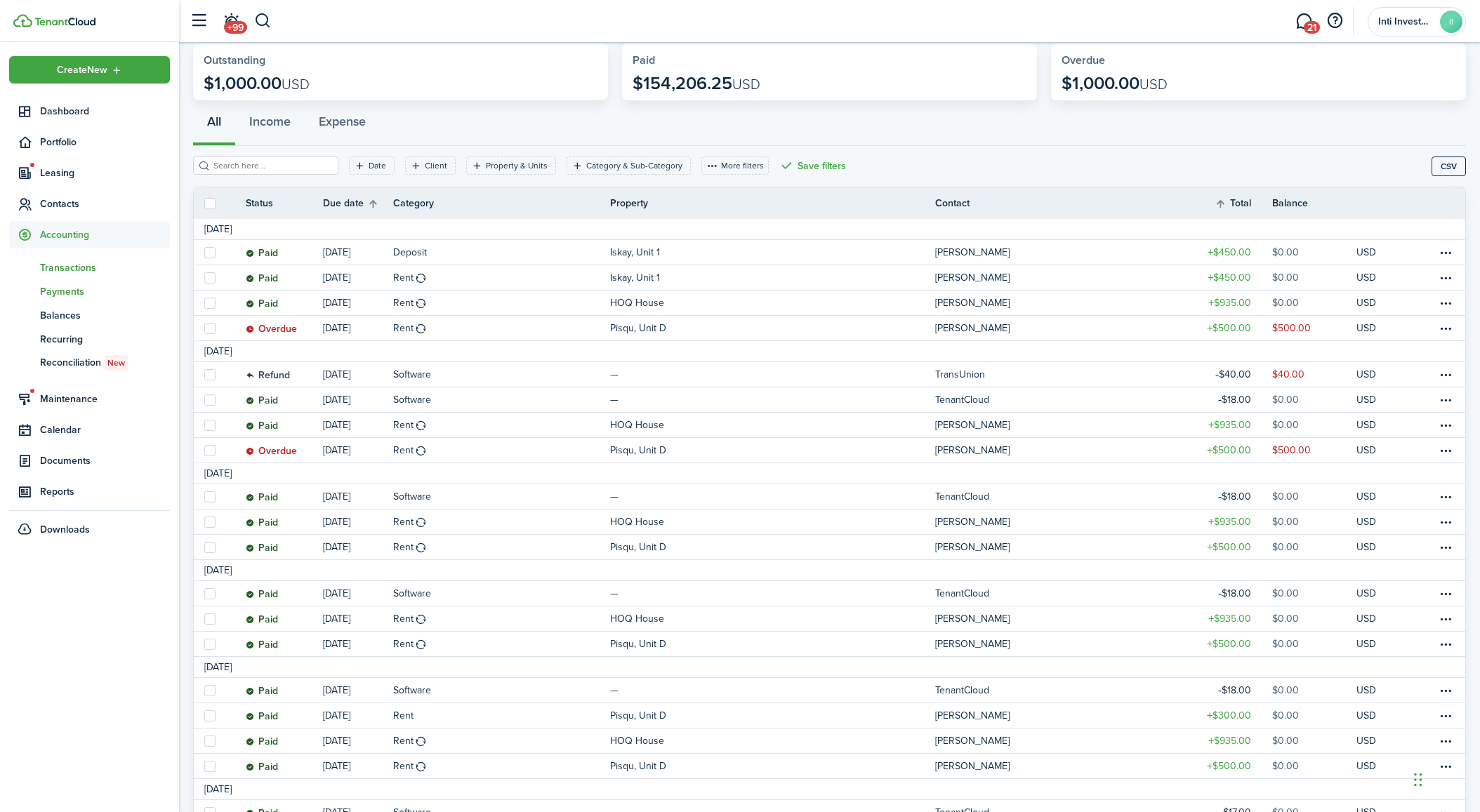
click at [76, 286] on span "Payments" at bounding box center [105, 292] width 130 height 15
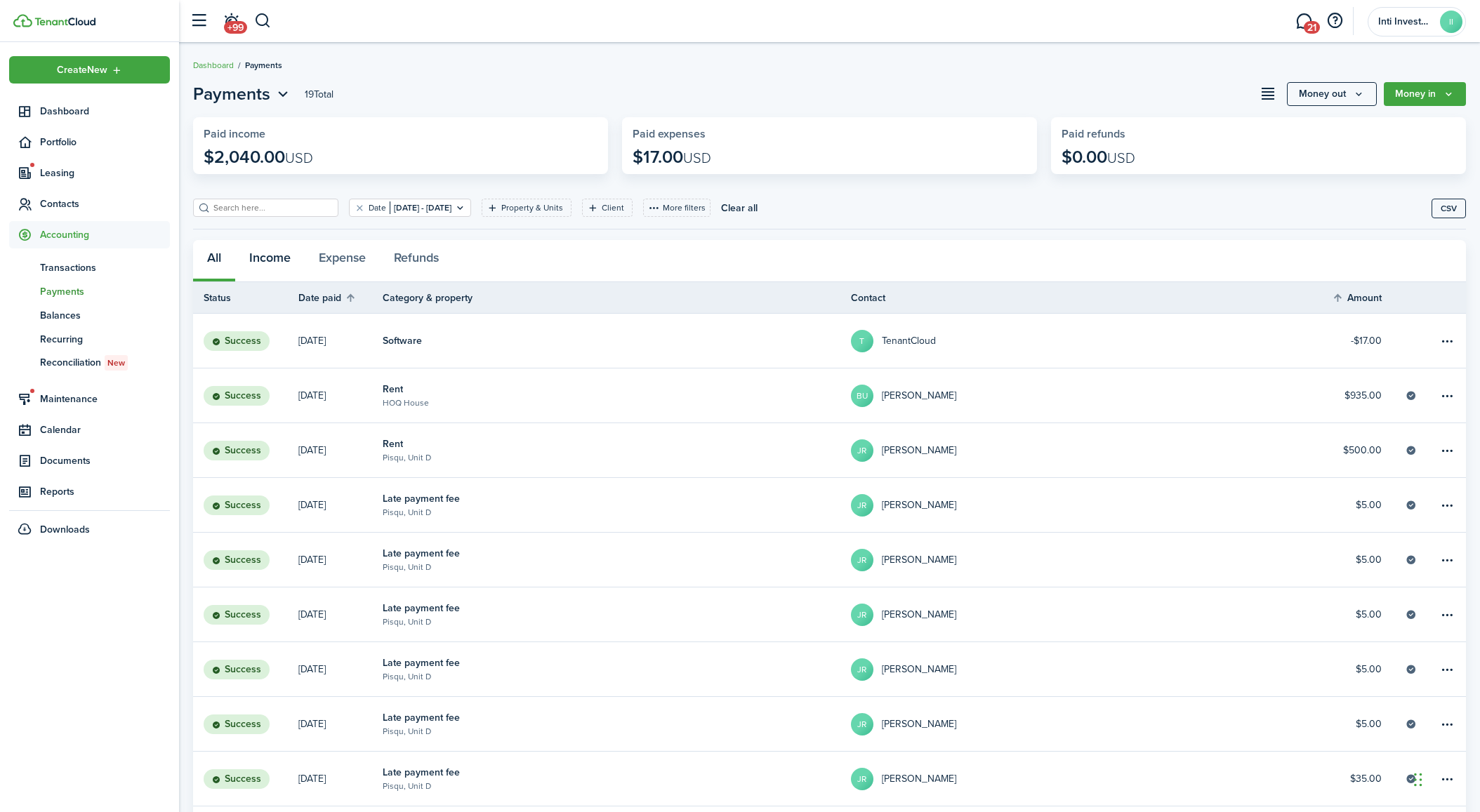
click at [267, 257] on button "Income" at bounding box center [270, 260] width 70 height 42
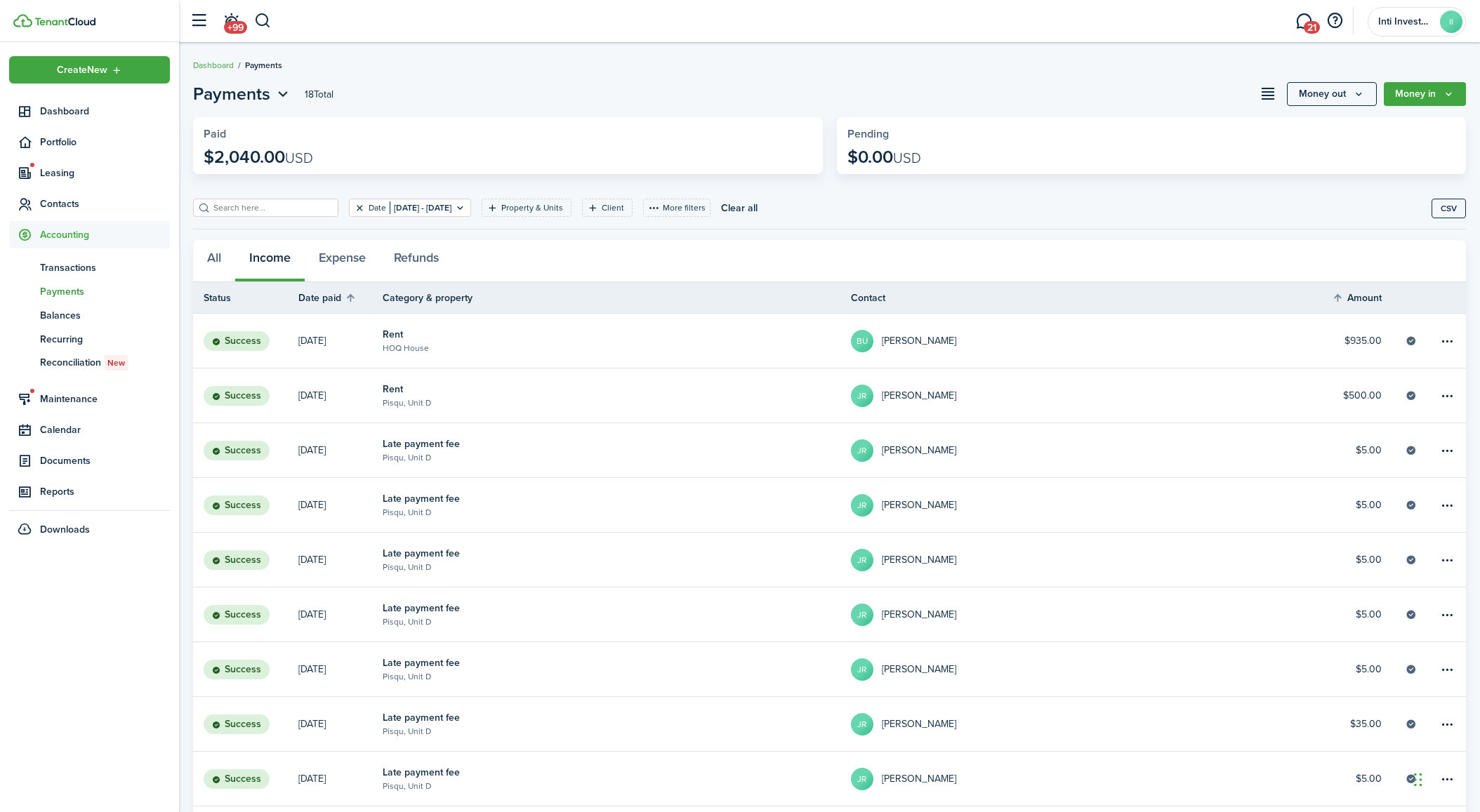
click at [353, 207] on button "Clear filter" at bounding box center [359, 207] width 12 height 11
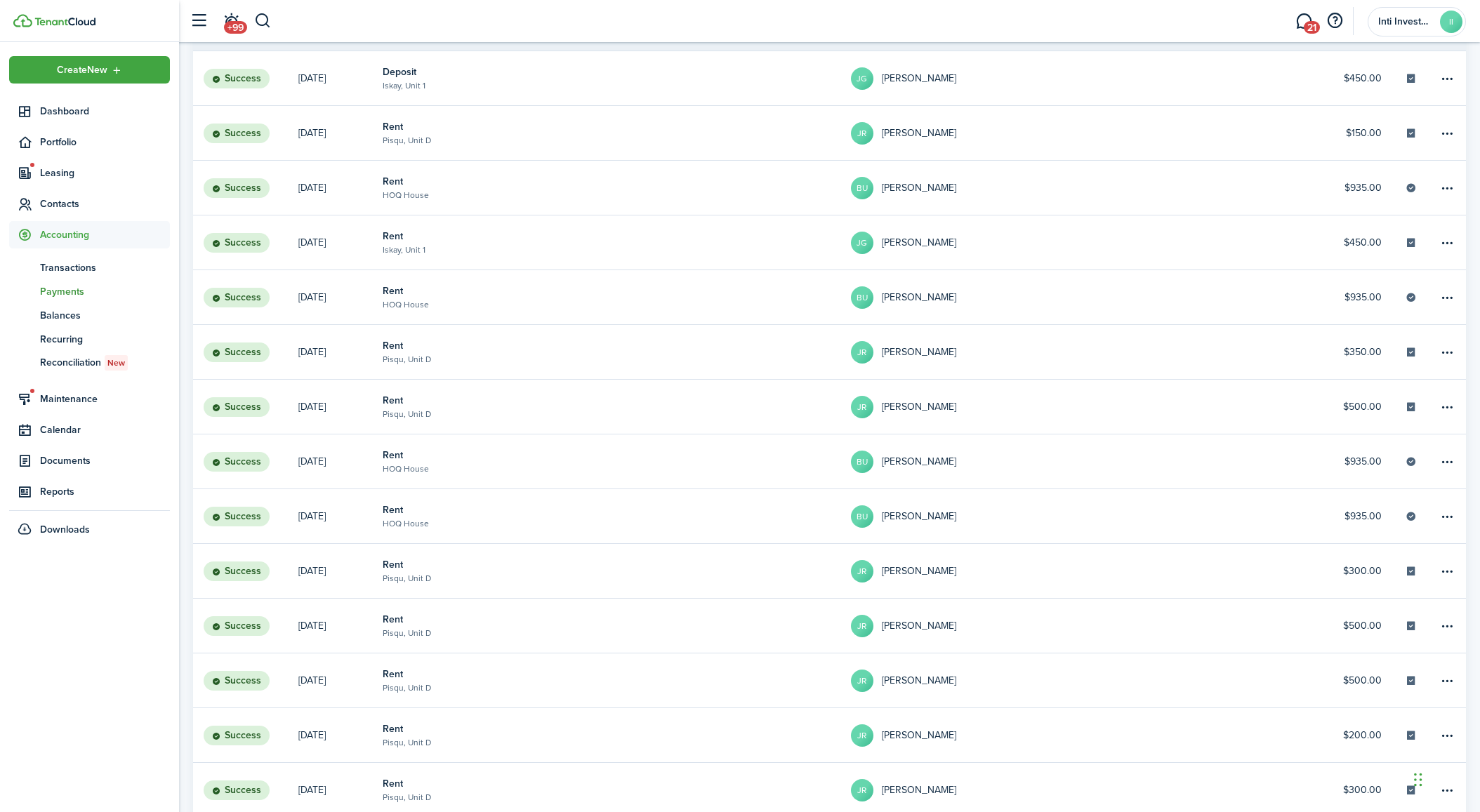
scroll to position [210, 0]
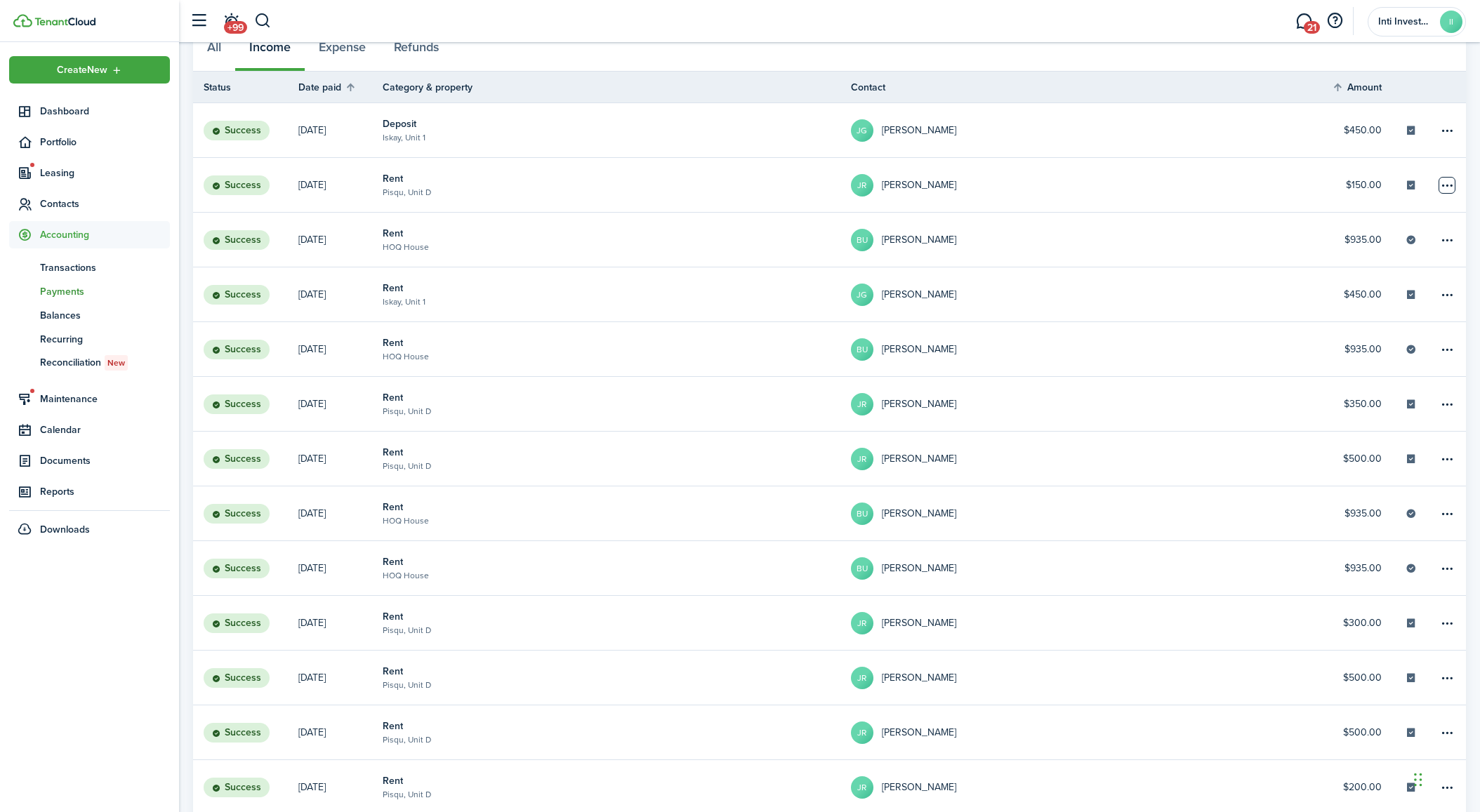
click at [1447, 184] on table-menu-btn-icon at bounding box center [1447, 185] width 17 height 17
click at [1357, 217] on button "Edit" at bounding box center [1393, 213] width 123 height 24
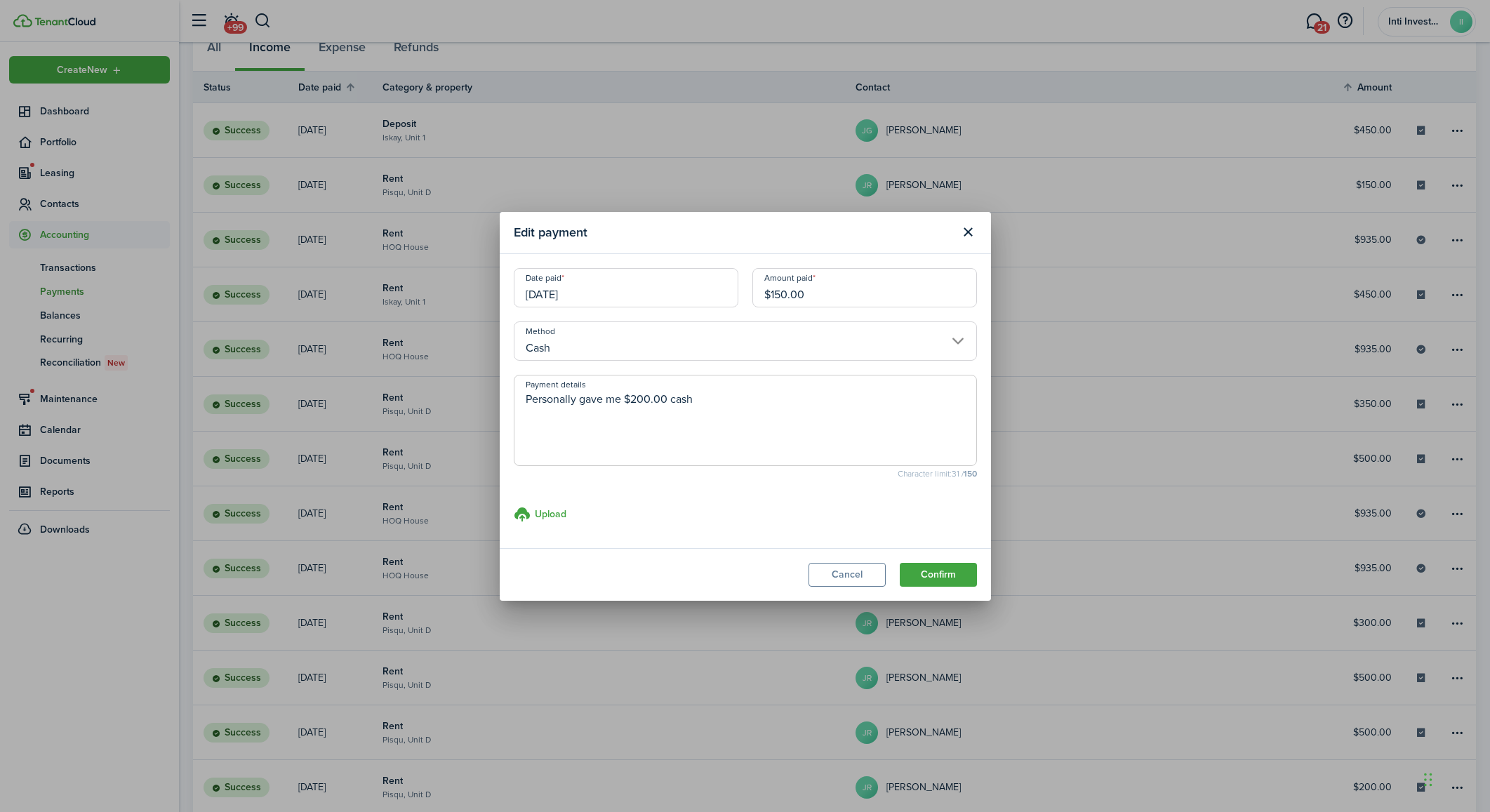
drag, startPoint x: 726, startPoint y: 405, endPoint x: 511, endPoint y: 413, distance: 215.1
click at [511, 413] on modal-body "Date paid [DATE] Amount paid $150.00 Method Cash Payment details Personally gav…" at bounding box center [745, 401] width 491 height 294
click at [856, 569] on button "Cancel" at bounding box center [846, 575] width 77 height 24
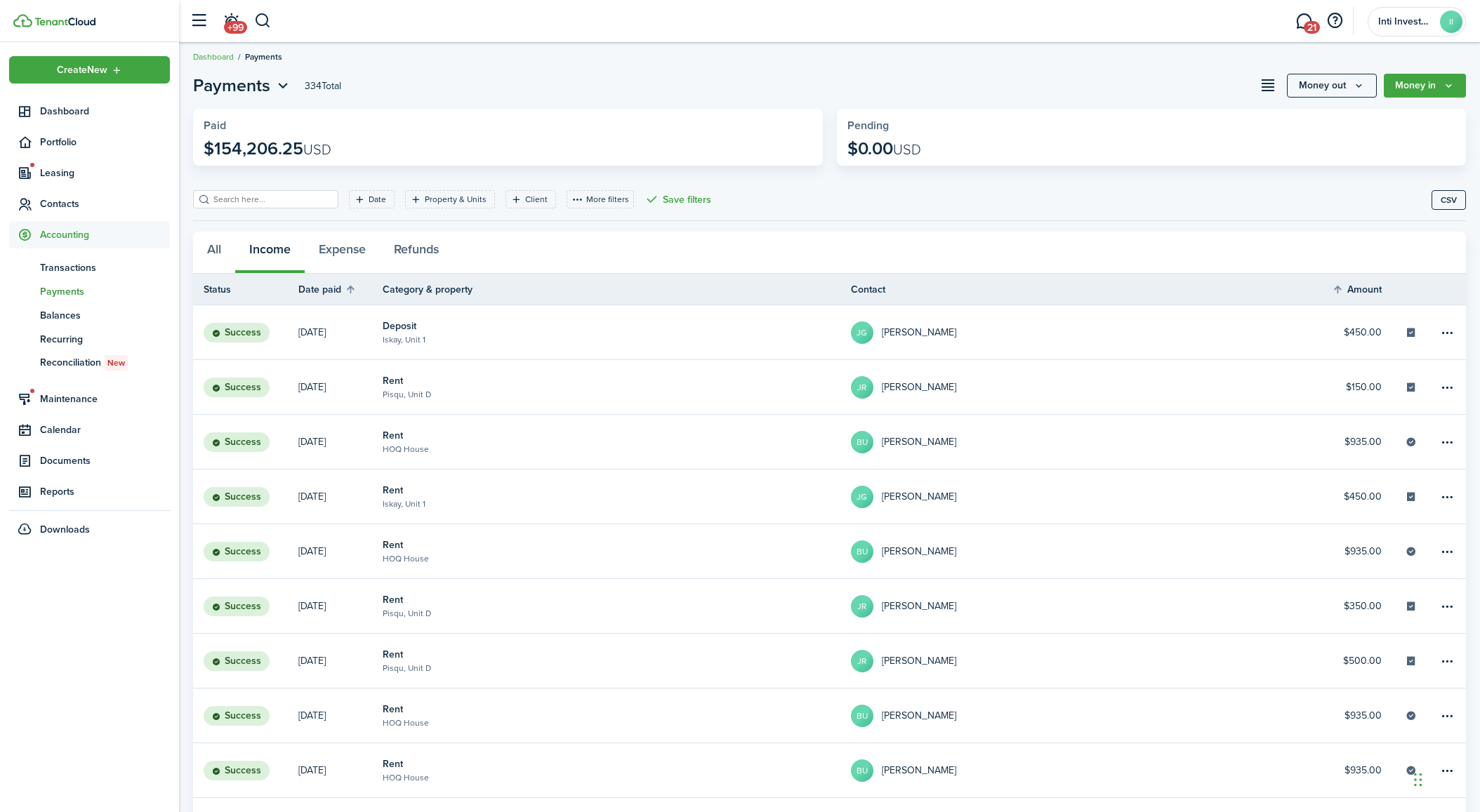
scroll to position [0, 0]
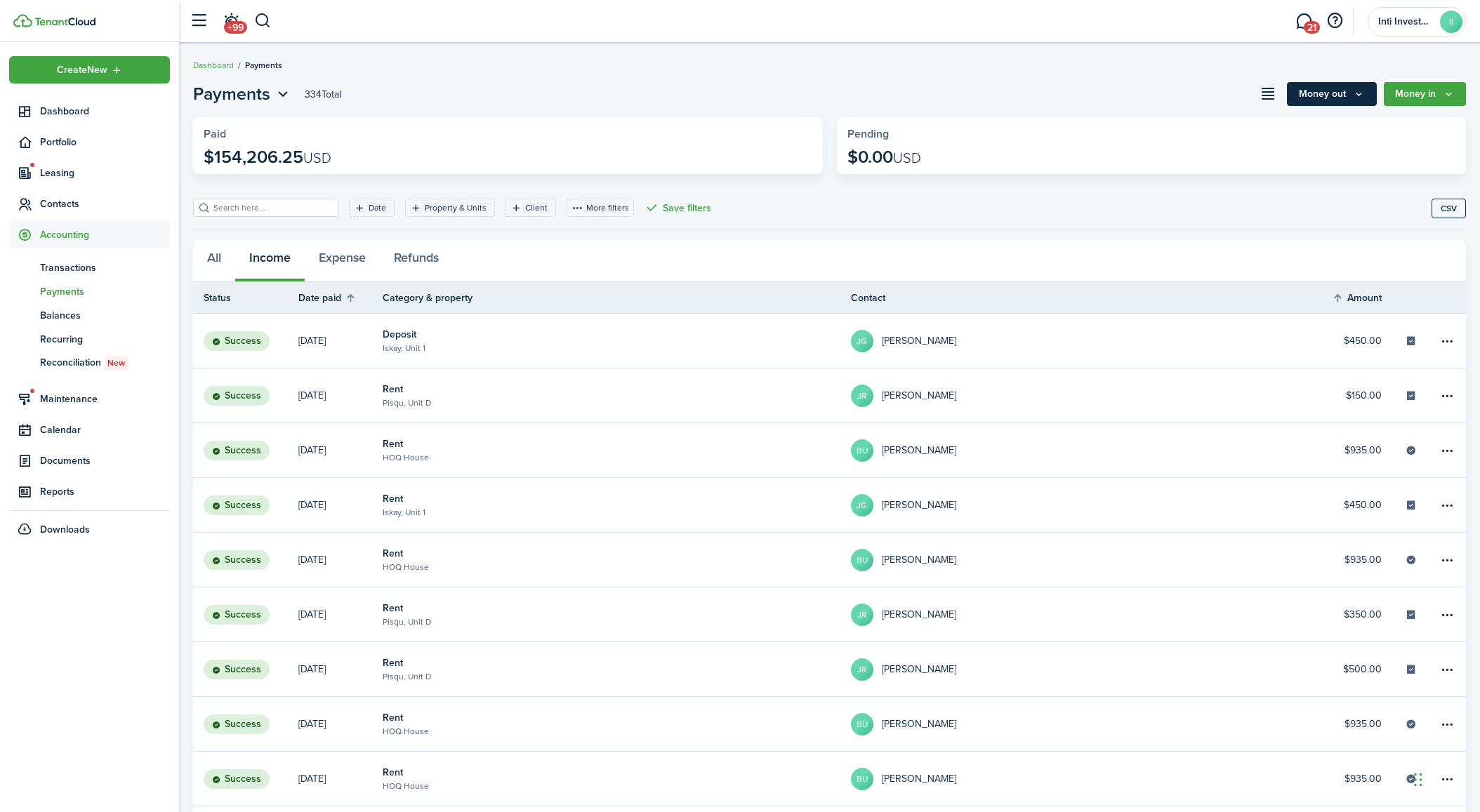
click at [1364, 92] on icon "Money out" at bounding box center [1358, 94] width 12 height 11
click at [1446, 93] on icon "Money in" at bounding box center [1448, 94] width 12 height 11
click at [1377, 145] on link "Income payment" at bounding box center [1404, 150] width 123 height 24
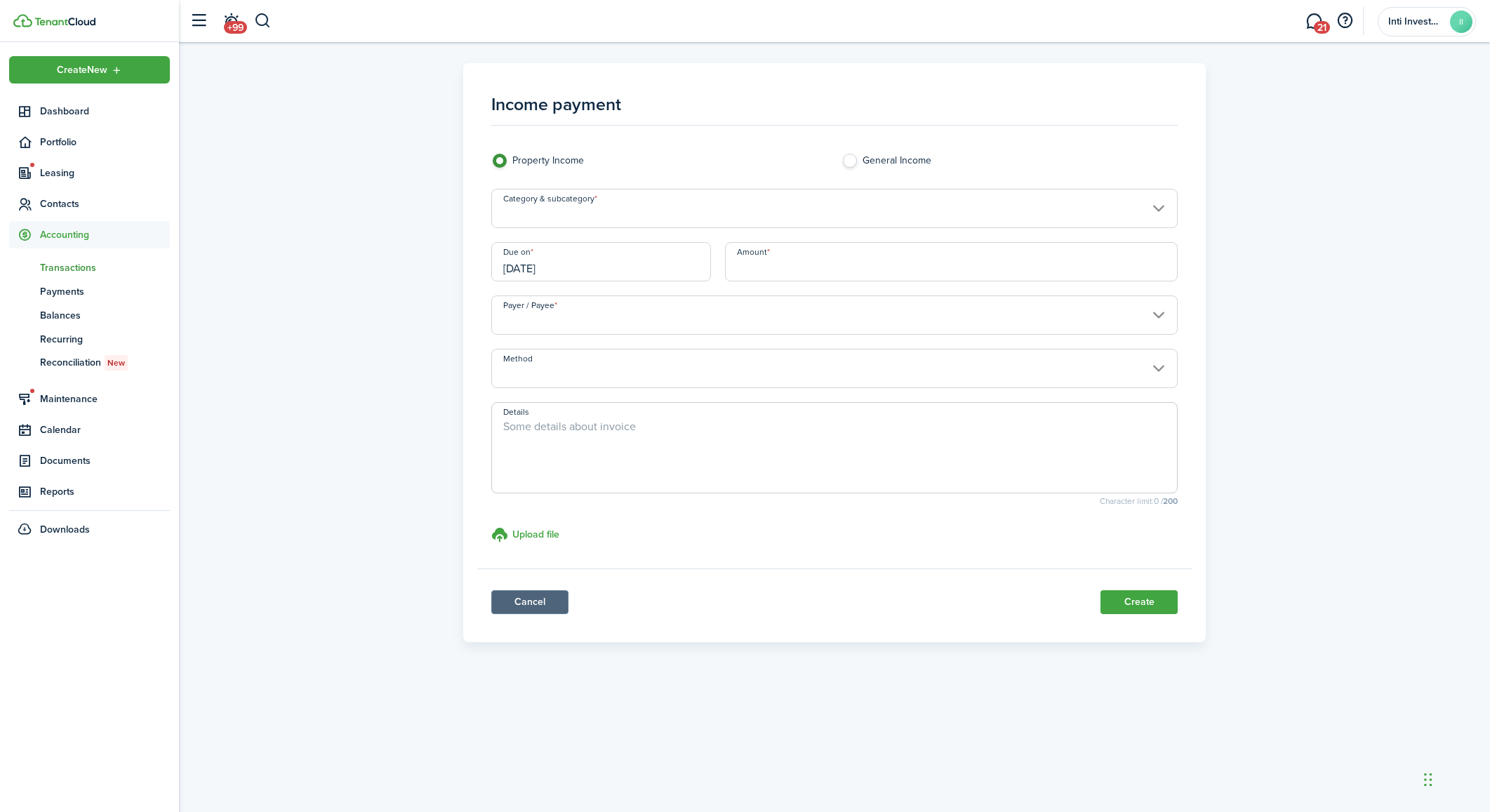
click at [525, 597] on link "Cancel" at bounding box center [529, 603] width 77 height 24
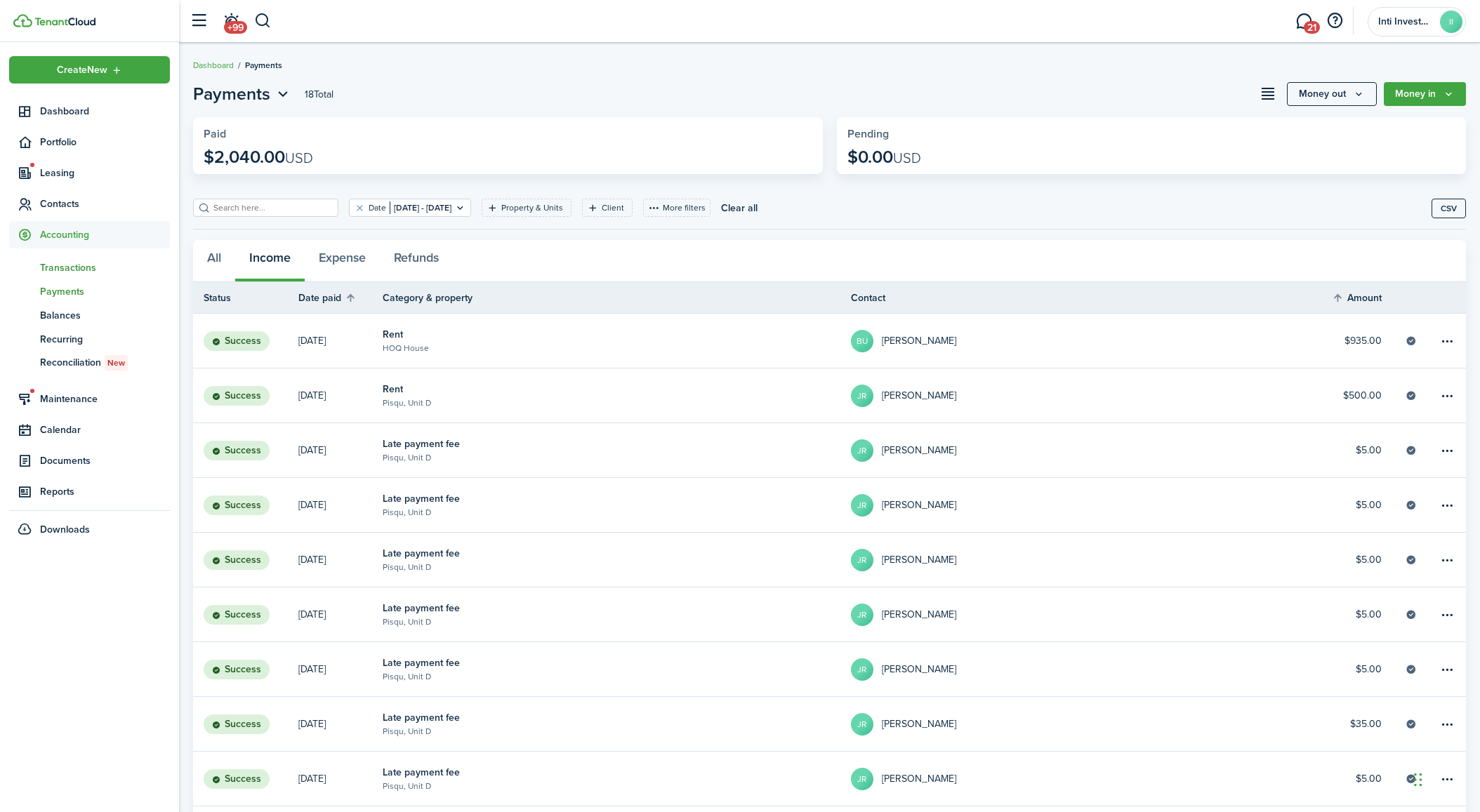
click at [73, 262] on span "Transactions" at bounding box center [105, 268] width 130 height 15
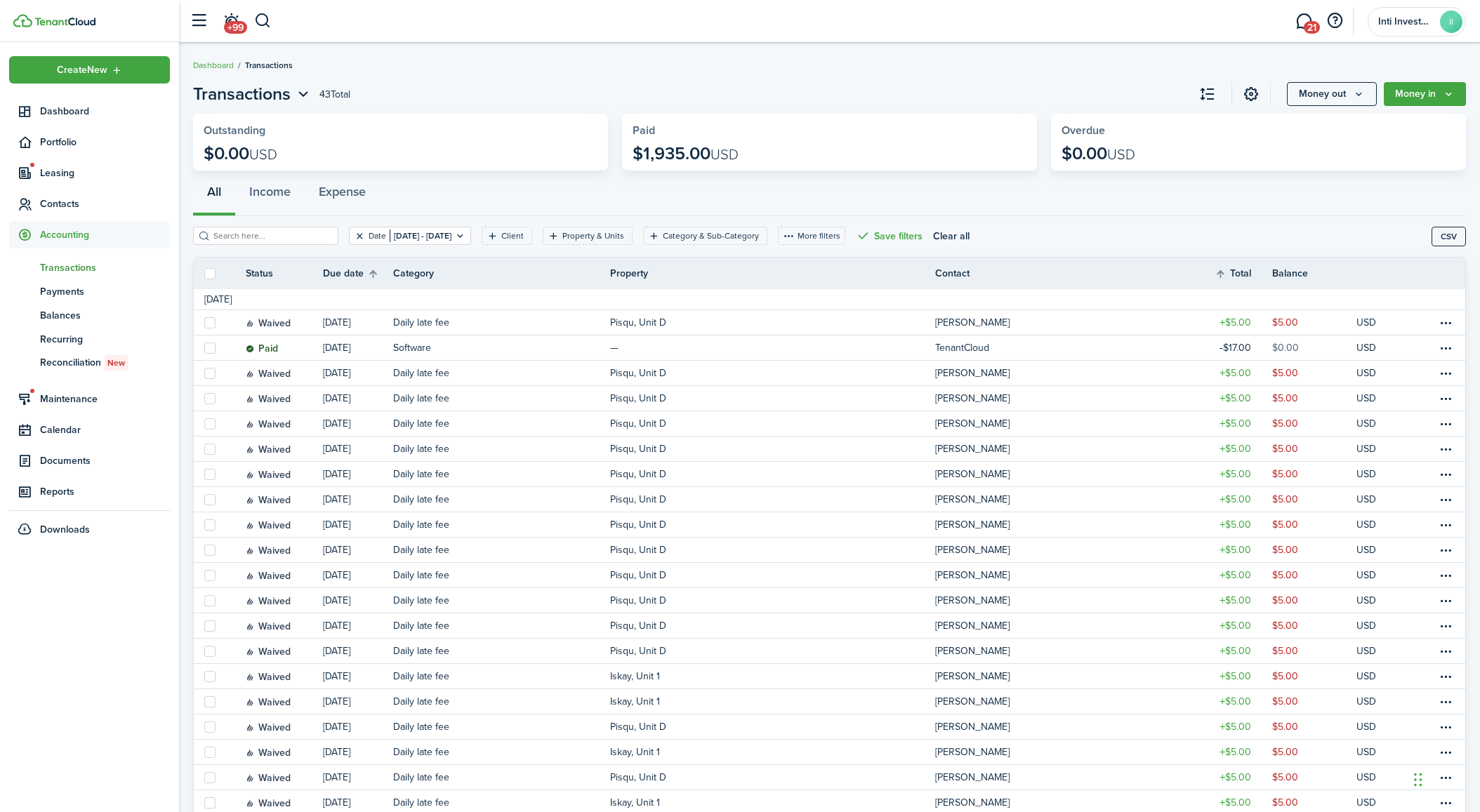
click at [353, 233] on button "Clear filter" at bounding box center [359, 235] width 12 height 11
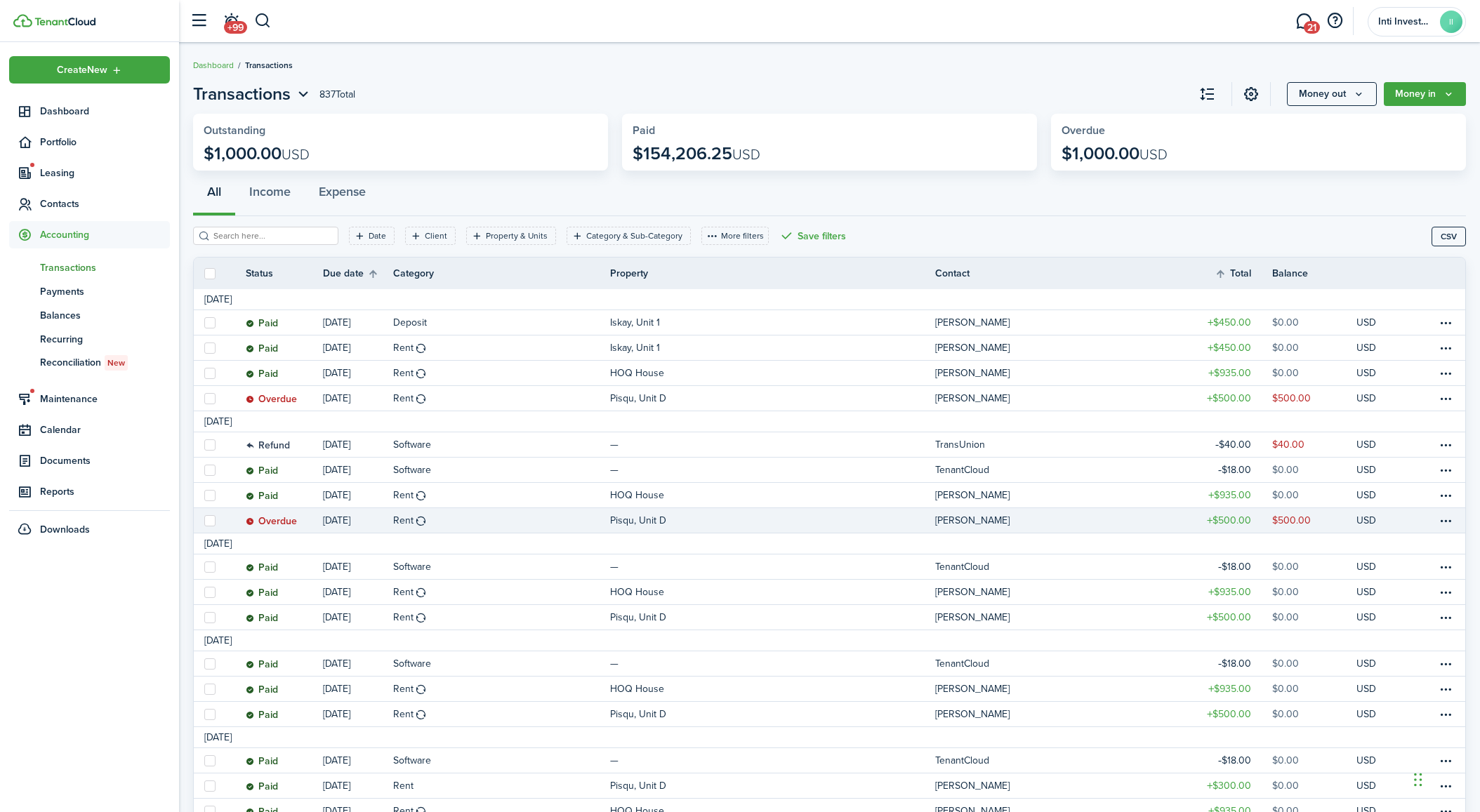
click at [213, 522] on label at bounding box center [210, 521] width 11 height 11
click at [205, 521] on input "checkbox" at bounding box center [204, 520] width 1 height 1
checkbox input "true"
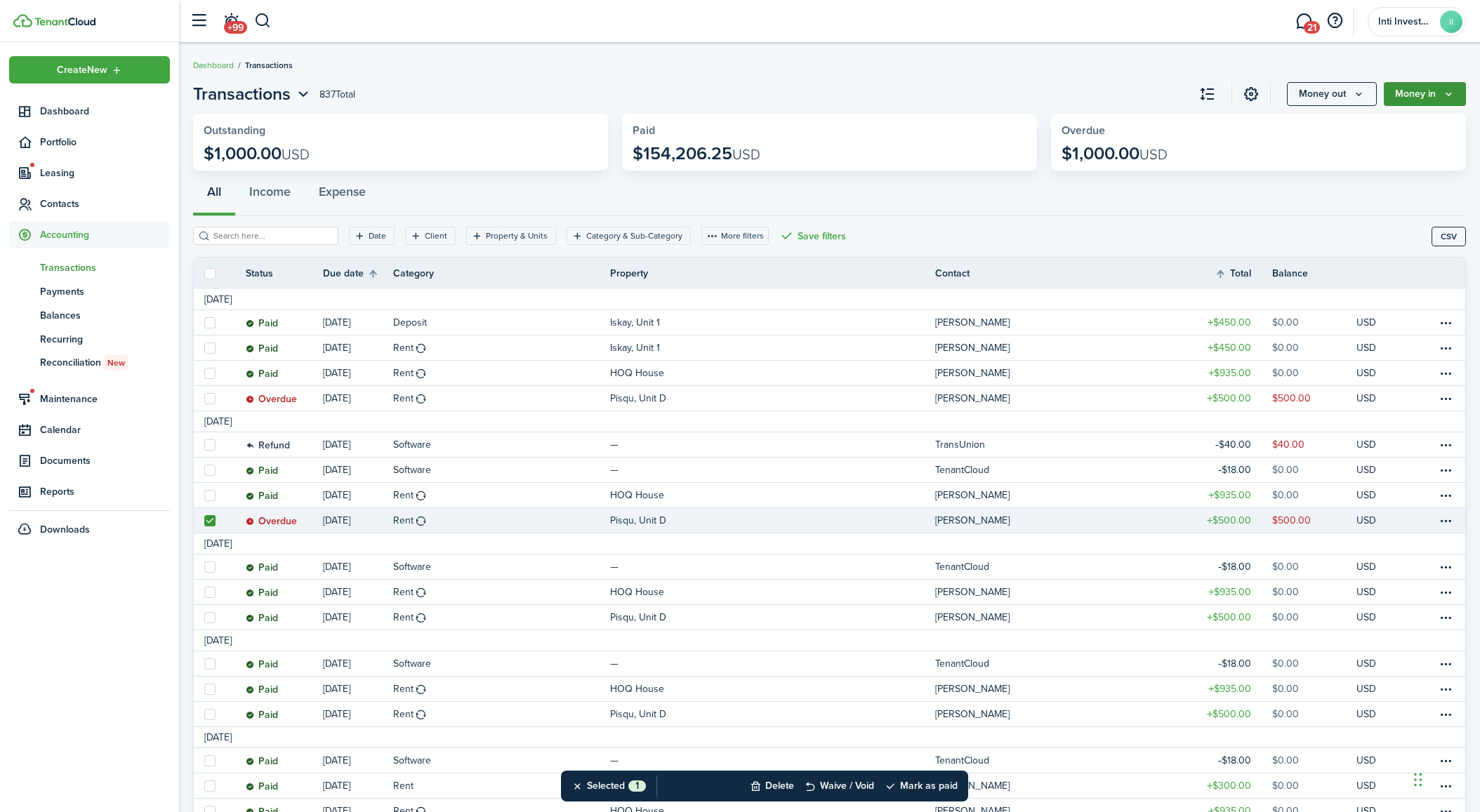
click at [1440, 101] on button "Money in" at bounding box center [1424, 94] width 82 height 24
click at [1400, 150] on link "Income payment" at bounding box center [1404, 150] width 123 height 24
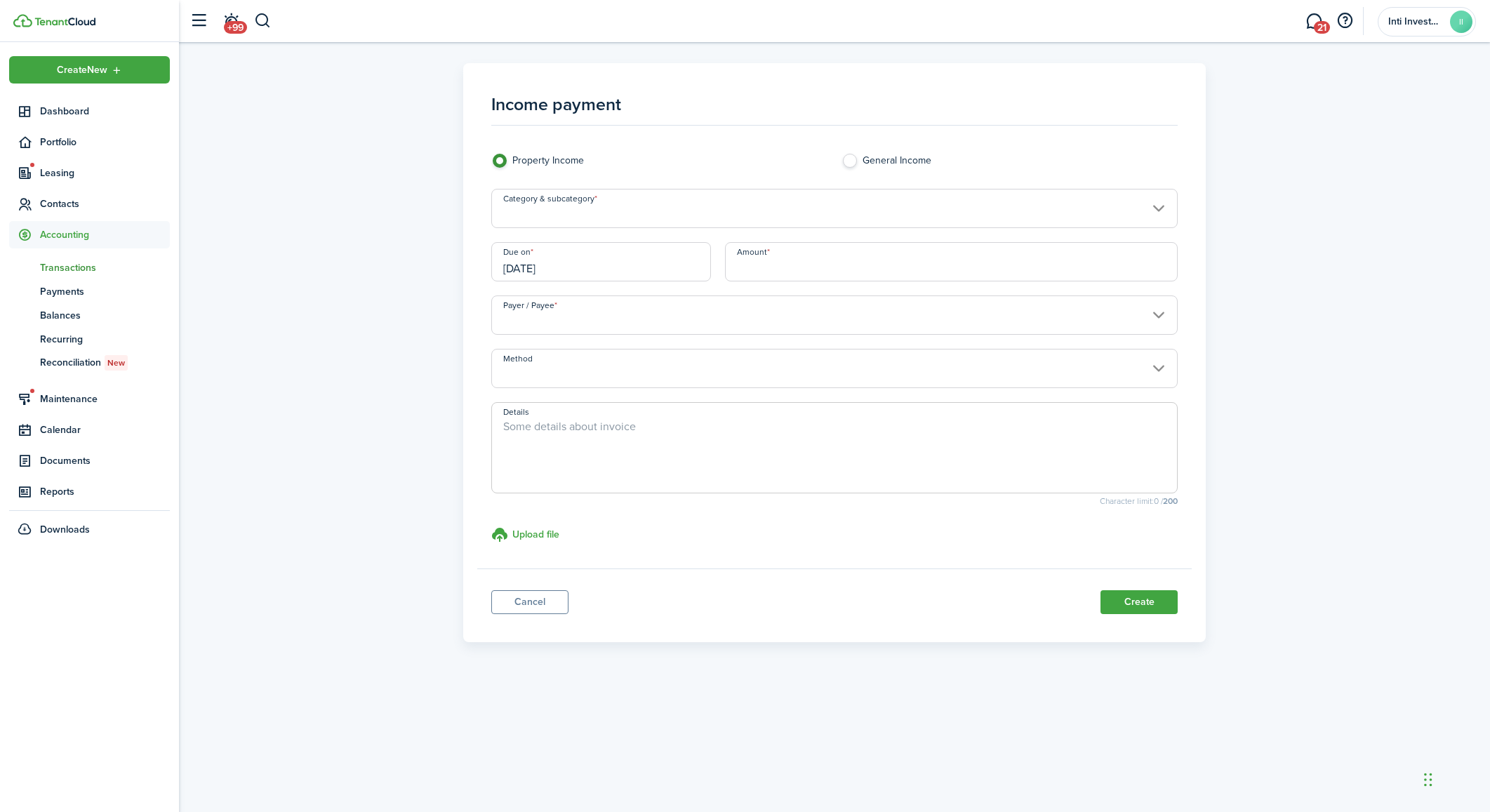
click at [587, 214] on input "Category & subcategory" at bounding box center [834, 208] width 686 height 39
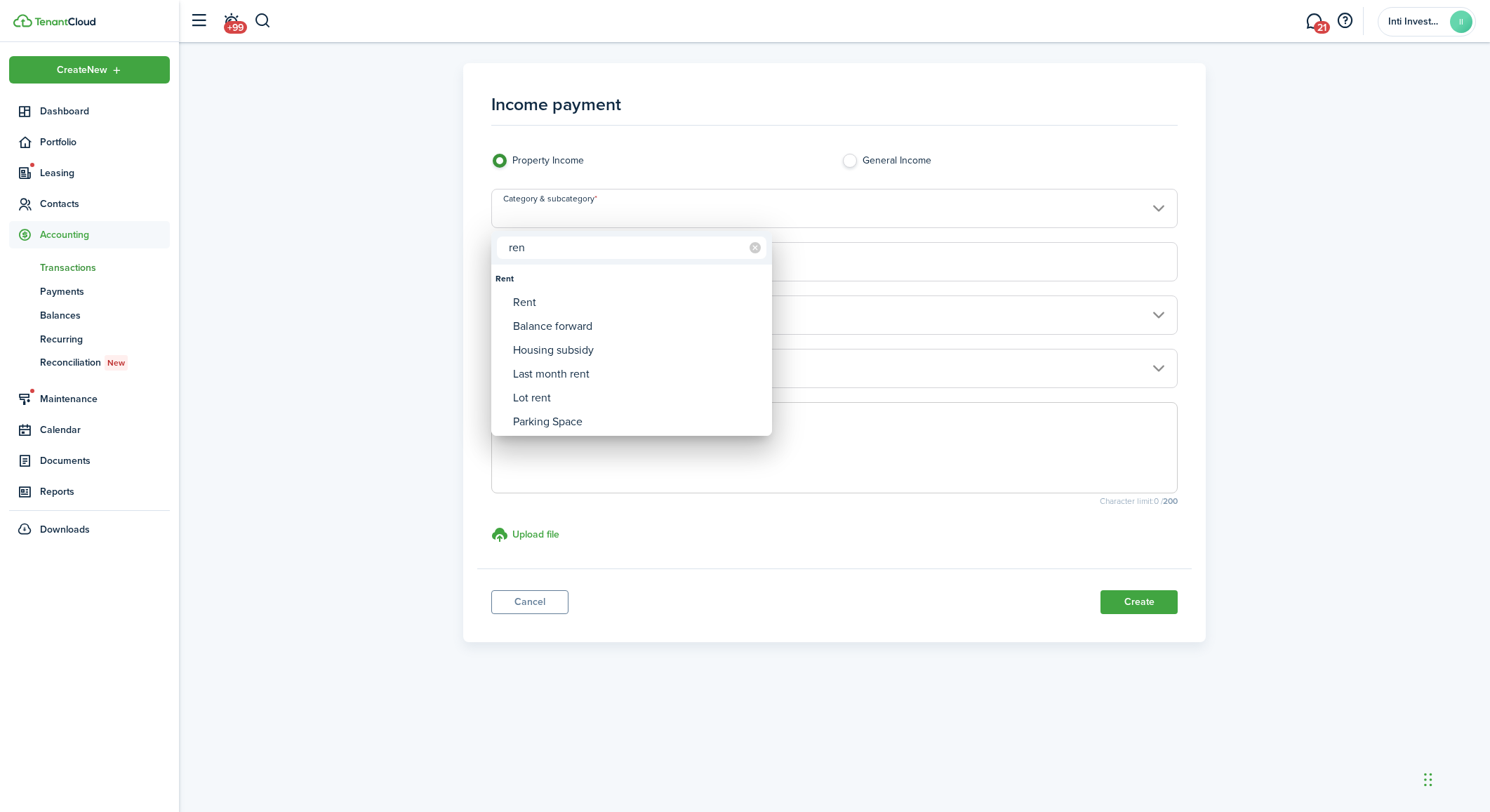
type input "ren"
click at [378, 519] on div at bounding box center [744, 406] width 1714 height 1036
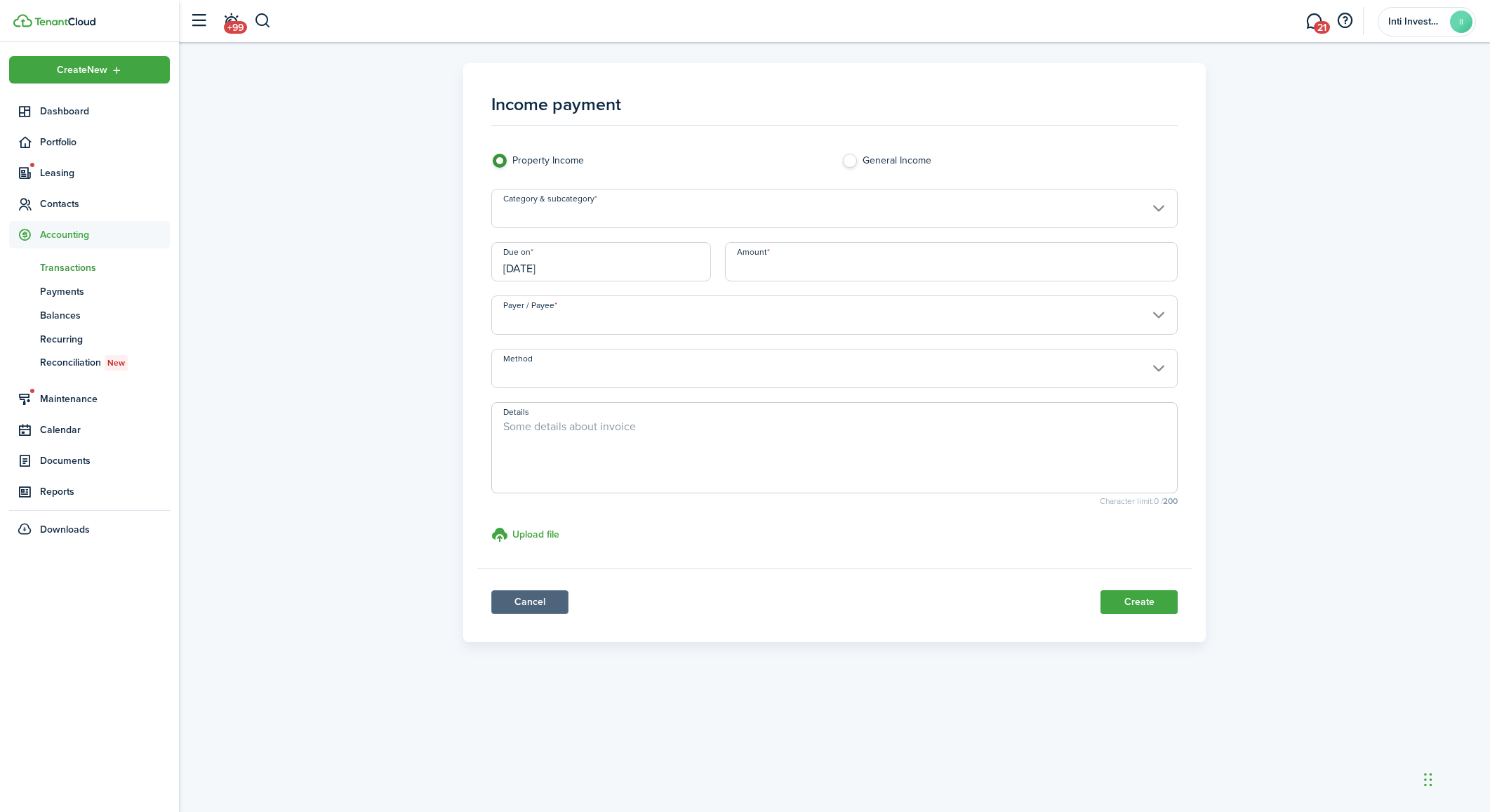
click at [545, 600] on link "Cancel" at bounding box center [529, 603] width 77 height 24
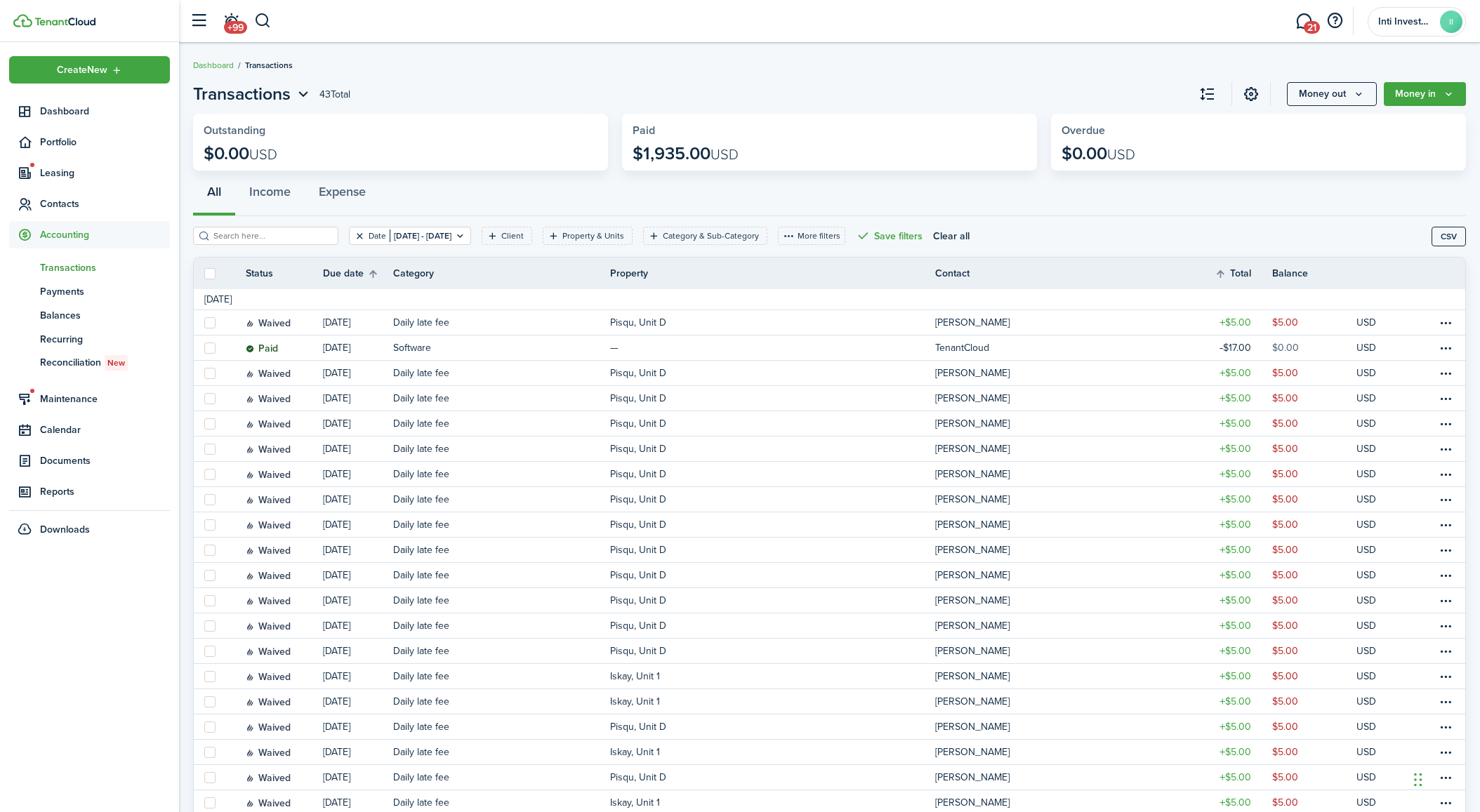
click at [353, 239] on button "Clear filter" at bounding box center [359, 235] width 12 height 11
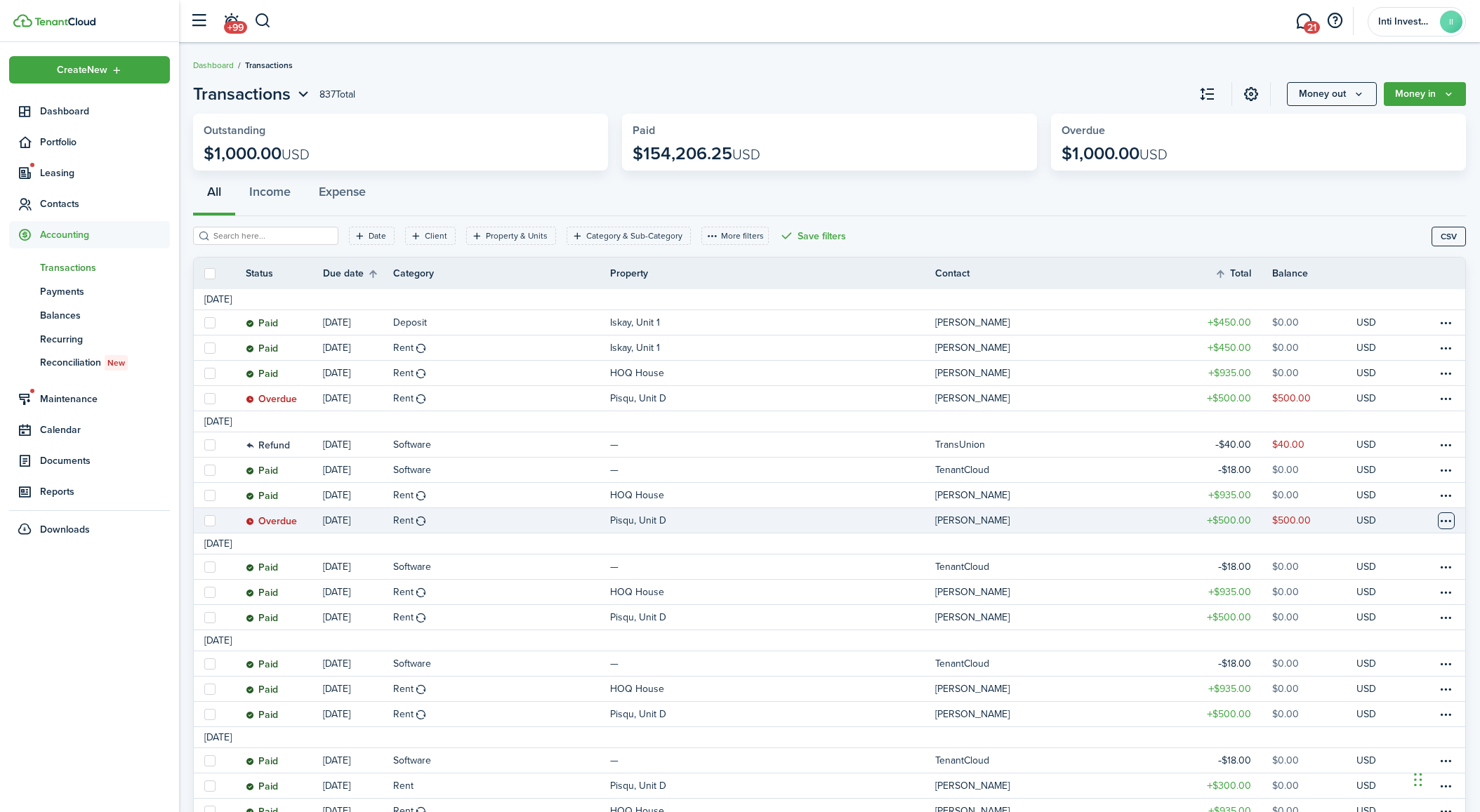
click at [1445, 519] on table-menu-btn-icon at bounding box center [1446, 521] width 17 height 17
click at [1366, 673] on button "Apply credits" at bounding box center [1393, 671] width 123 height 24
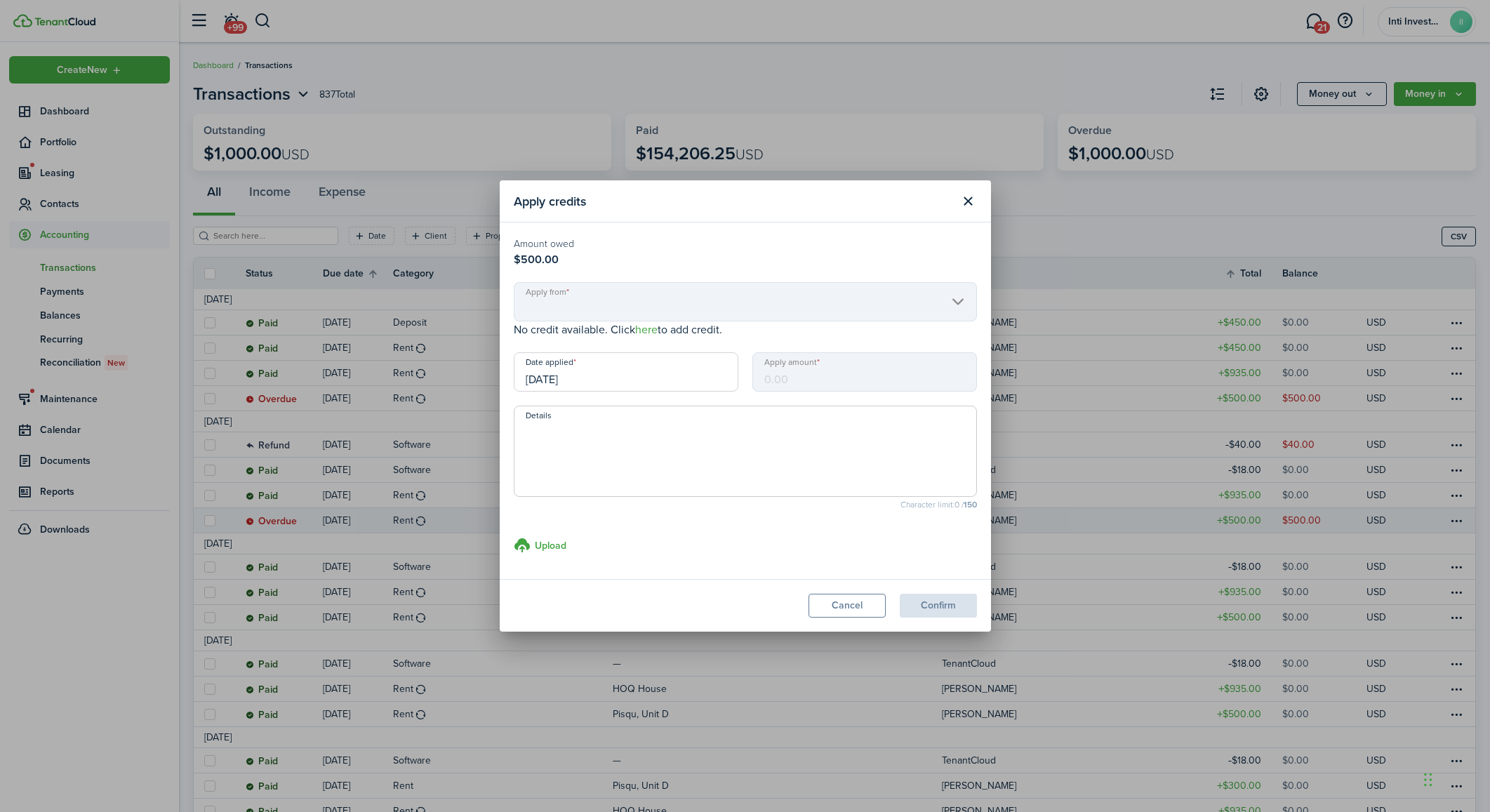
click at [622, 313] on mbsc-scroller "Apply from" at bounding box center [745, 301] width 463 height 39
click at [959, 306] on mbsc-scroller "Apply from" at bounding box center [745, 301] width 463 height 39
click at [618, 380] on input "[DATE]" at bounding box center [625, 372] width 224 height 39
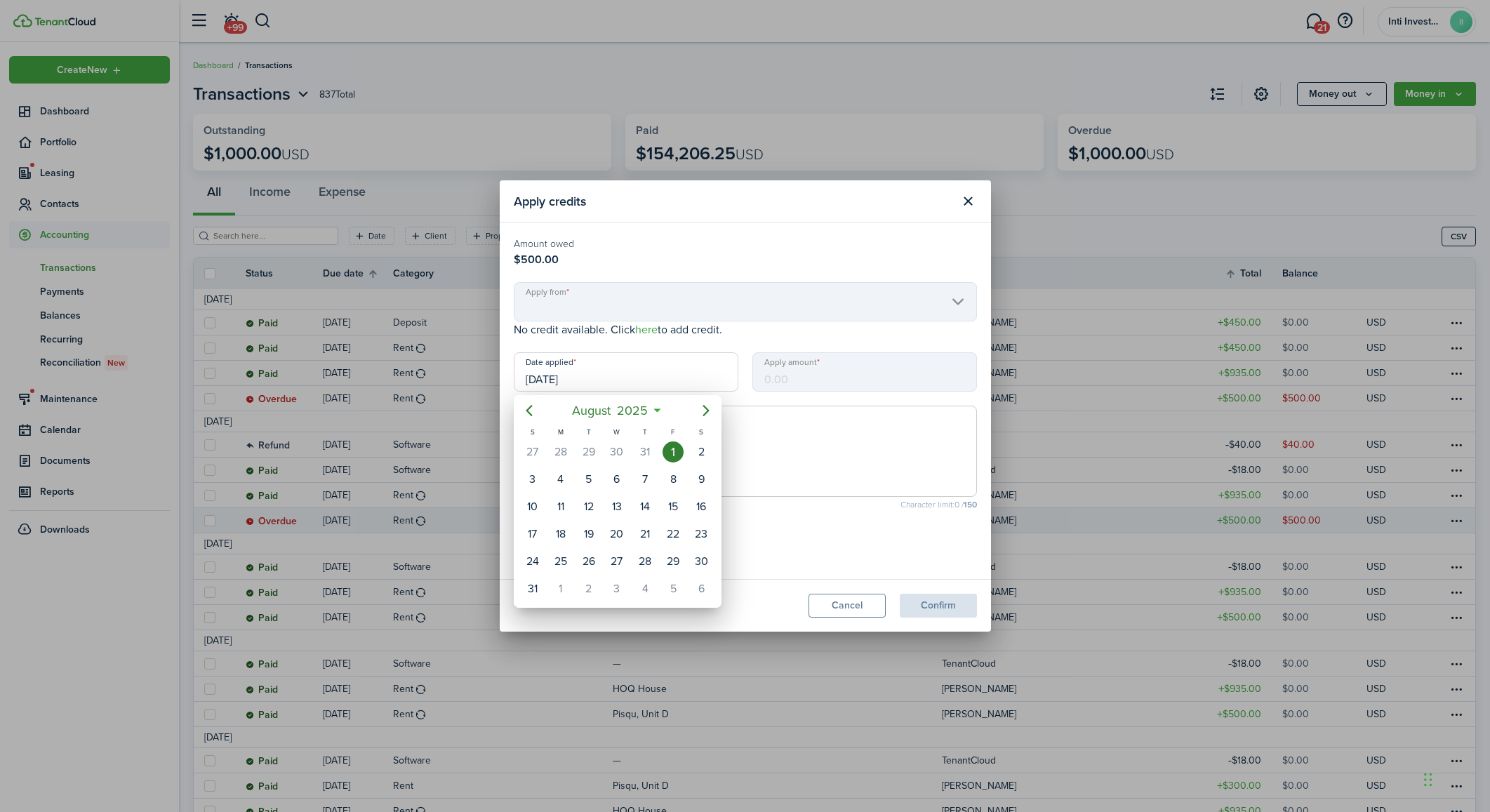
click at [823, 333] on div at bounding box center [744, 406] width 1714 height 1036
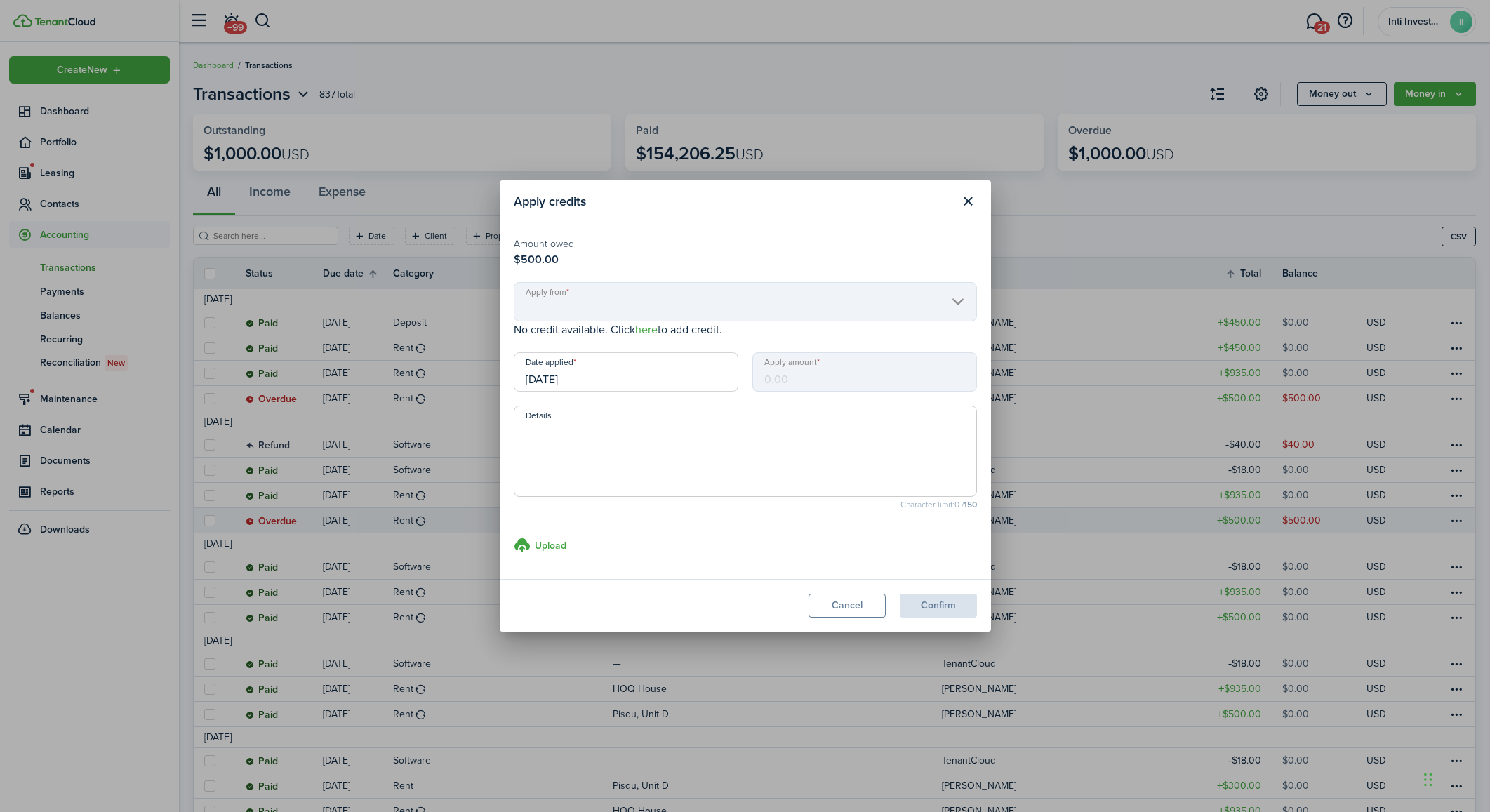
click at [572, 265] on p "Amount owed $500.00" at bounding box center [745, 252] width 463 height 32
click at [569, 296] on mbsc-scroller "Apply from" at bounding box center [745, 301] width 463 height 39
click at [865, 607] on button "Cancel" at bounding box center [846, 606] width 77 height 24
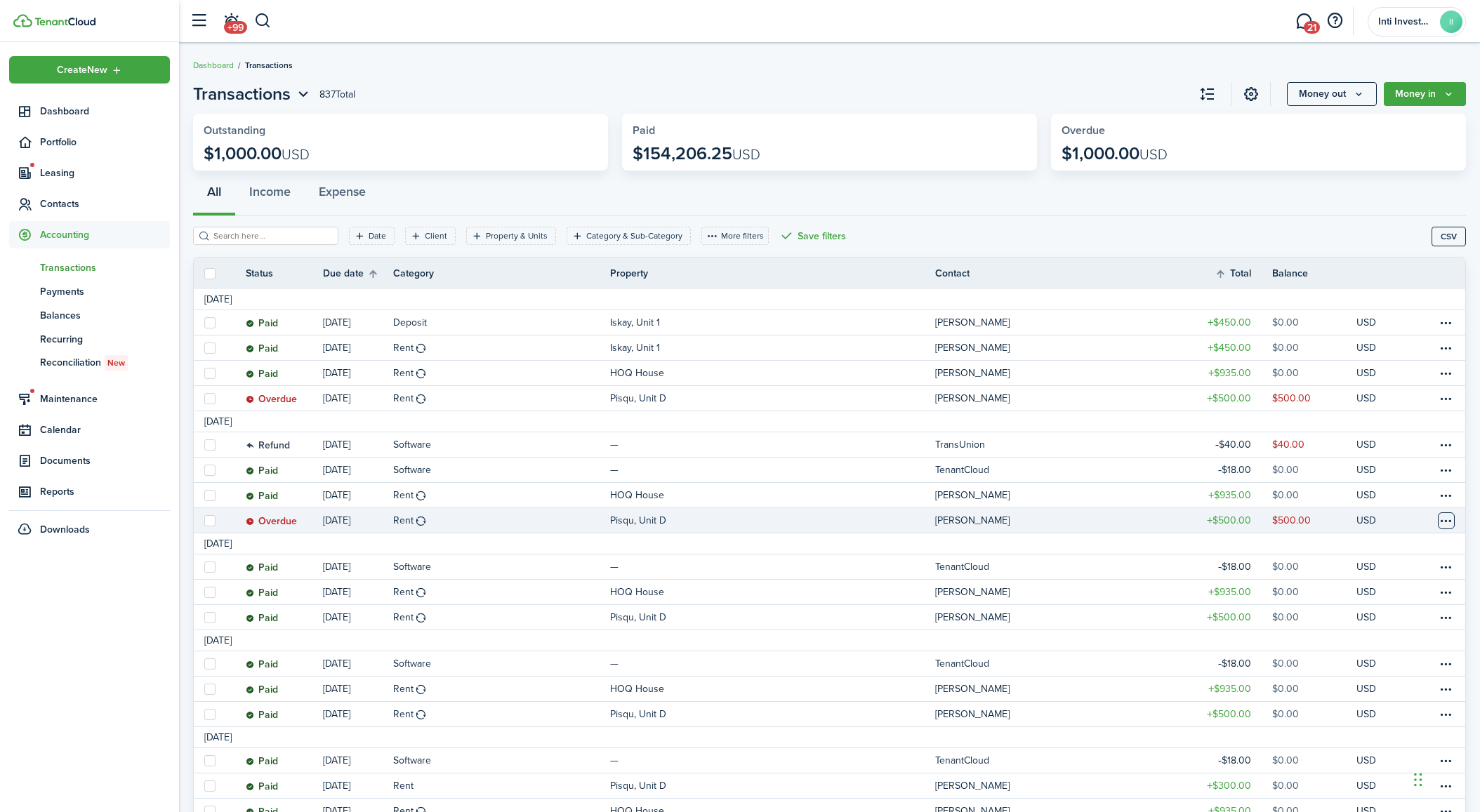
click at [1443, 522] on table-menu-btn-icon "Open menu" at bounding box center [1446, 521] width 17 height 17
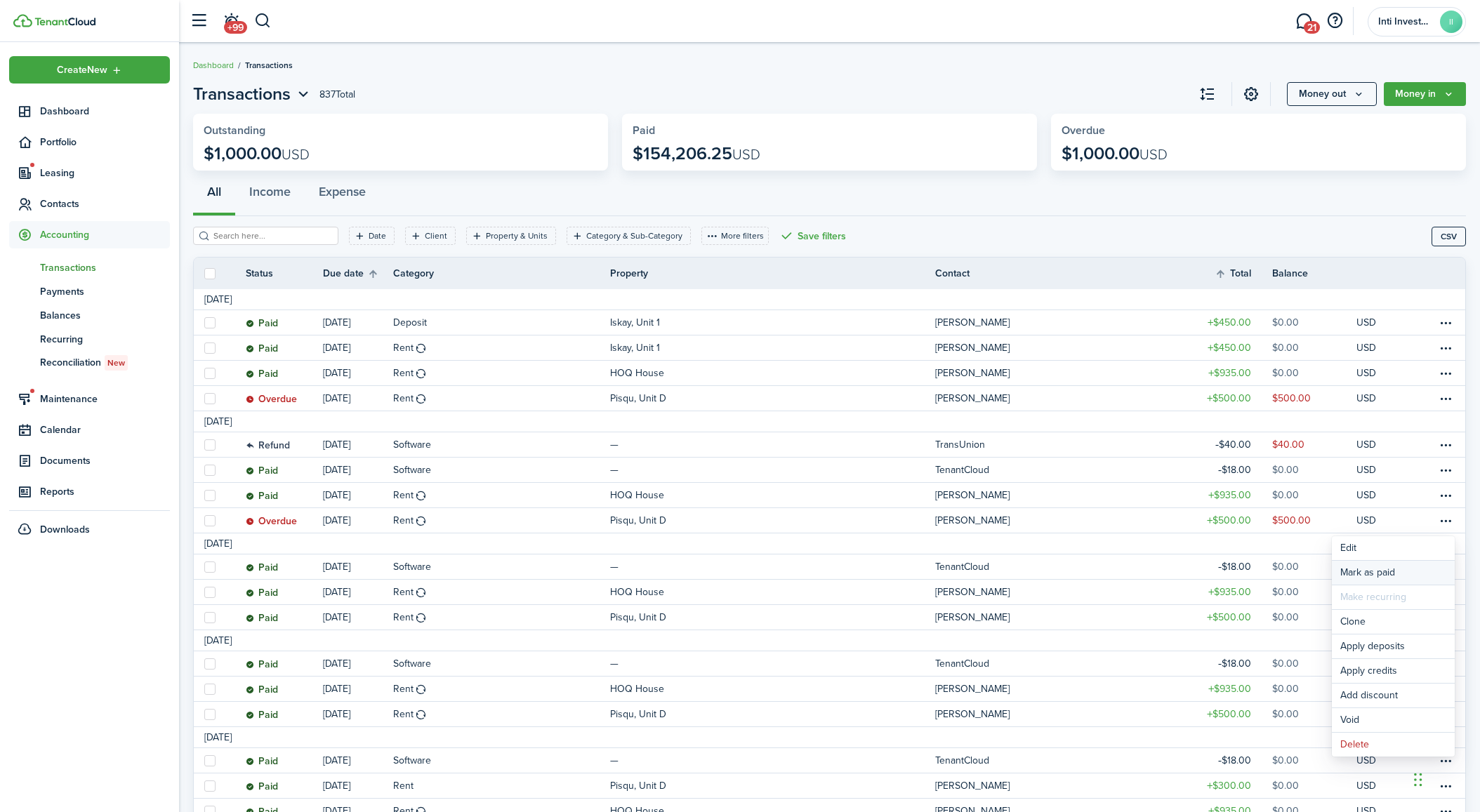
click at [1364, 575] on link "Mark as paid" at bounding box center [1393, 573] width 123 height 24
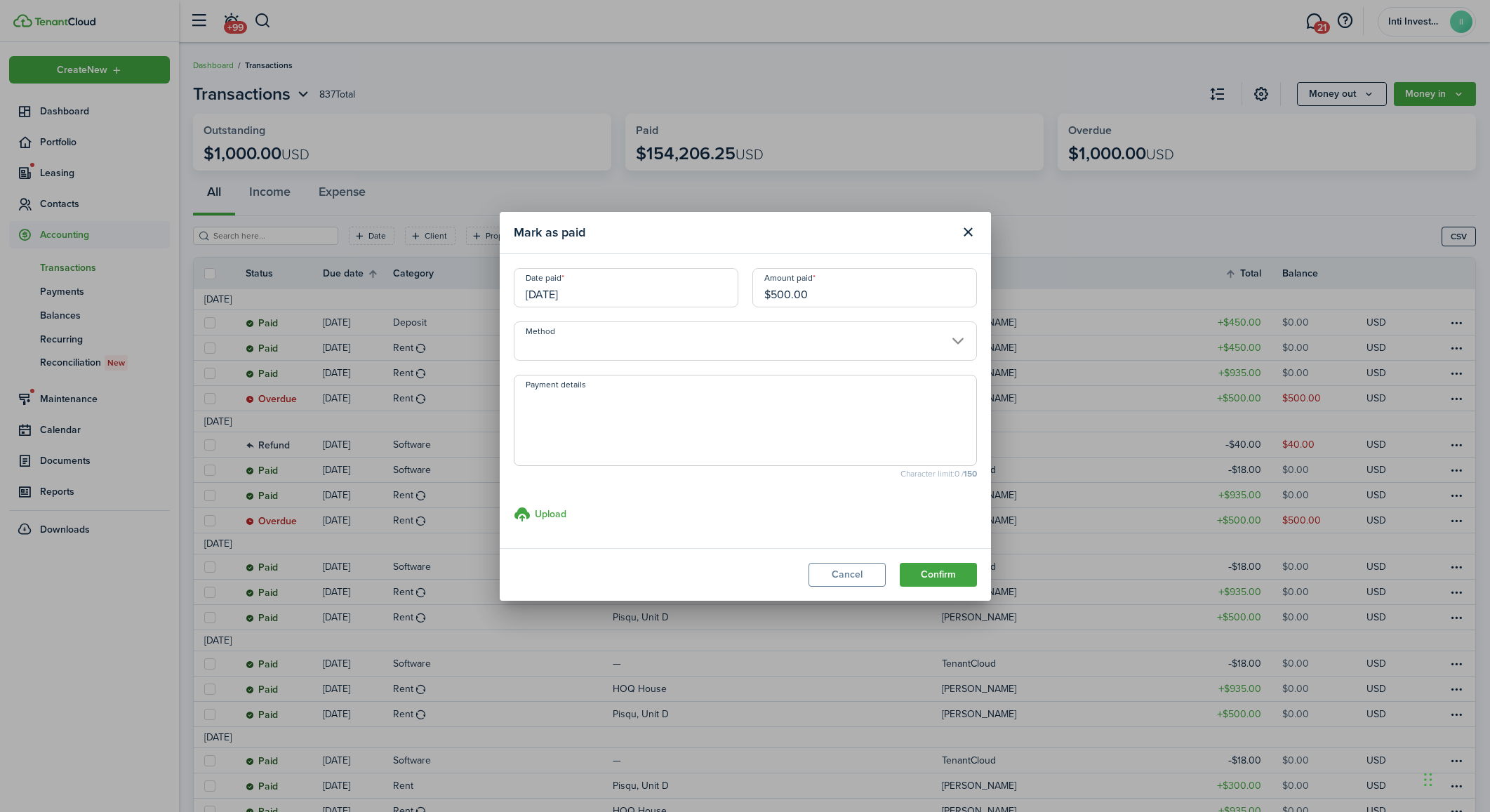
click at [831, 287] on input "$500.00" at bounding box center [864, 287] width 224 height 39
drag, startPoint x: 829, startPoint y: 287, endPoint x: 775, endPoint y: 299, distance: 55.3
click at [775, 299] on input "$500.00" at bounding box center [864, 287] width 224 height 39
click at [785, 302] on input "$500.00" at bounding box center [864, 287] width 224 height 39
click at [754, 349] on input "Method" at bounding box center [745, 341] width 463 height 39
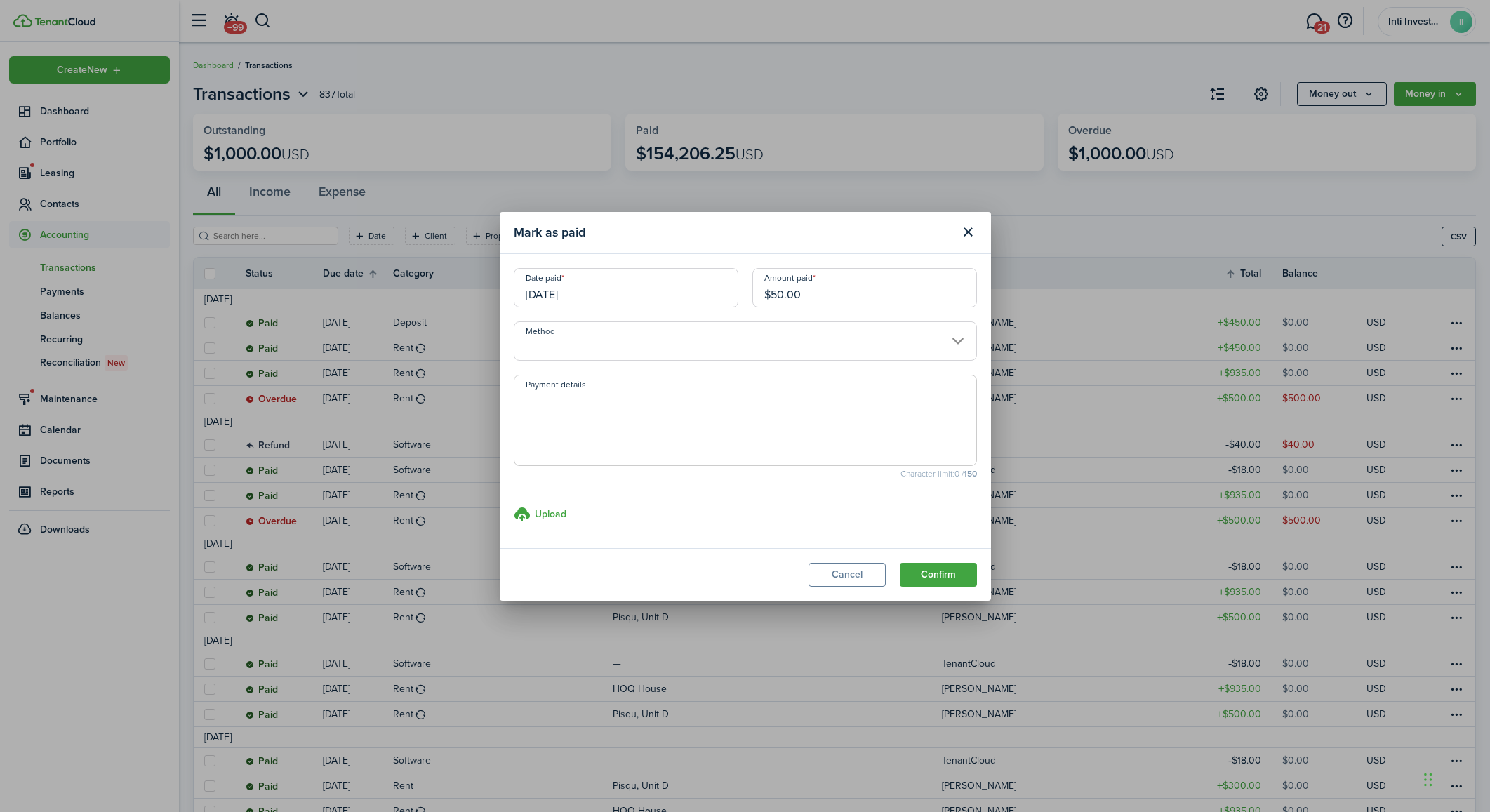
type input "$50.00"
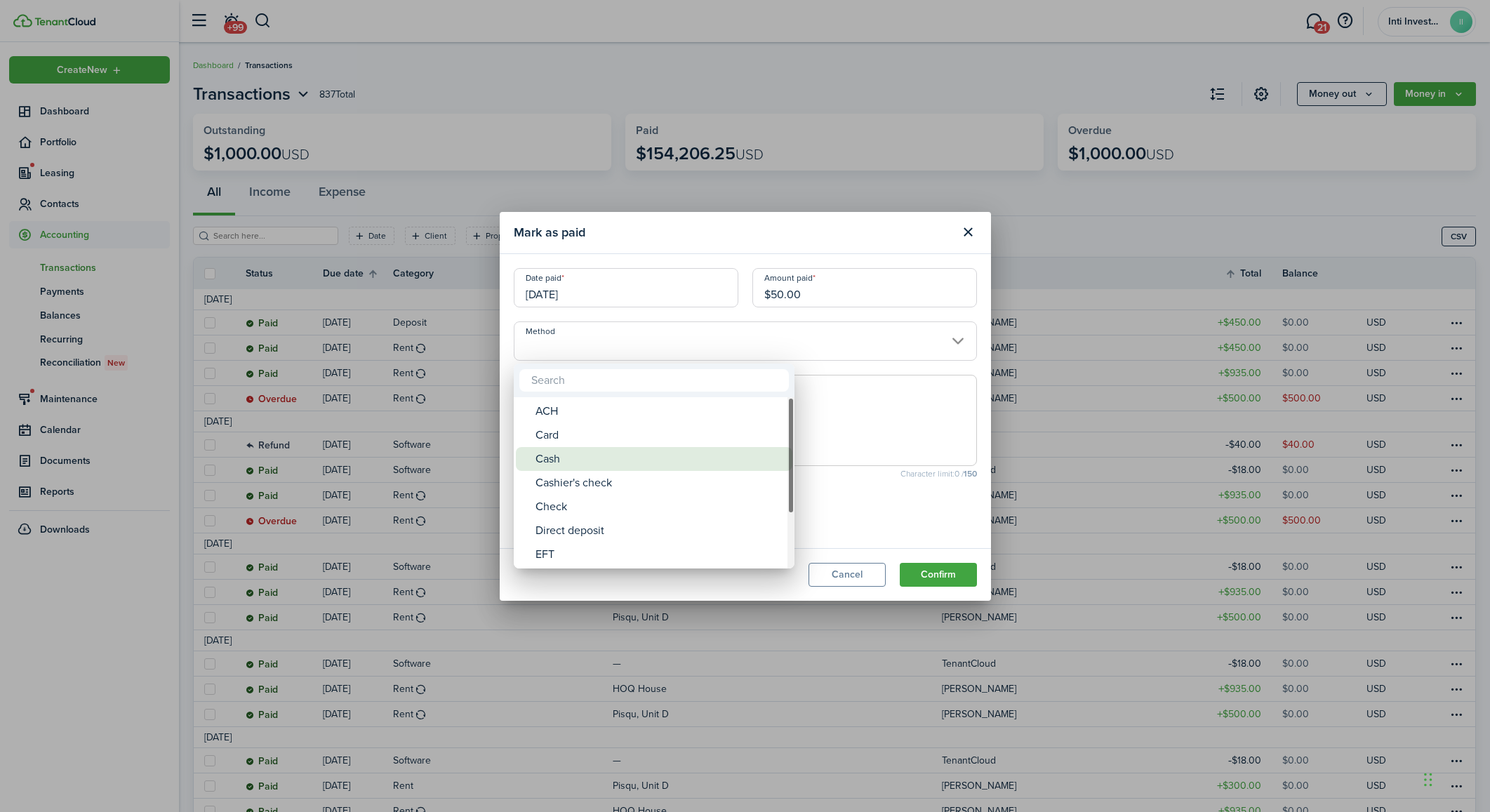
click at [581, 454] on div "Cash" at bounding box center [659, 459] width 248 height 24
type input "Cash"
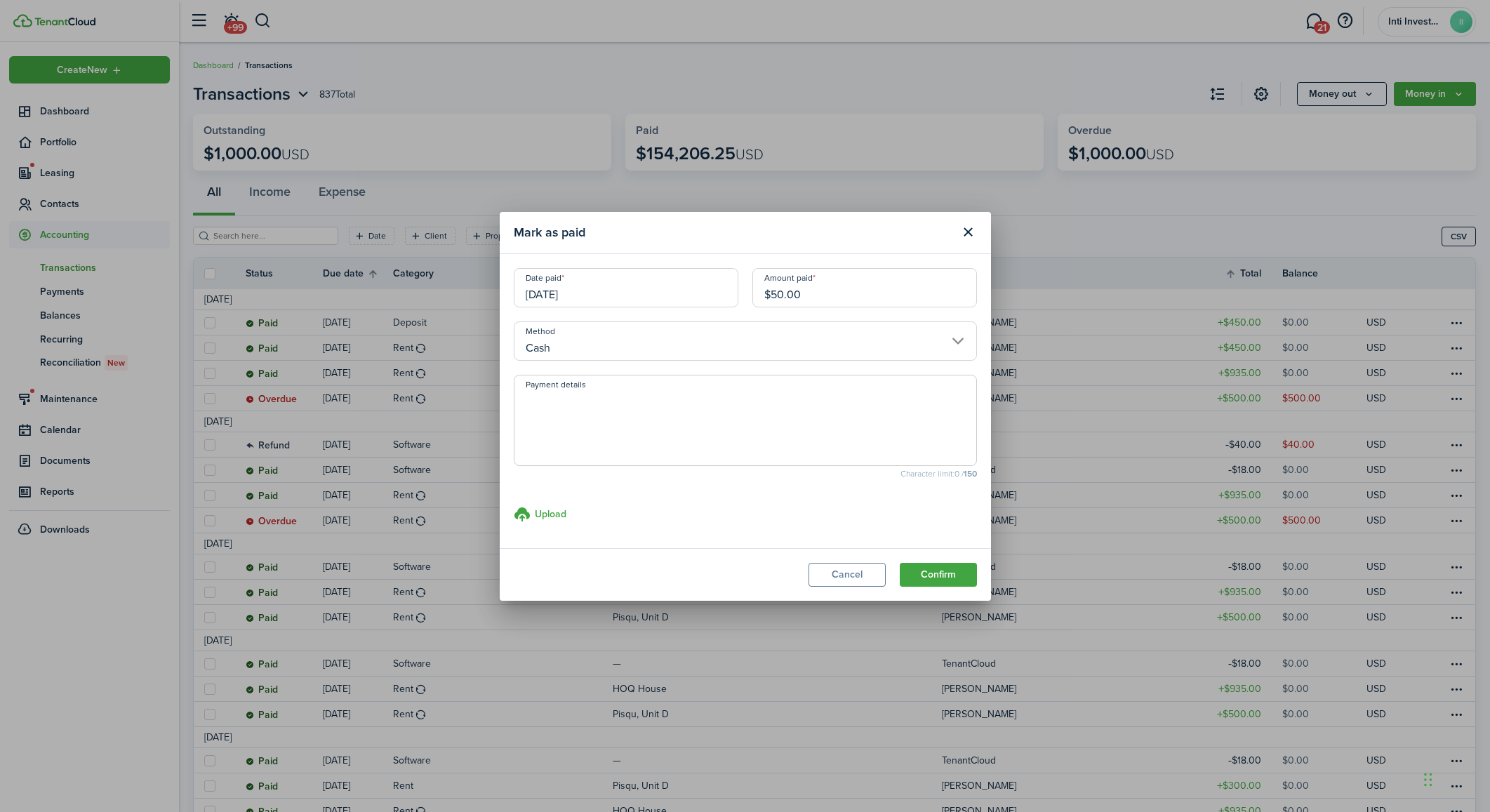
click at [607, 408] on textarea "Payment details" at bounding box center [745, 424] width 461 height 67
paste textarea "Personally gave me $200.00 cash"
click at [639, 293] on input "[DATE]" at bounding box center [625, 287] width 224 height 39
type textarea "Balance of $200.00 cash personally delivered"
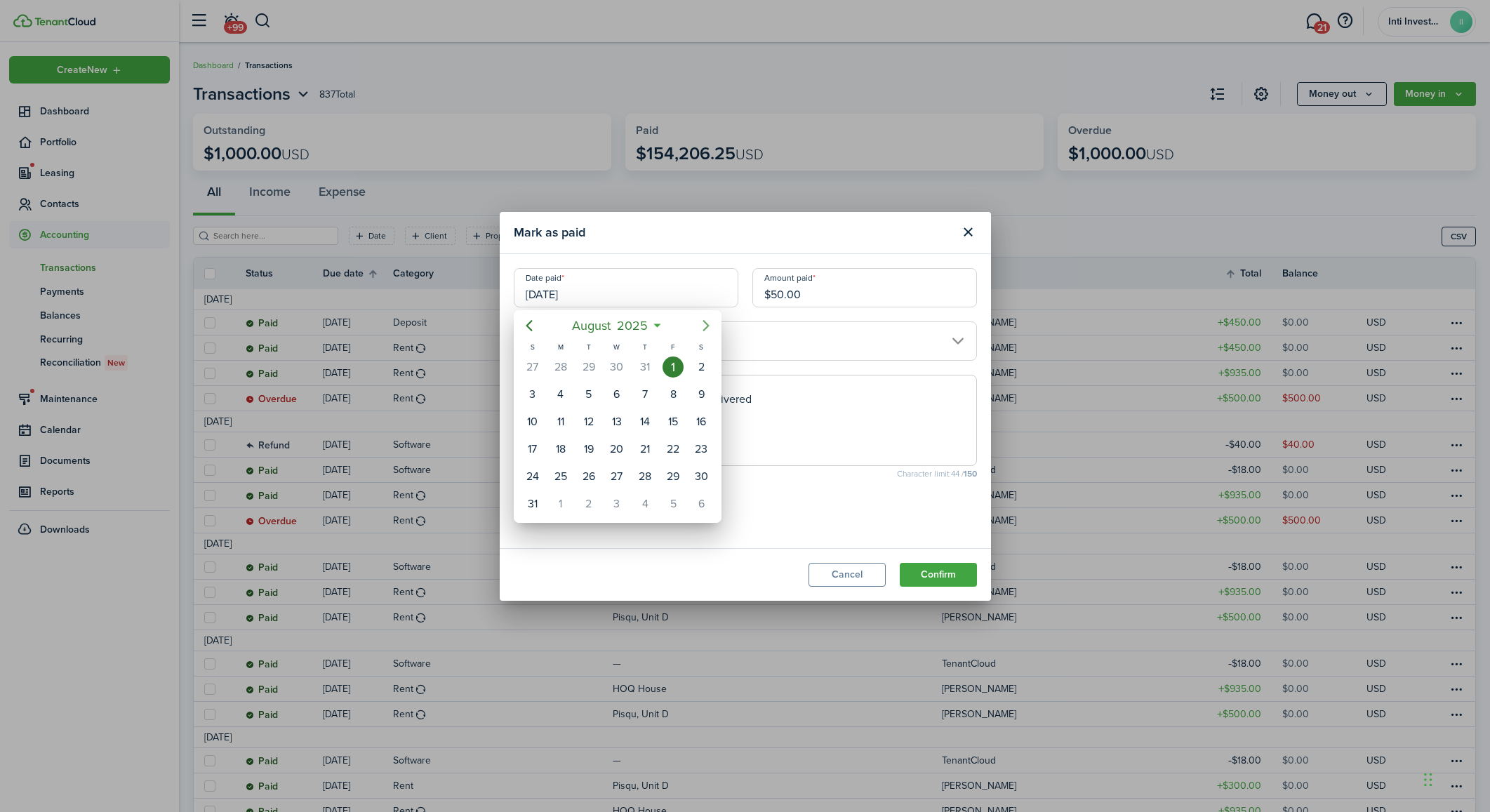
click at [713, 323] on icon "Next page" at bounding box center [706, 326] width 17 height 17
click at [700, 395] on div "13" at bounding box center [700, 394] width 21 height 21
type input "[DATE]"
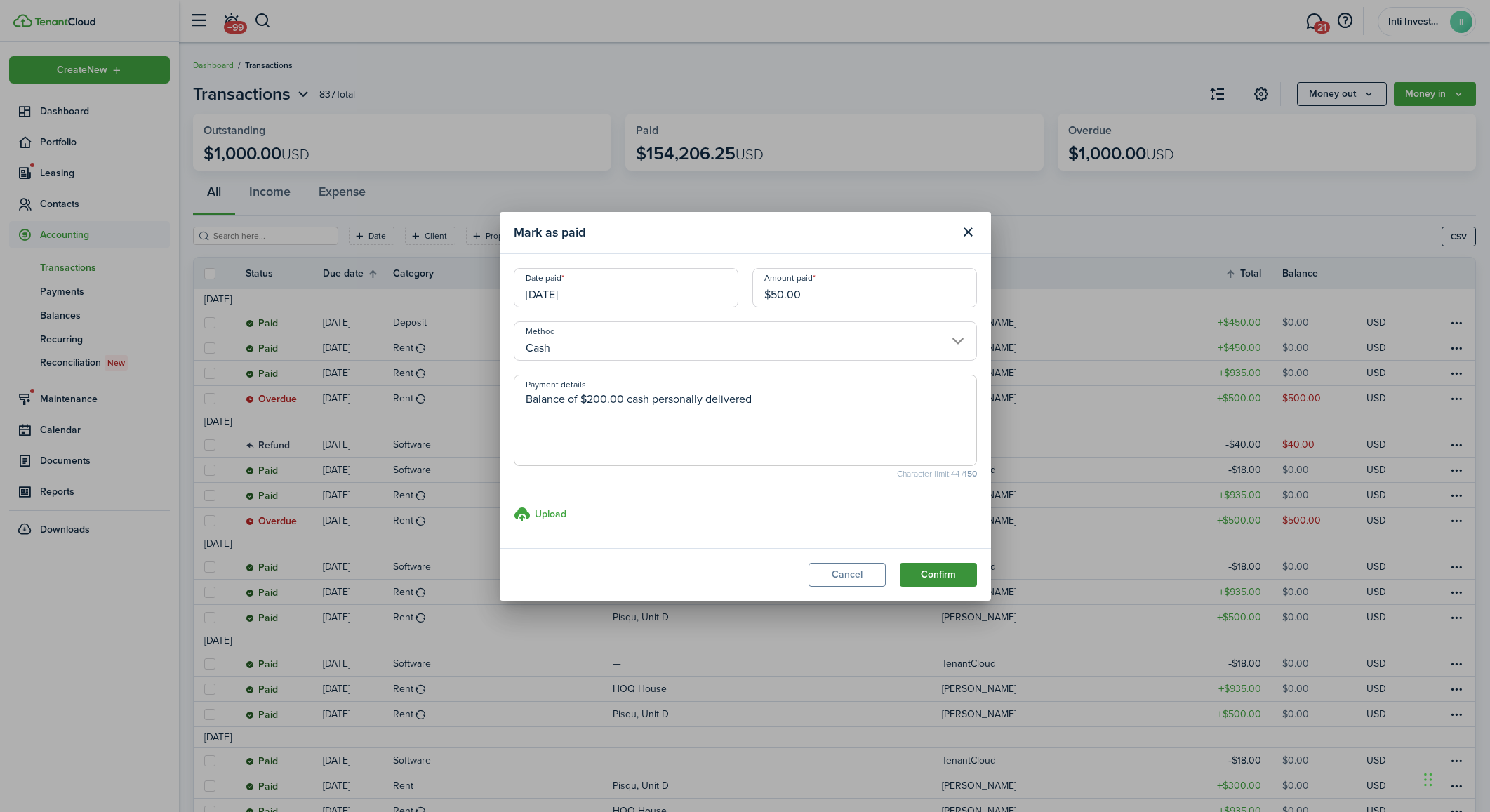
click at [941, 579] on button "Confirm" at bounding box center [938, 575] width 77 height 24
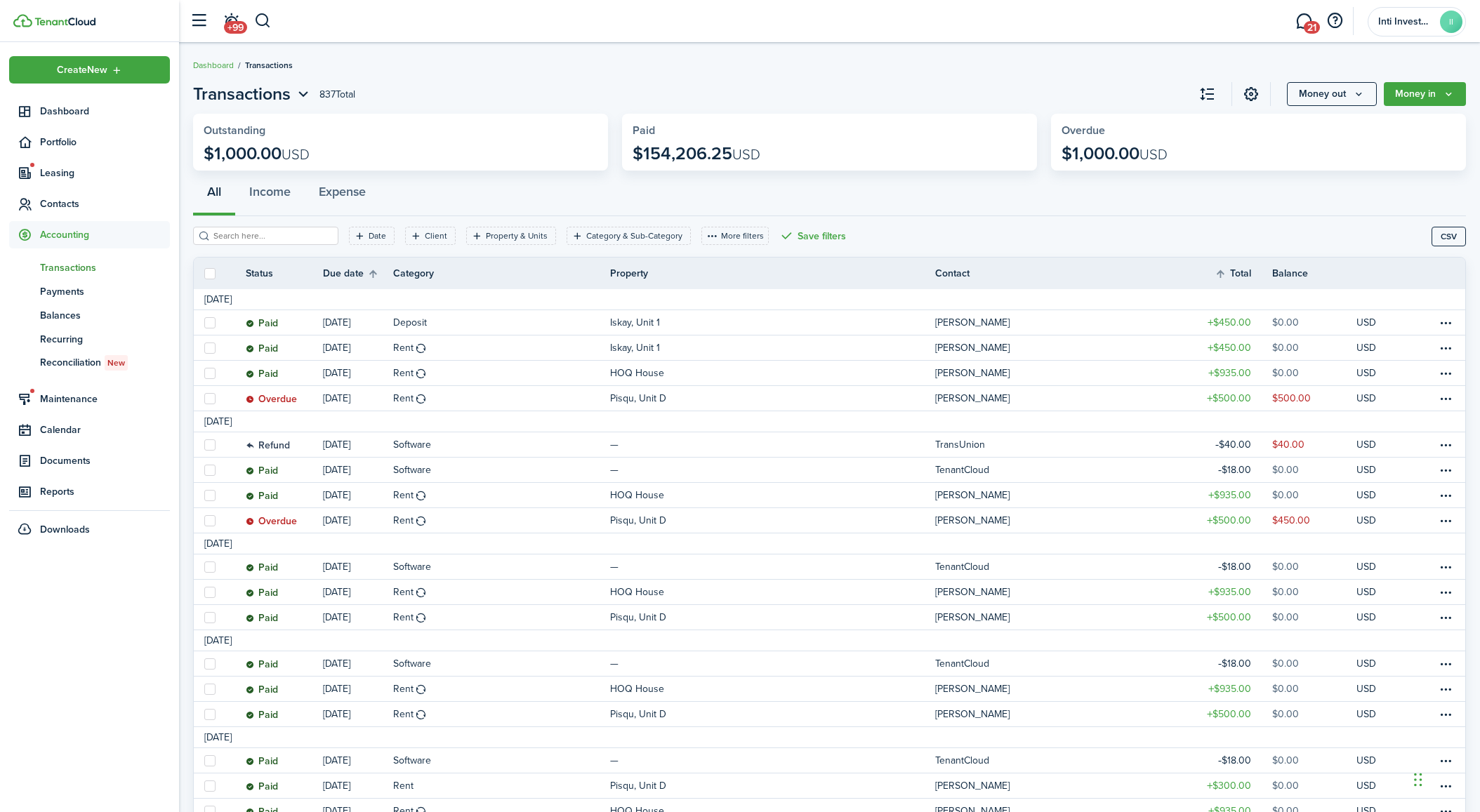
click at [540, 89] on page-view-header "Transactions 837 Total Money out Money in" at bounding box center [829, 94] width 1273 height 25
